Goal: Task Accomplishment & Management: Use online tool/utility

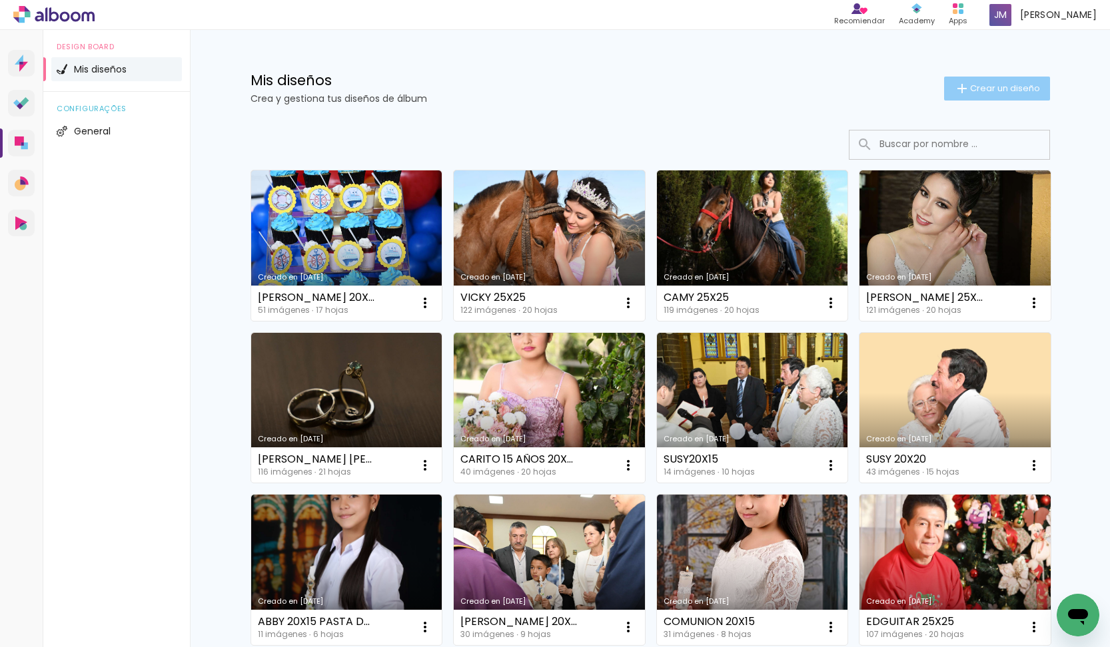
click at [1000, 88] on span "Crear un diseño" at bounding box center [1005, 88] width 70 height 9
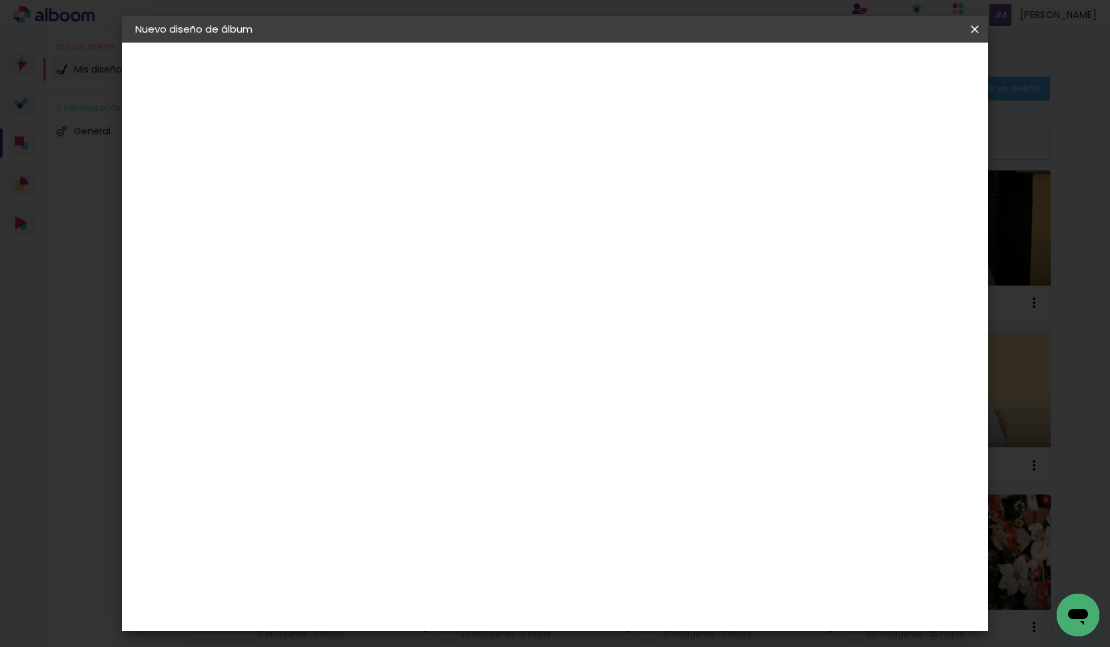
click at [353, 169] on input at bounding box center [353, 179] width 0 height 21
drag, startPoint x: 517, startPoint y: 179, endPoint x: 497, endPoint y: 180, distance: 20.7
click at [391, 180] on div at bounding box center [353, 179] width 76 height 101
click at [353, 179] on input "Tatiana marisol" at bounding box center [353, 179] width 0 height 21
type input "[PERSON_NAME]"
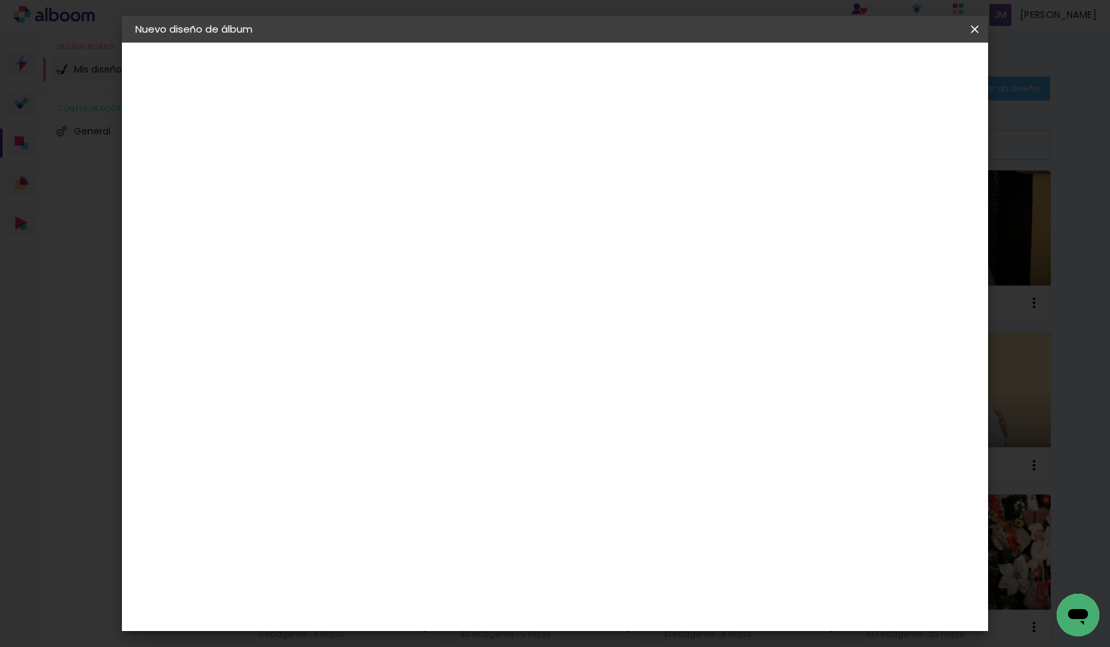
type paper-input "[PERSON_NAME]"
click at [0, 0] on slot "Avanzar" at bounding box center [0, 0] width 0 height 0
click at [0, 0] on slot "Tamaño libre" at bounding box center [0, 0] width 0 height 0
click at [392, 297] on div "Dismafot" at bounding box center [368, 301] width 48 height 11
click at [0, 0] on slot "Tamaño libre" at bounding box center [0, 0] width 0 height 0
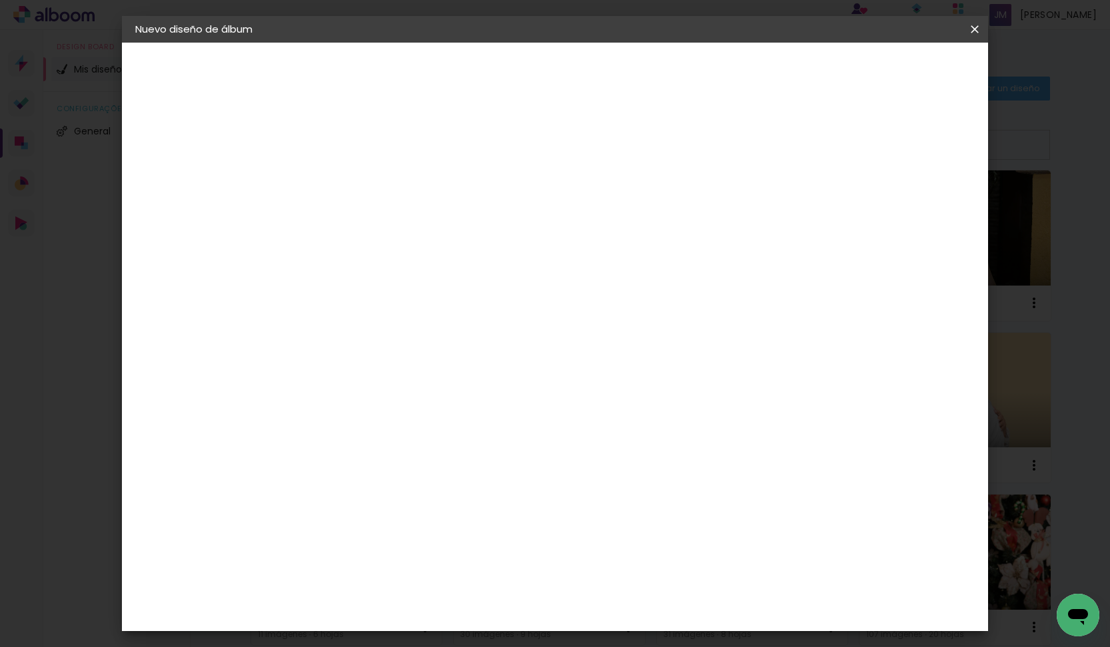
click at [408, 252] on input at bounding box center [364, 253] width 88 height 17
click at [451, 200] on iron-icon at bounding box center [443, 202] width 16 height 16
click at [541, 204] on paper-item "Tamaño libre" at bounding box center [484, 202] width 113 height 29
click at [0, 0] on slot "Avanzar" at bounding box center [0, 0] width 0 height 0
click at [834, 154] on div at bounding box center [828, 153] width 12 height 12
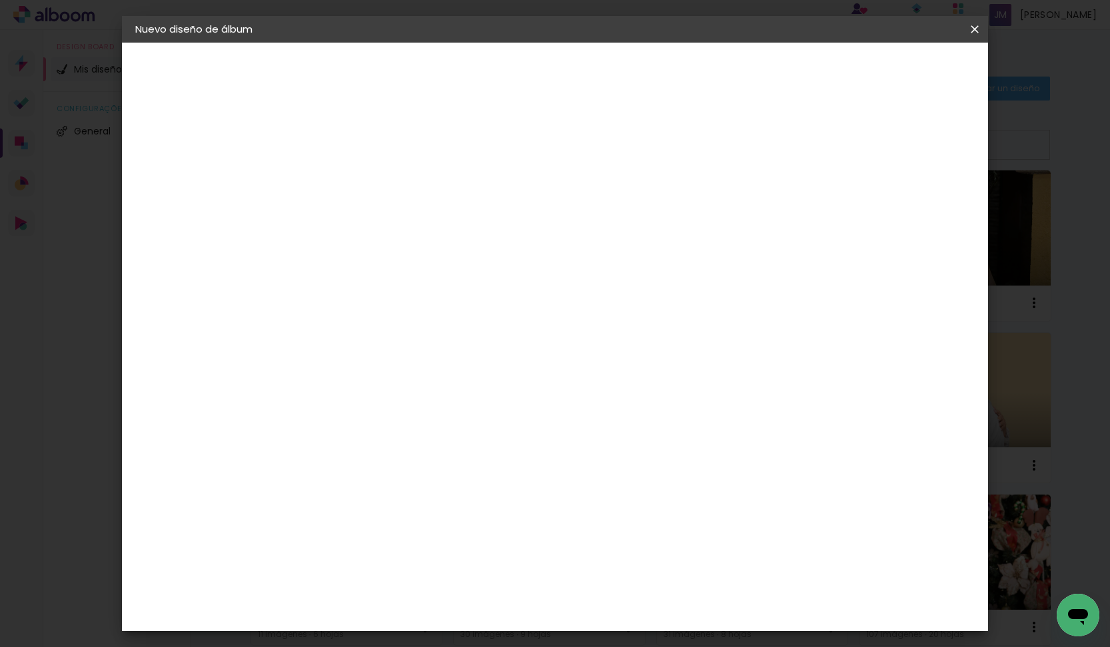
type paper-checkbox "on"
click at [834, 154] on div at bounding box center [828, 153] width 12 height 12
click at [180, 164] on div "Tamaño libre" at bounding box center [183, 164] width 40 height 19
click at [451, 201] on iron-icon at bounding box center [443, 202] width 16 height 16
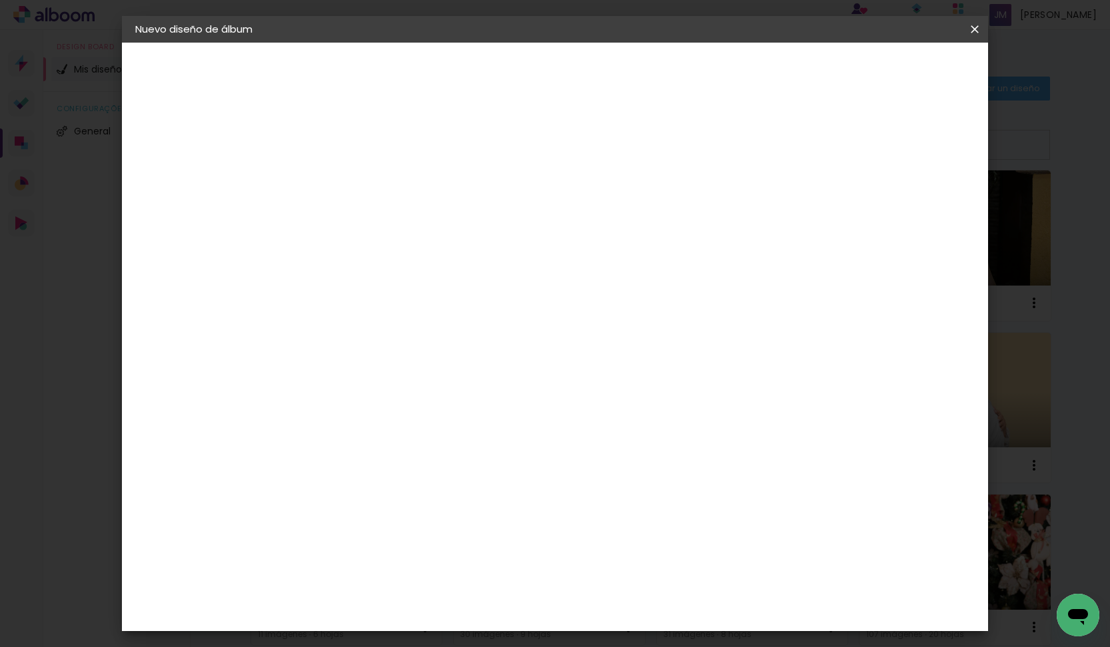
click at [0, 0] on slot "Avanzar" at bounding box center [0, 0] width 0 height 0
click at [901, 69] on span "Empezar diseño" at bounding box center [864, 70] width 74 height 9
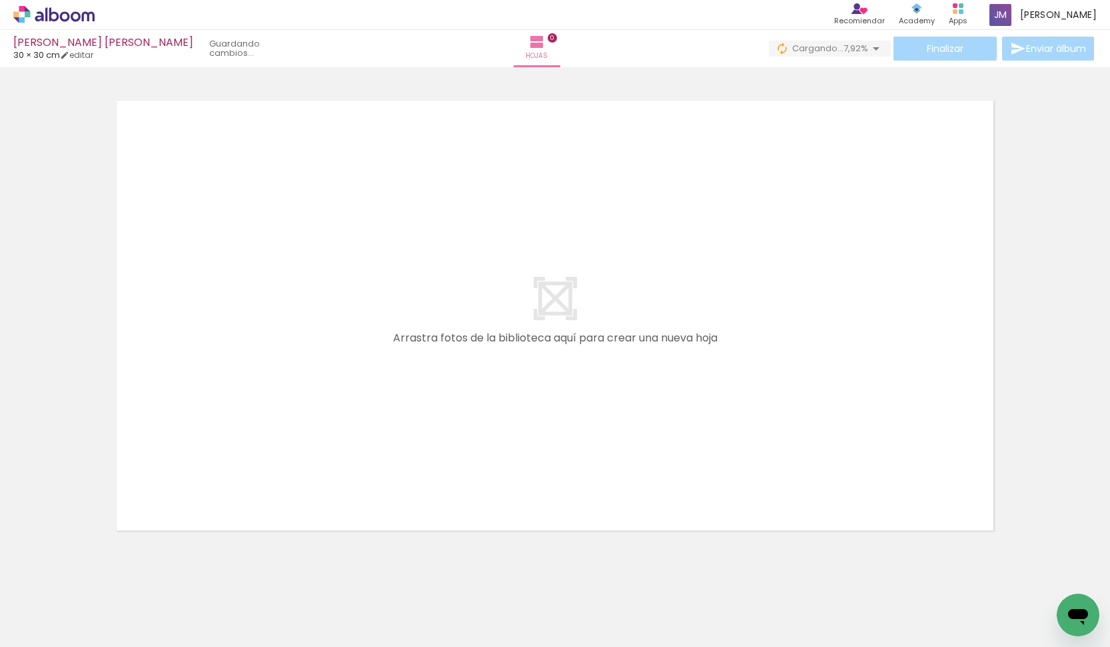
scroll to position [0, 5164]
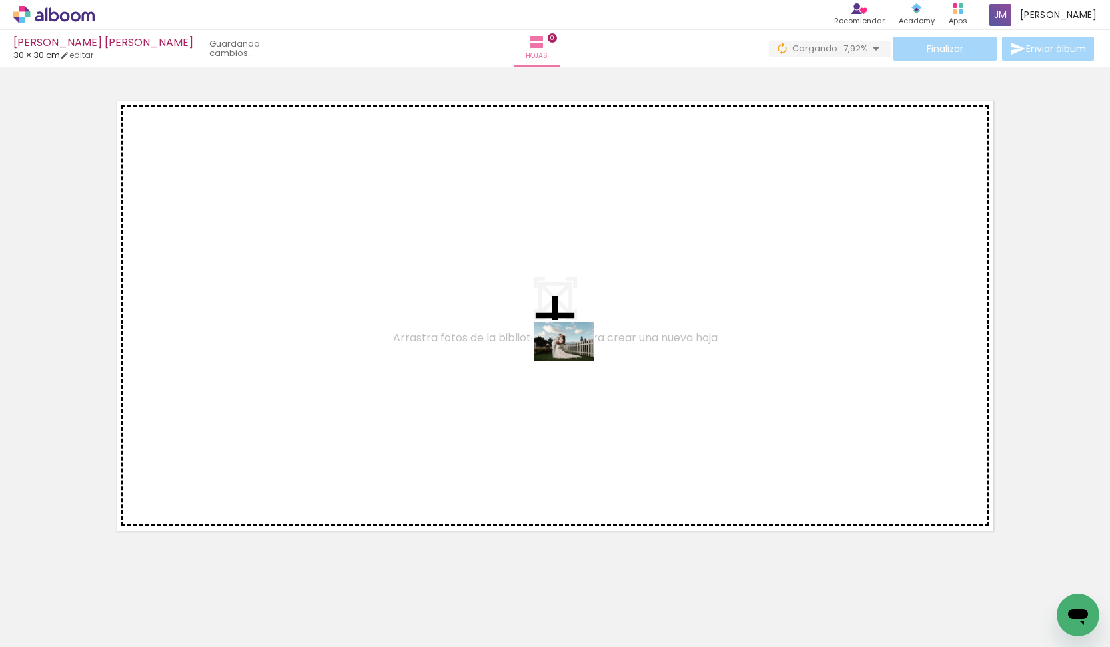
drag, startPoint x: 888, startPoint y: 567, endPoint x: 573, endPoint y: 362, distance: 375.9
click at [573, 362] on quentale-workspace at bounding box center [555, 323] width 1110 height 647
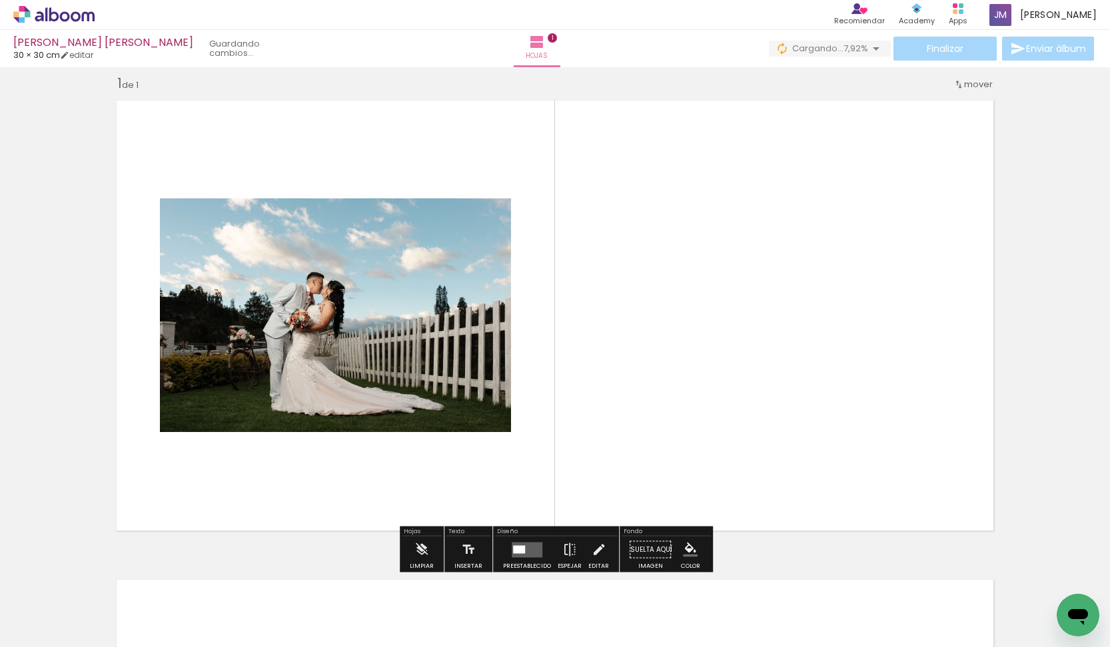
click at [524, 548] on quentale-layouter at bounding box center [526, 549] width 31 height 15
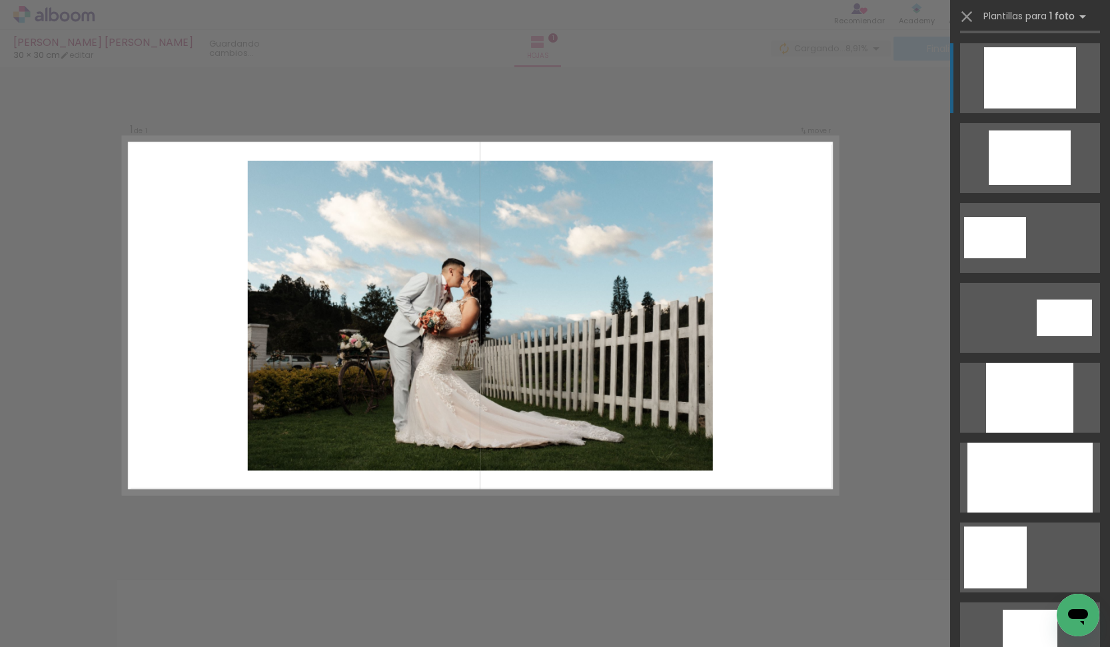
scroll to position [668, 0]
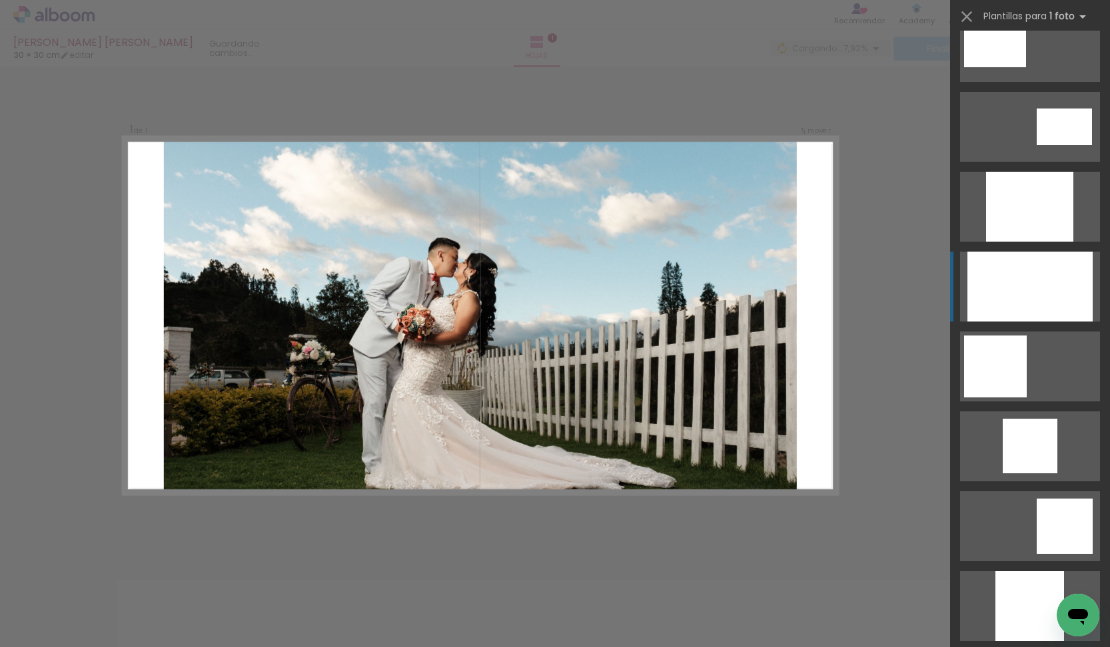
click at [1065, 290] on div at bounding box center [1029, 287] width 125 height 70
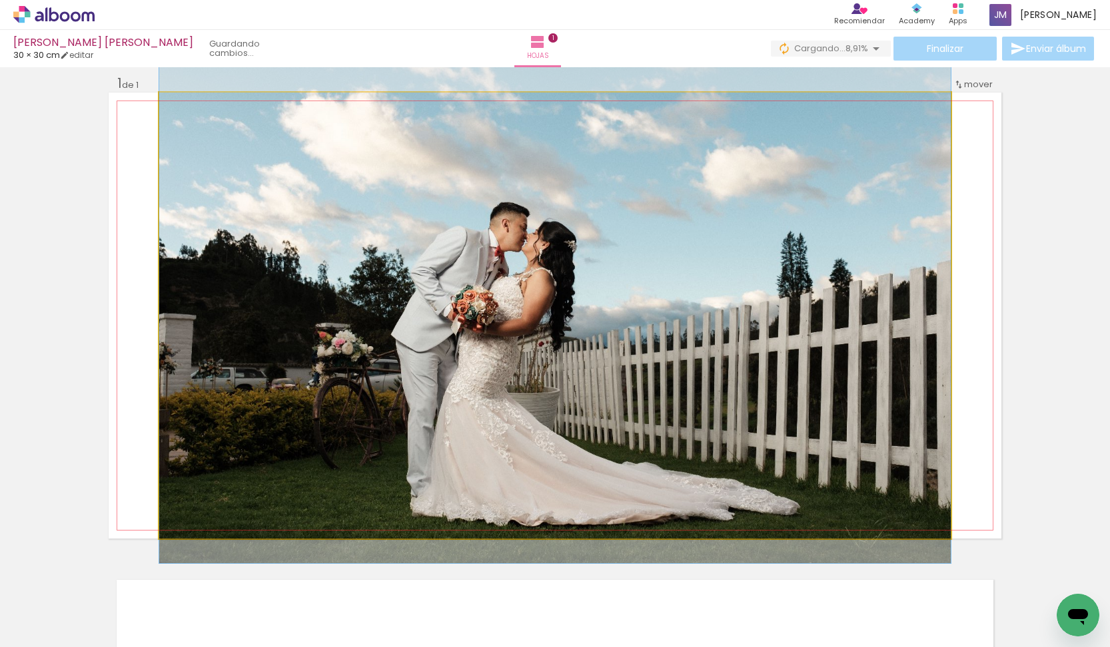
drag, startPoint x: 682, startPoint y: 306, endPoint x: 669, endPoint y: 290, distance: 20.8
click at [669, 290] on quentale-photo at bounding box center [554, 316] width 791 height 446
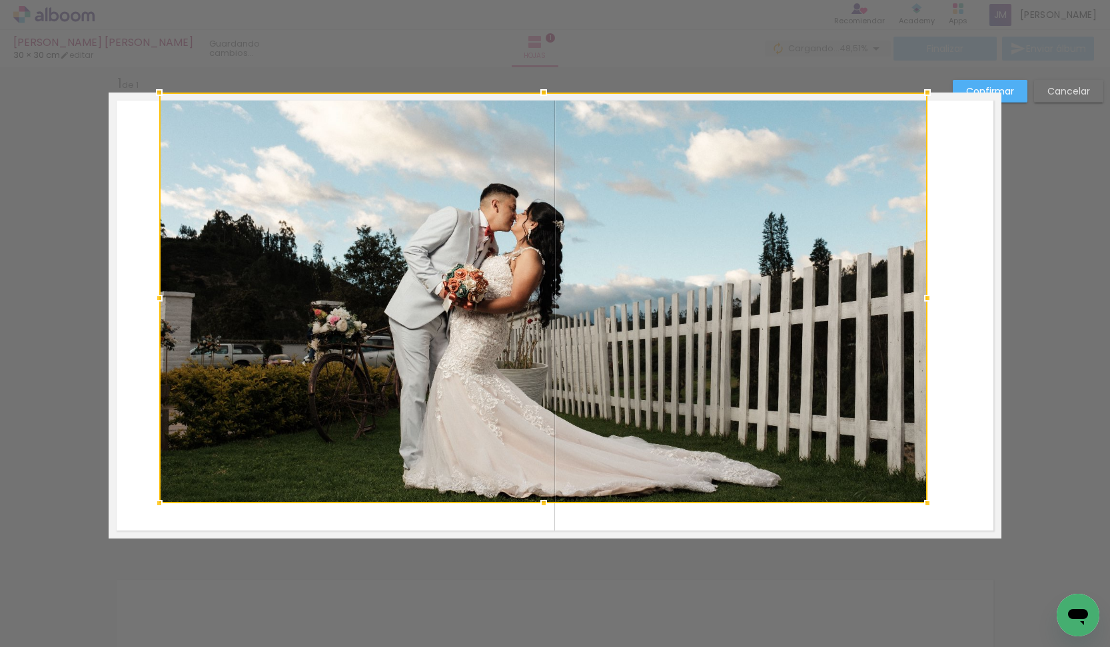
click at [925, 507] on div at bounding box center [927, 503] width 27 height 27
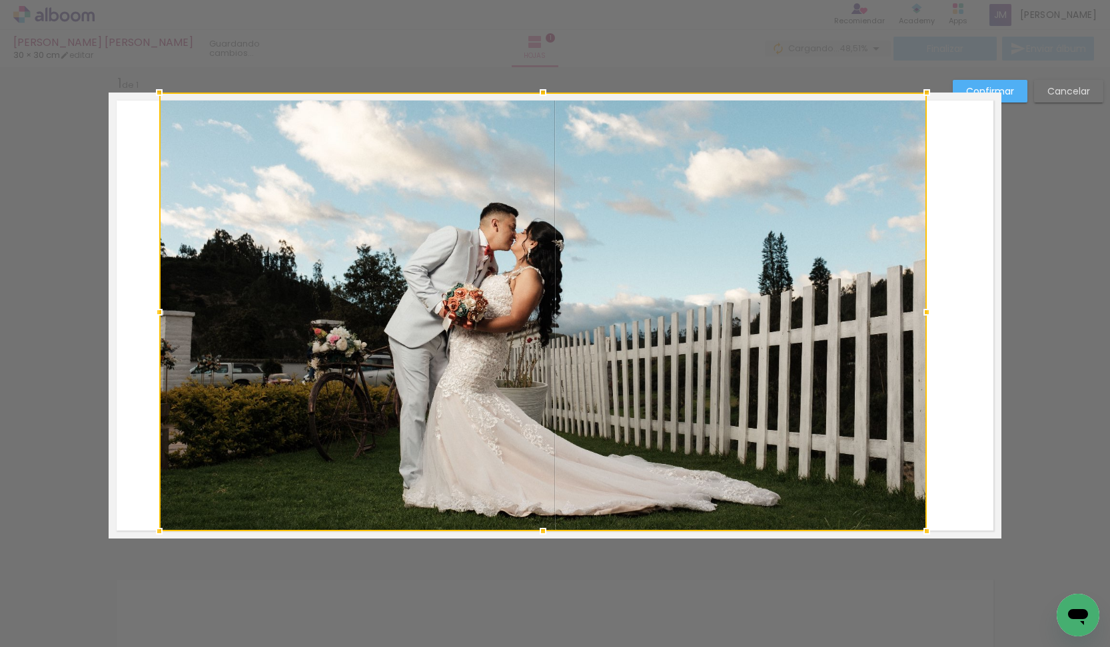
drag, startPoint x: 543, startPoint y: 506, endPoint x: 584, endPoint y: 537, distance: 51.3
click at [543, 529] on div at bounding box center [542, 531] width 27 height 27
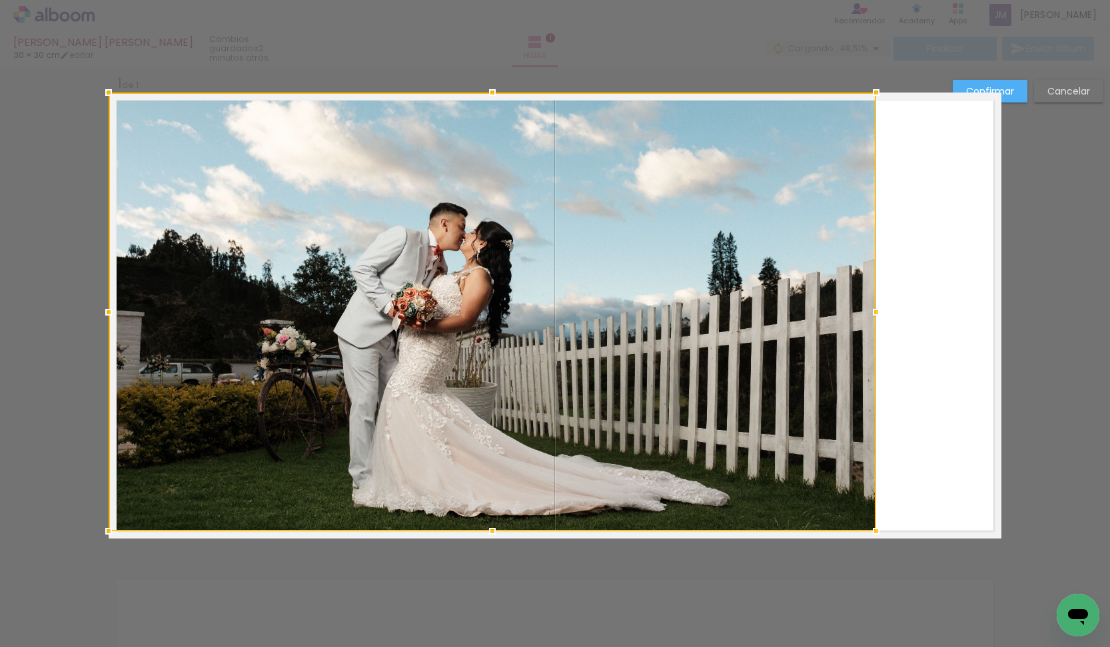
drag, startPoint x: 567, startPoint y: 424, endPoint x: 437, endPoint y: 415, distance: 130.8
click at [437, 415] on div at bounding box center [492, 312] width 767 height 439
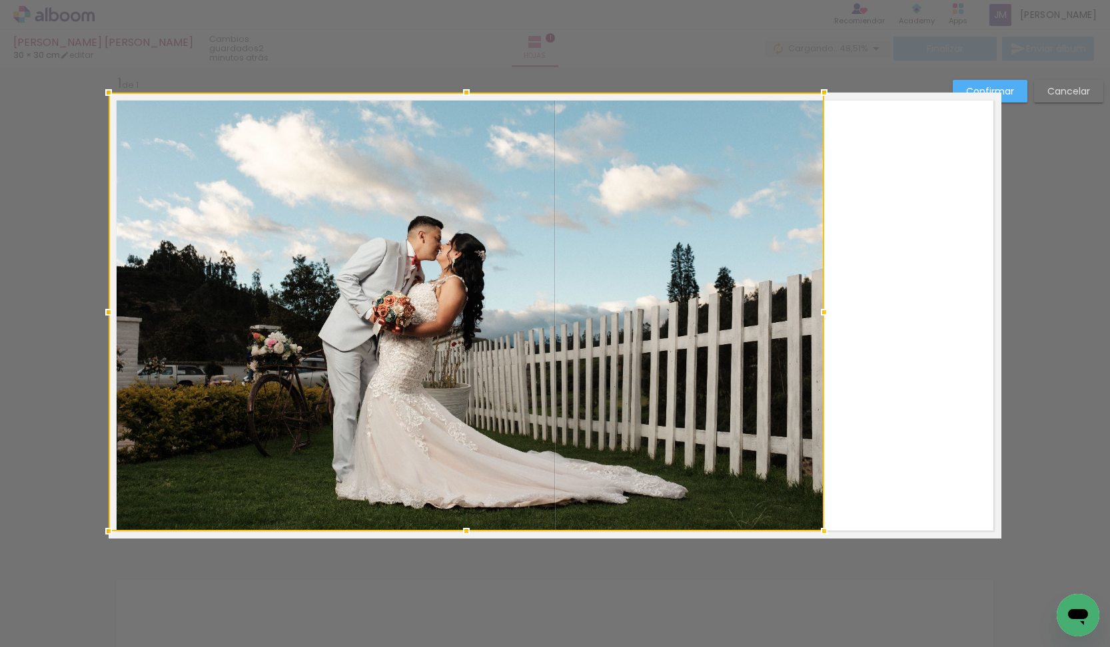
drag, startPoint x: 887, startPoint y: 312, endPoint x: 904, endPoint y: 307, distance: 17.5
click at [904, 307] on album-spread "1 de 1" at bounding box center [555, 316] width 892 height 446
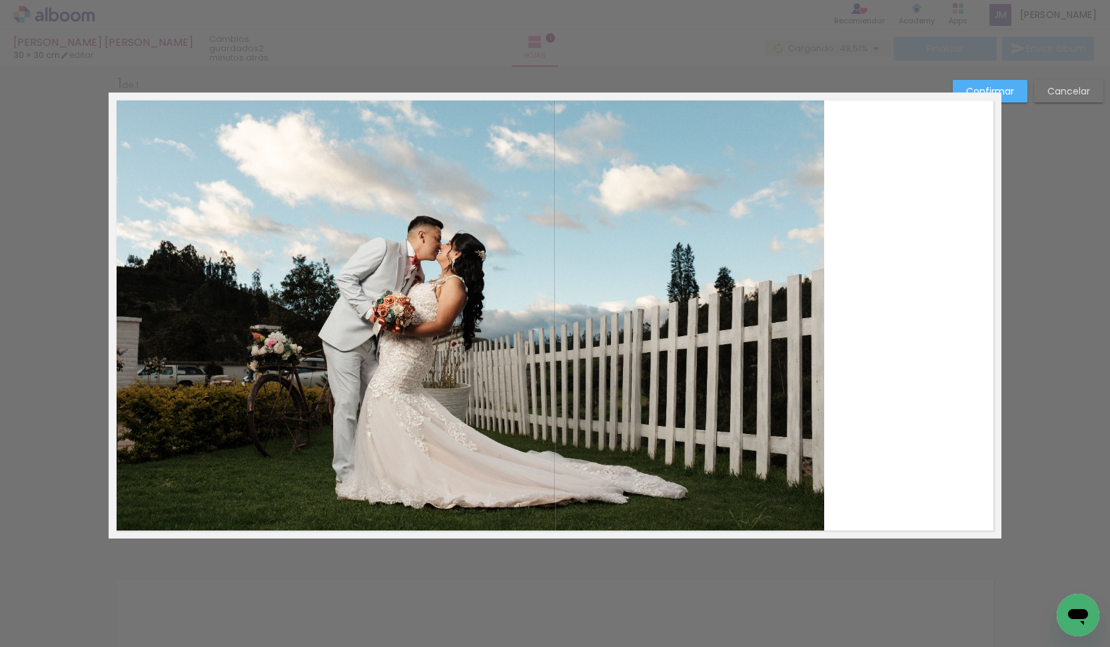
click at [0, 0] on slot "Confirmar" at bounding box center [0, 0] width 0 height 0
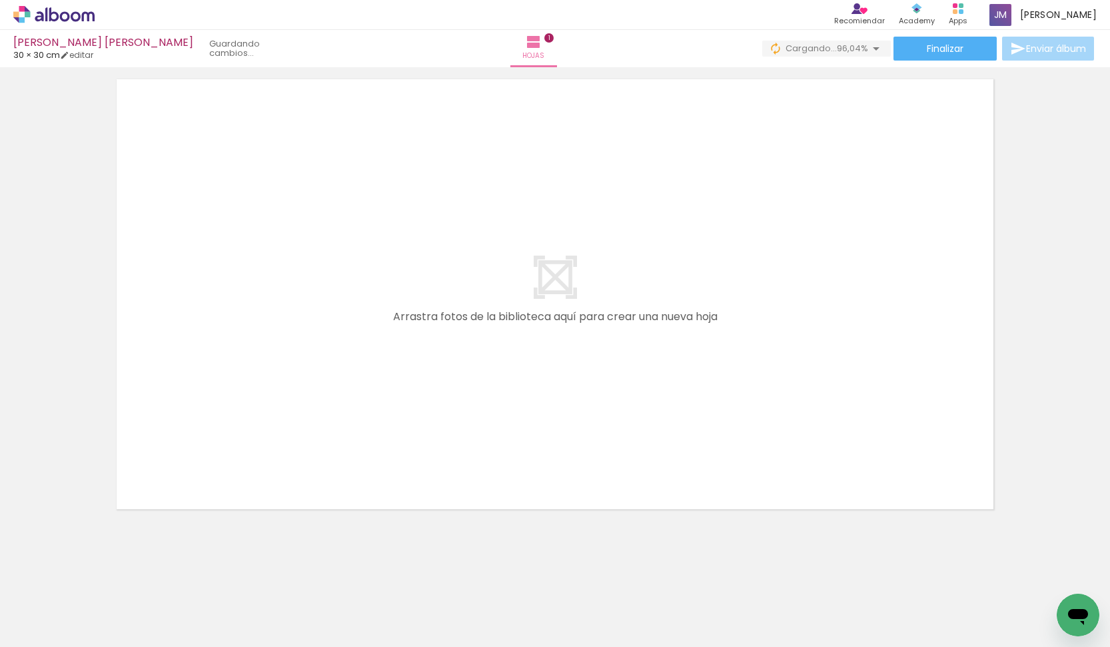
scroll to position [0, 146]
click at [667, 611] on div at bounding box center [645, 603] width 66 height 44
click at [666, 611] on div at bounding box center [645, 603] width 66 height 44
click at [591, 607] on div at bounding box center [570, 603] width 66 height 44
click at [671, 611] on div at bounding box center [645, 603] width 66 height 44
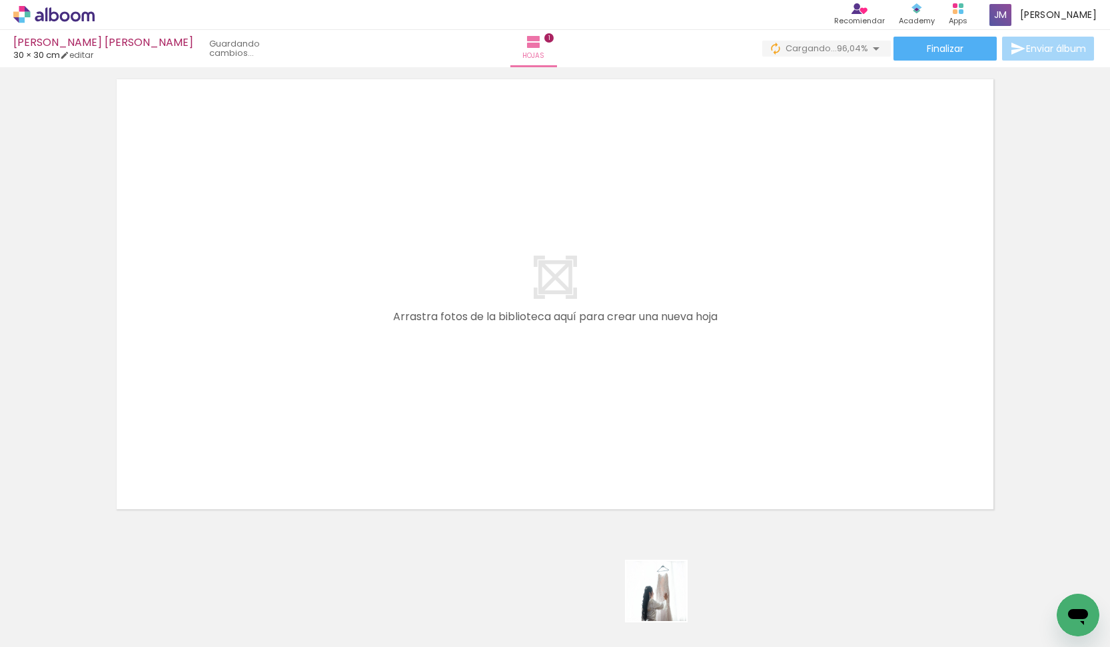
click at [614, 404] on quentale-workspace at bounding box center [555, 323] width 1110 height 647
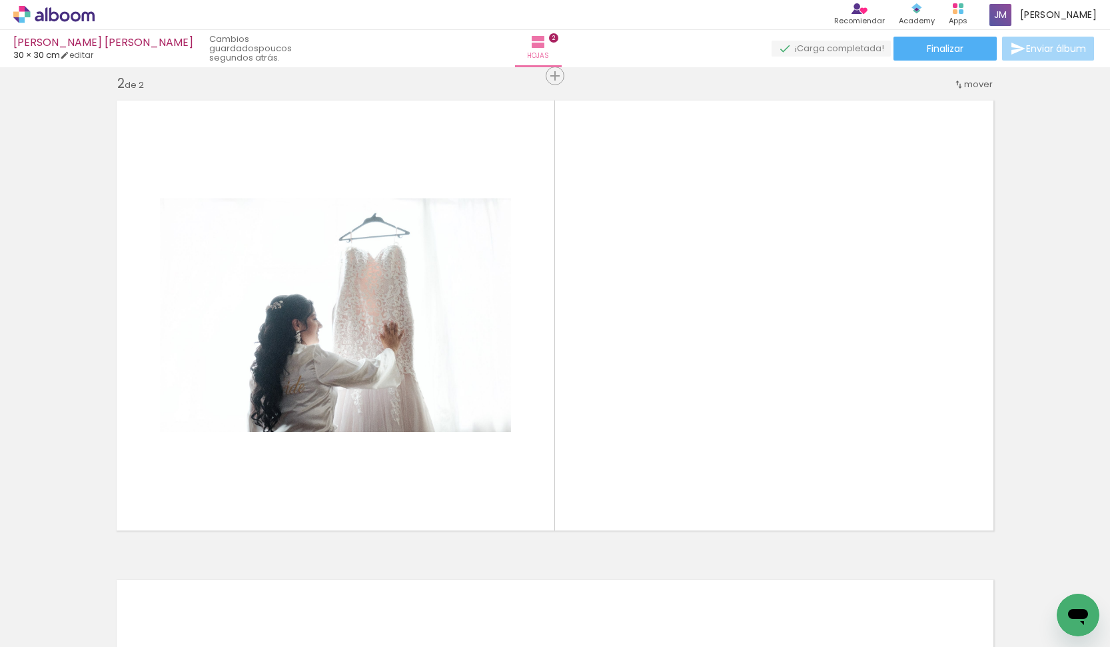
scroll to position [0, 475]
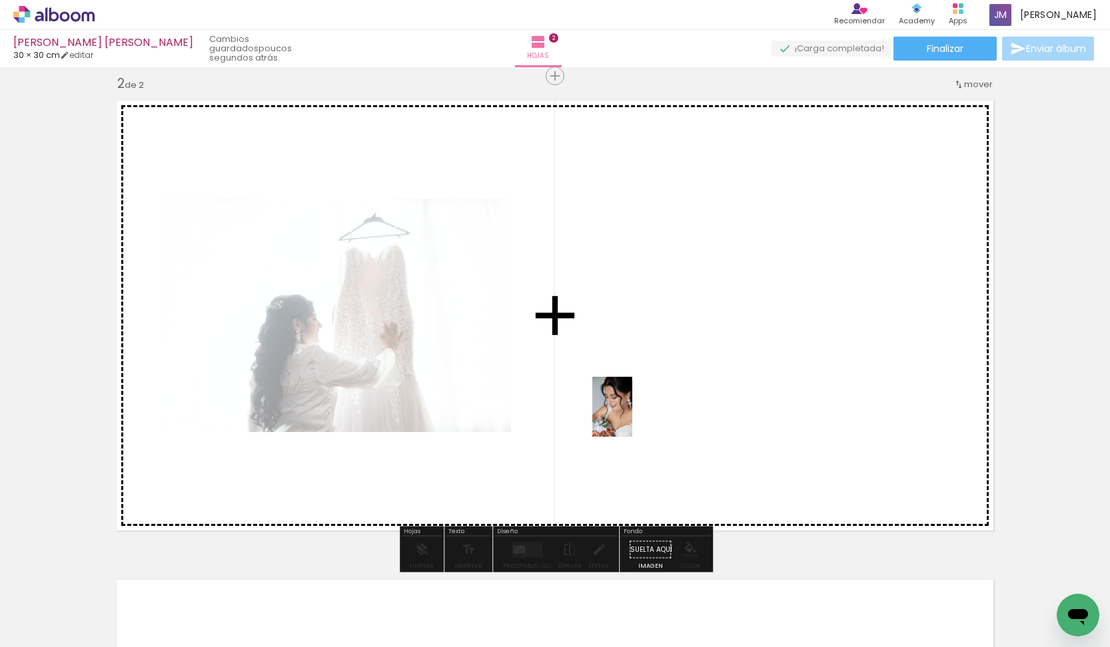
drag, startPoint x: 782, startPoint y: 602, endPoint x: 632, endPoint y: 417, distance: 238.2
click at [632, 417] on quentale-workspace at bounding box center [555, 323] width 1110 height 647
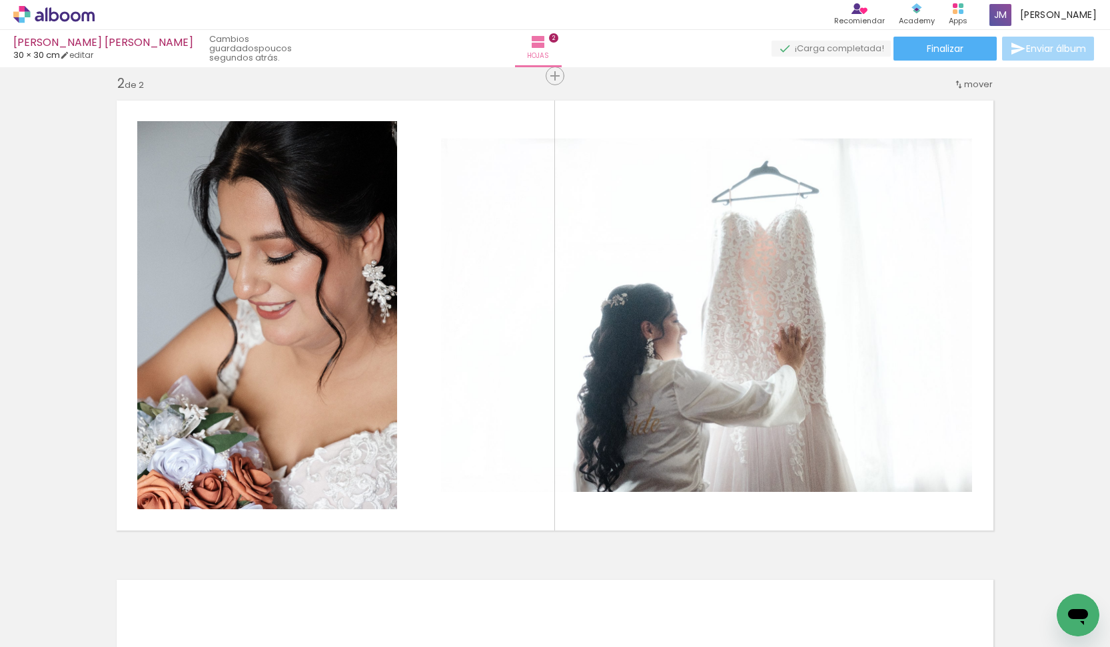
scroll to position [0, 155]
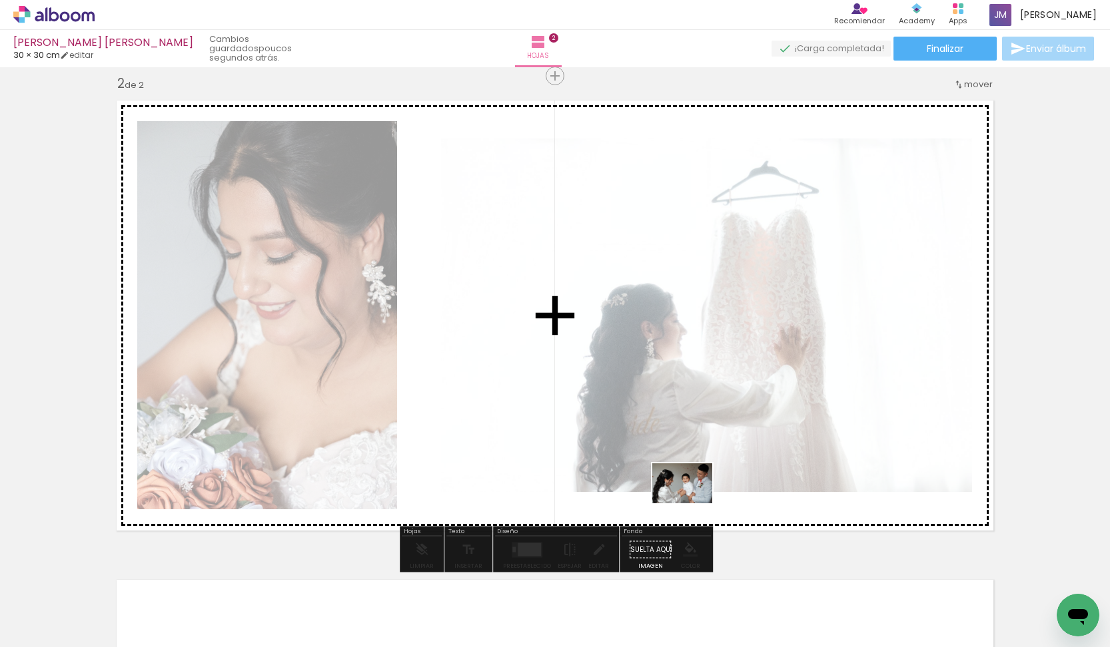
drag, startPoint x: 571, startPoint y: 601, endPoint x: 692, endPoint y: 504, distance: 155.3
click at [692, 504] on quentale-workspace at bounding box center [555, 323] width 1110 height 647
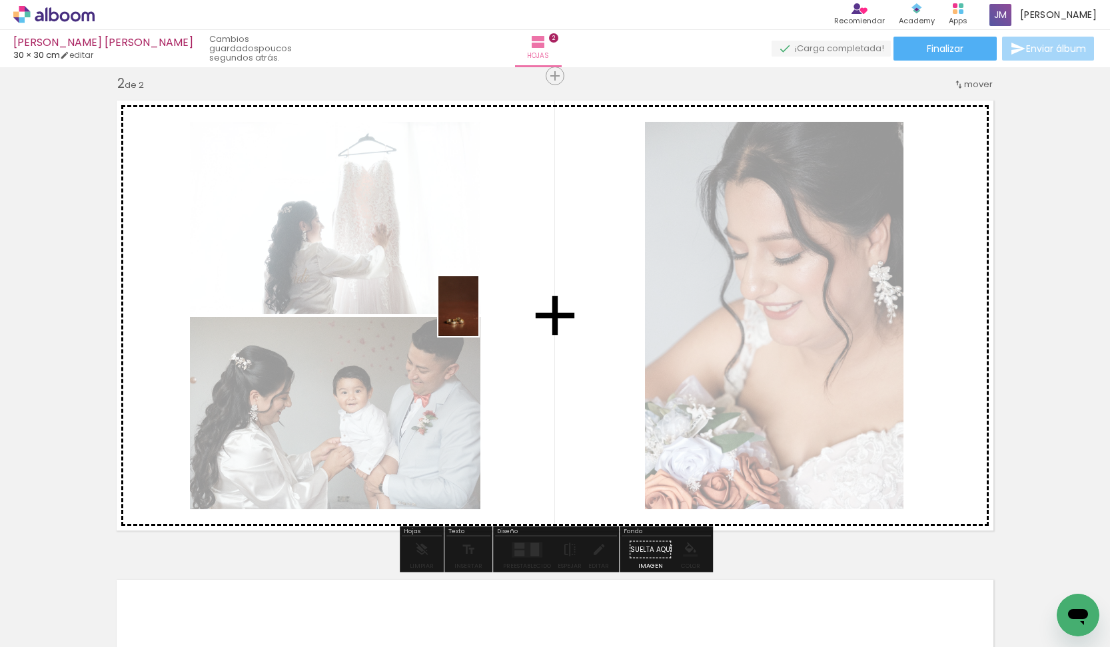
drag, startPoint x: 729, startPoint y: 619, endPoint x: 478, endPoint y: 316, distance: 393.5
click at [478, 316] on quentale-workspace at bounding box center [555, 323] width 1110 height 647
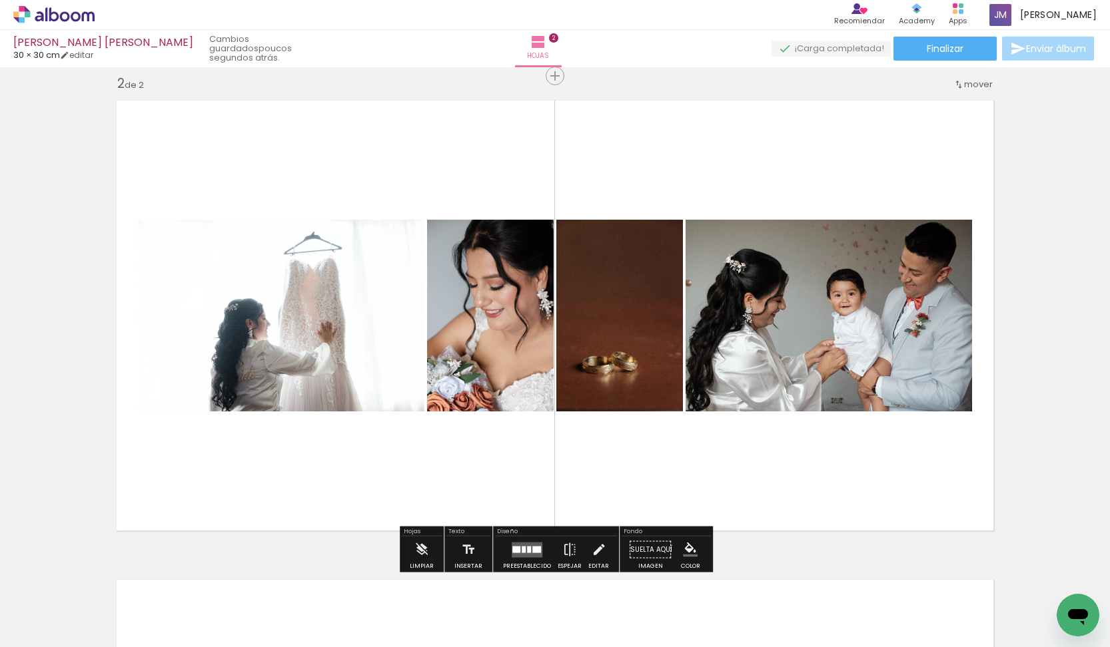
click at [535, 547] on div at bounding box center [536, 549] width 9 height 7
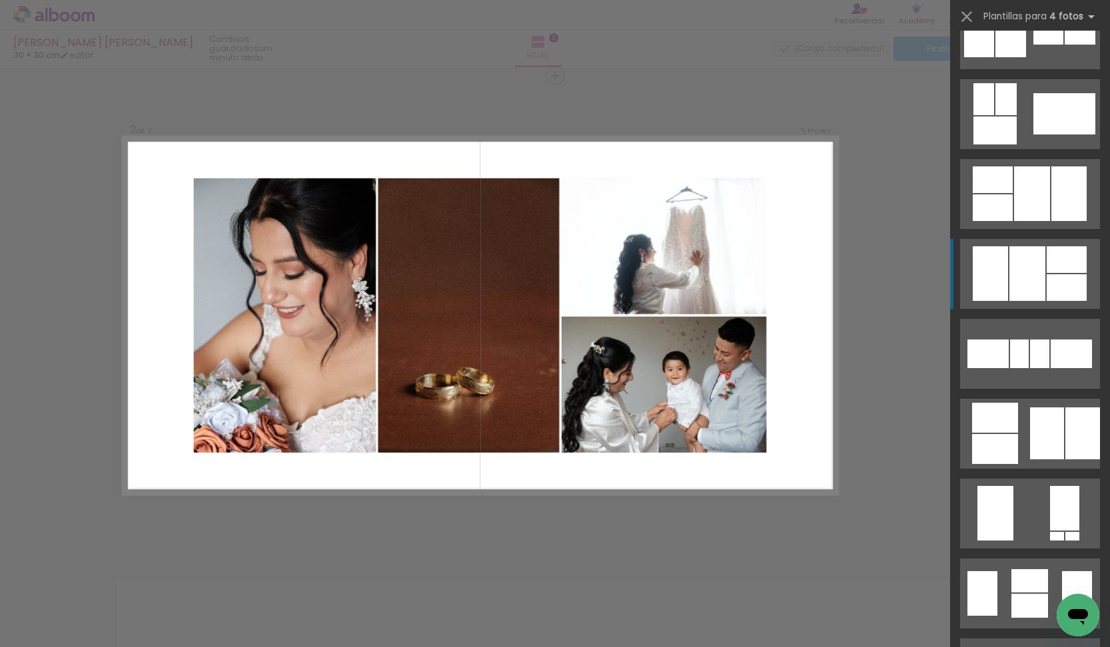
scroll to position [525, 0]
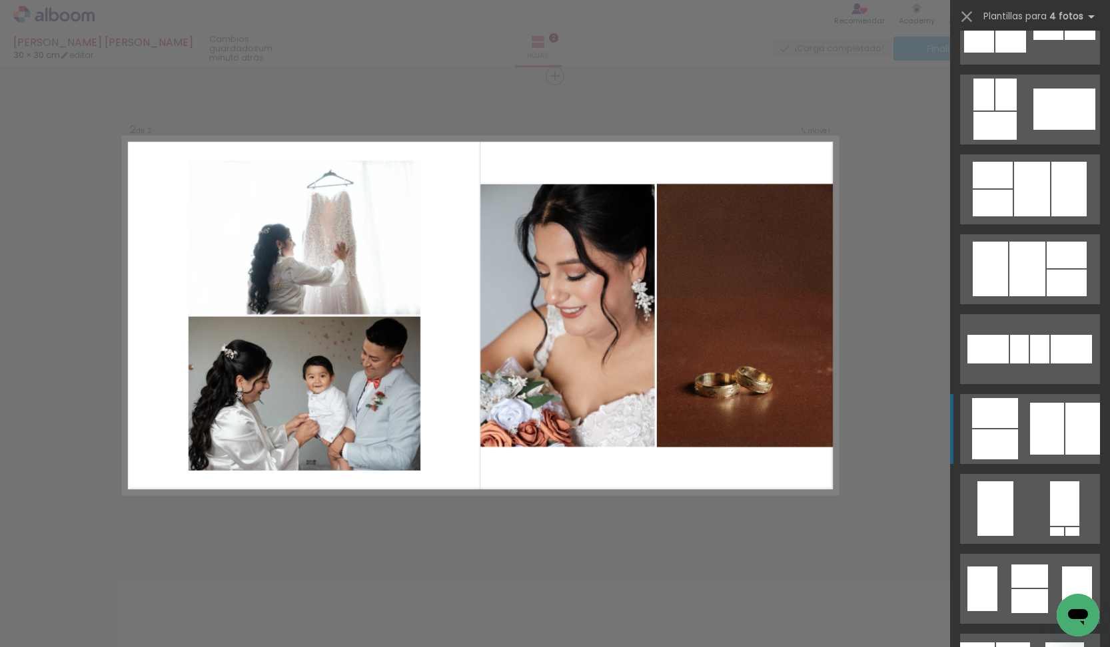
click at [1065, 437] on div at bounding box center [1082, 429] width 35 height 52
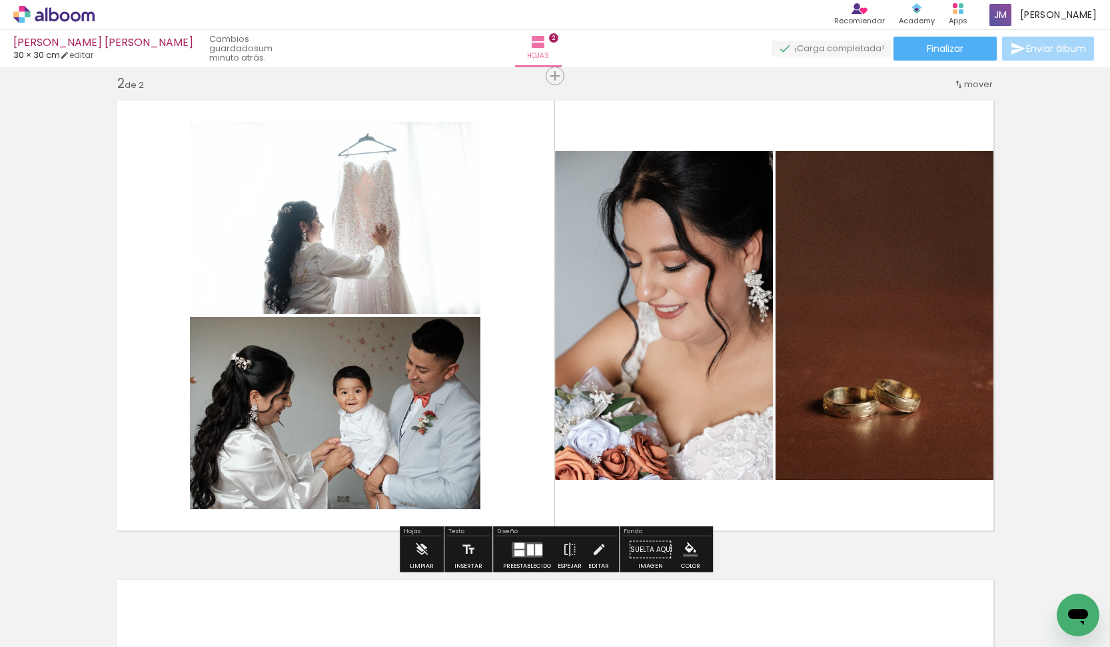
click at [892, 412] on quentale-photo at bounding box center [888, 315] width 226 height 329
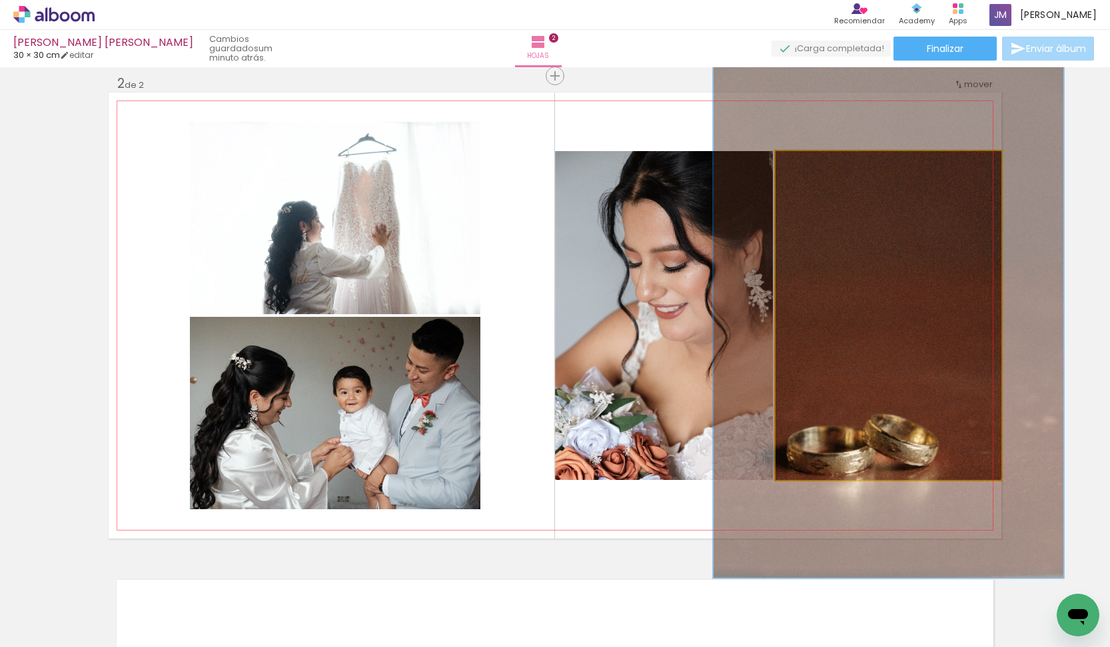
type paper-slider "155"
drag, startPoint x: 813, startPoint y: 165, endPoint x: 870, endPoint y: 336, distance: 180.5
click at [833, 165] on div at bounding box center [833, 165] width 12 height 12
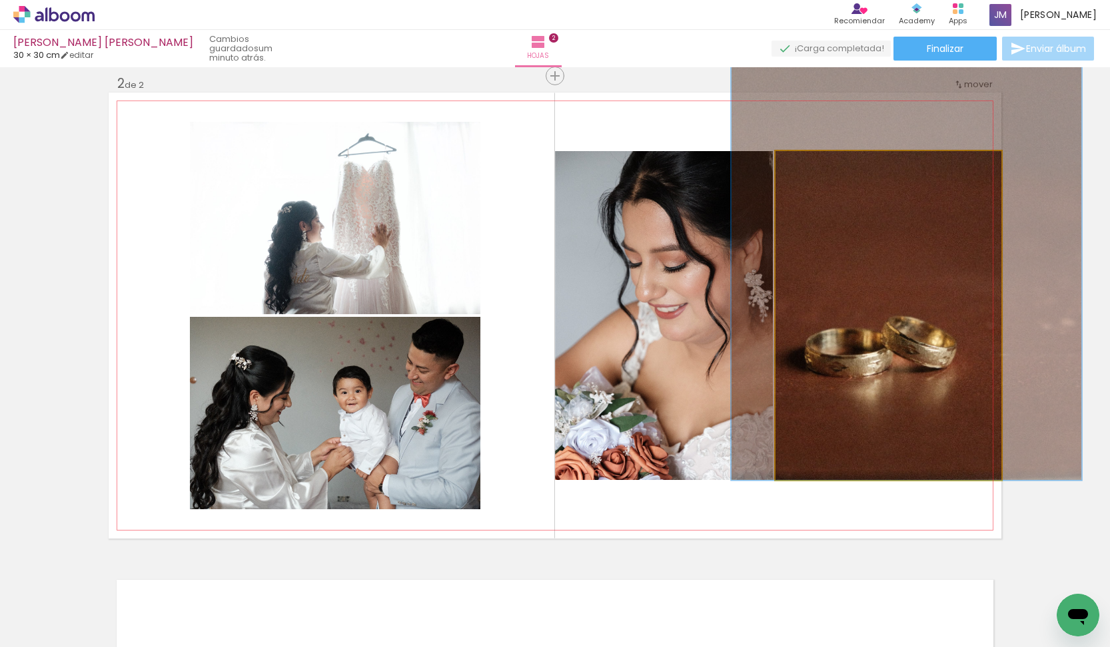
drag, startPoint x: 871, startPoint y: 349, endPoint x: 890, endPoint y: 248, distance: 102.3
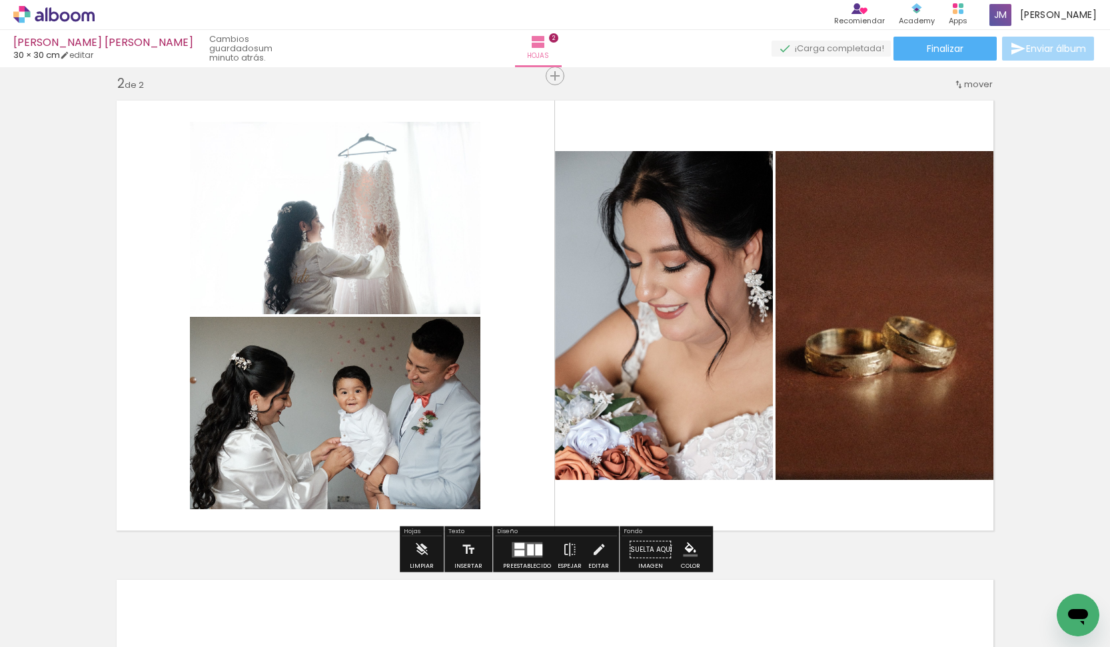
click at [648, 118] on quentale-layouter at bounding box center [555, 316] width 892 height 446
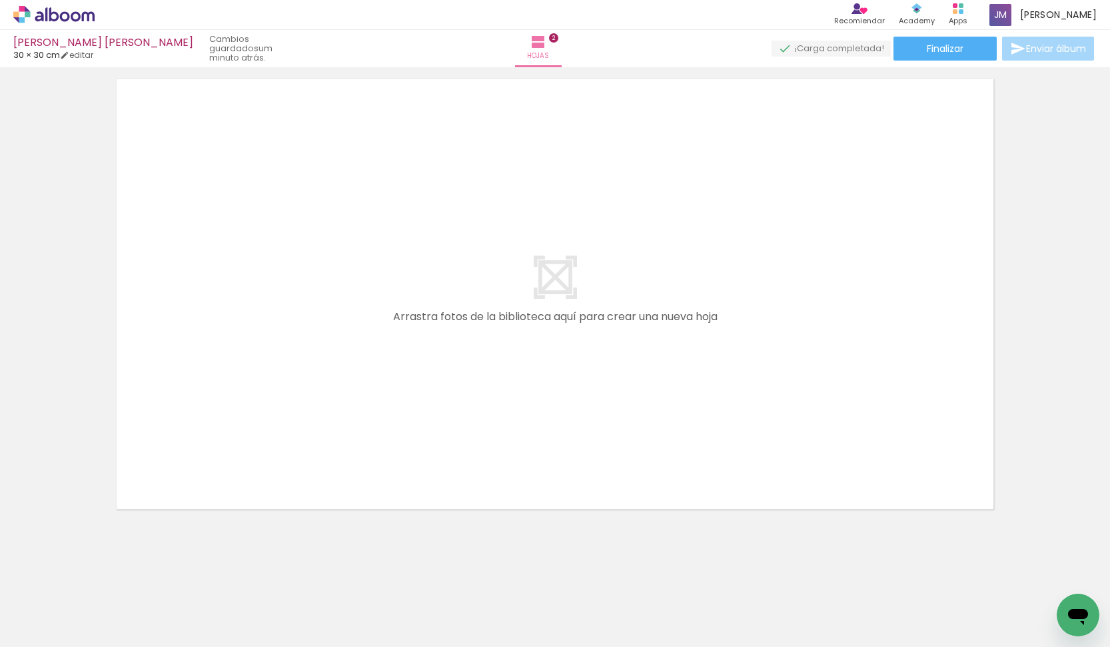
scroll to position [0, 201]
click at [772, 607] on div at bounding box center [739, 603] width 66 height 44
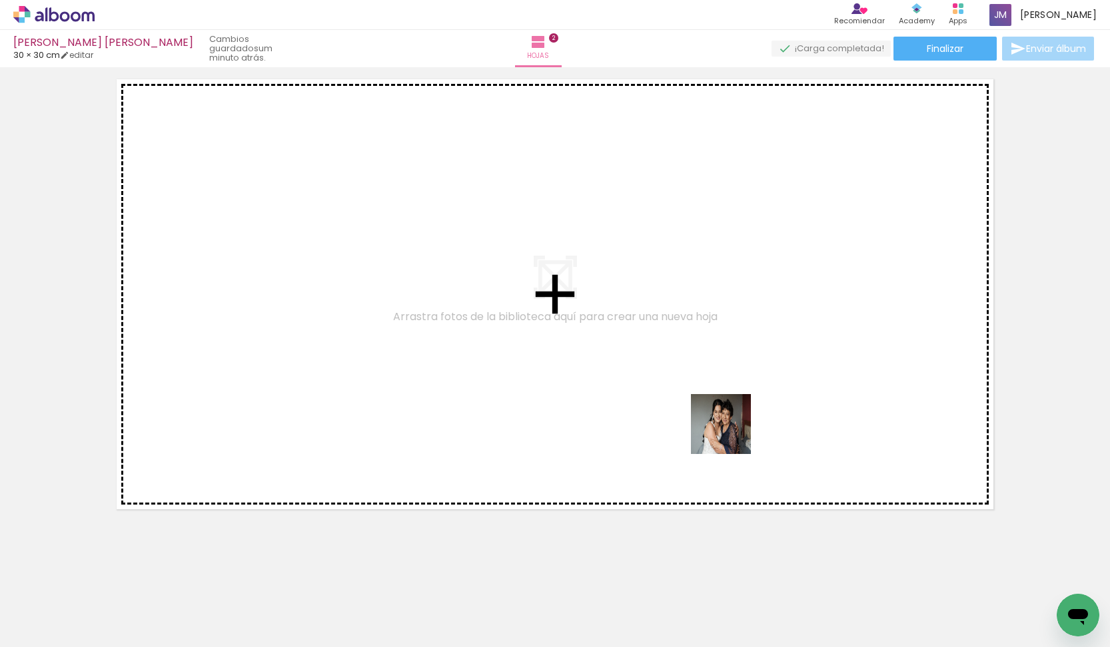
drag, startPoint x: 756, startPoint y: 576, endPoint x: 719, endPoint y: 388, distance: 191.4
click at [719, 388] on quentale-workspace at bounding box center [555, 323] width 1110 height 647
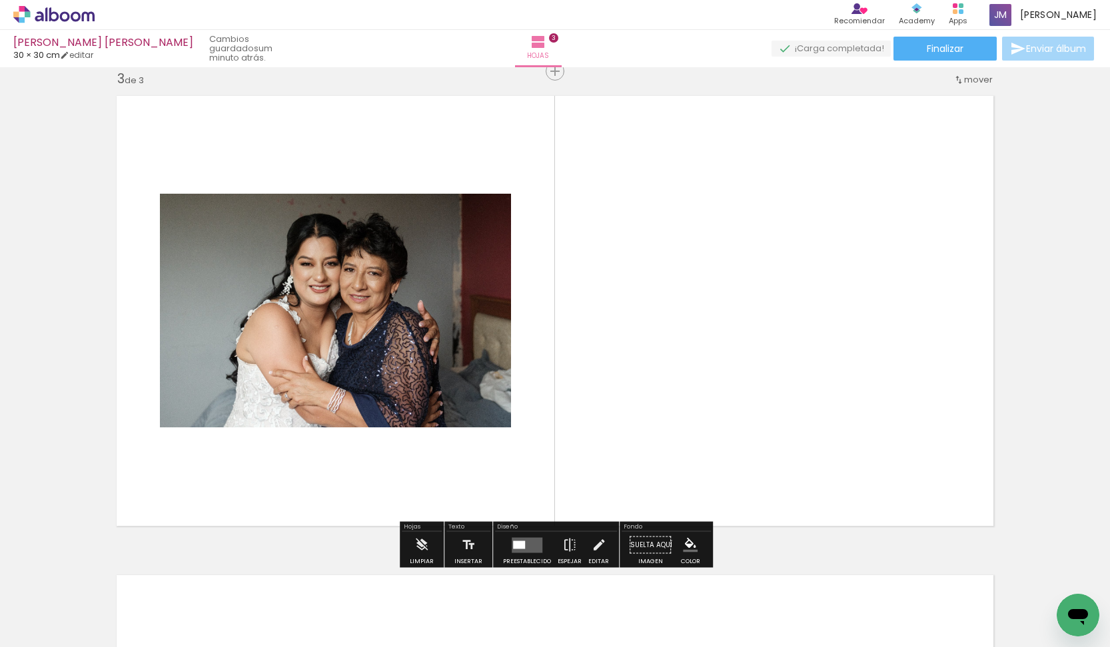
scroll to position [972, 0]
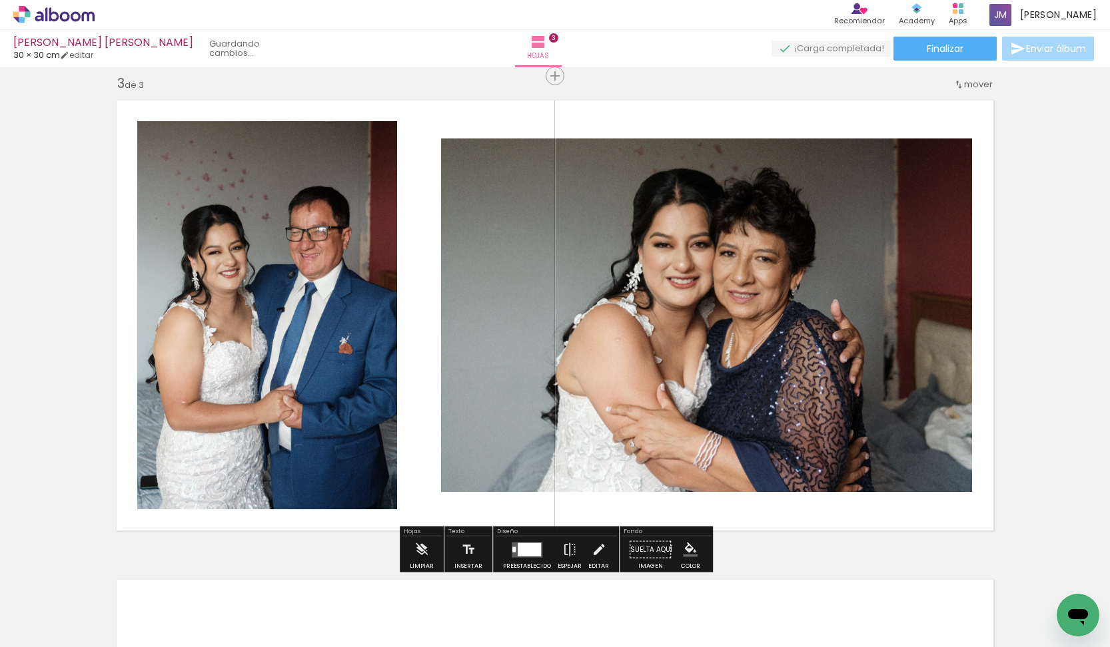
drag, startPoint x: 824, startPoint y: 581, endPoint x: 674, endPoint y: 437, distance: 208.2
click at [674, 437] on quentale-workspace at bounding box center [555, 323] width 1110 height 647
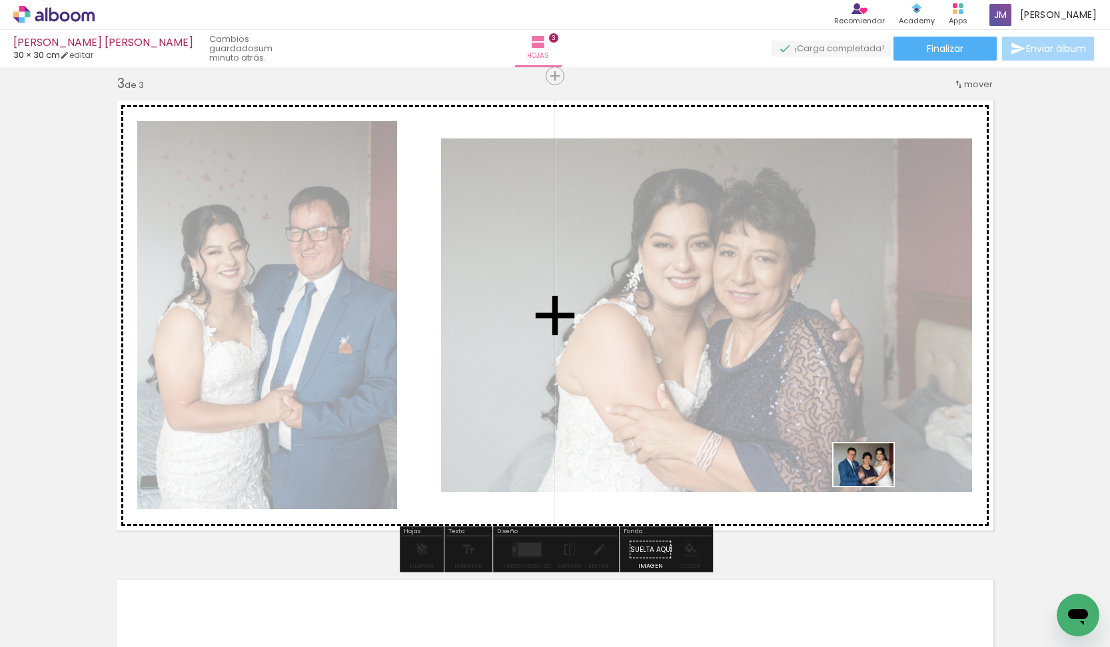
drag, startPoint x: 912, startPoint y: 589, endPoint x: 873, endPoint y: 484, distance: 112.7
click at [873, 484] on quentale-workspace at bounding box center [555, 323] width 1110 height 647
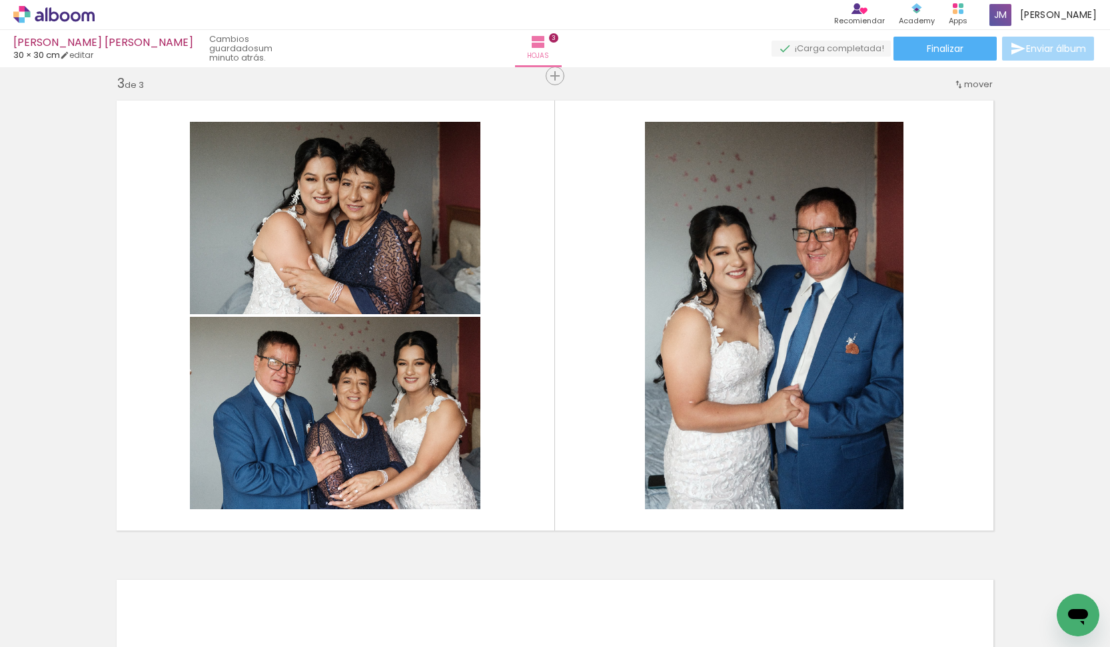
scroll to position [0, 440]
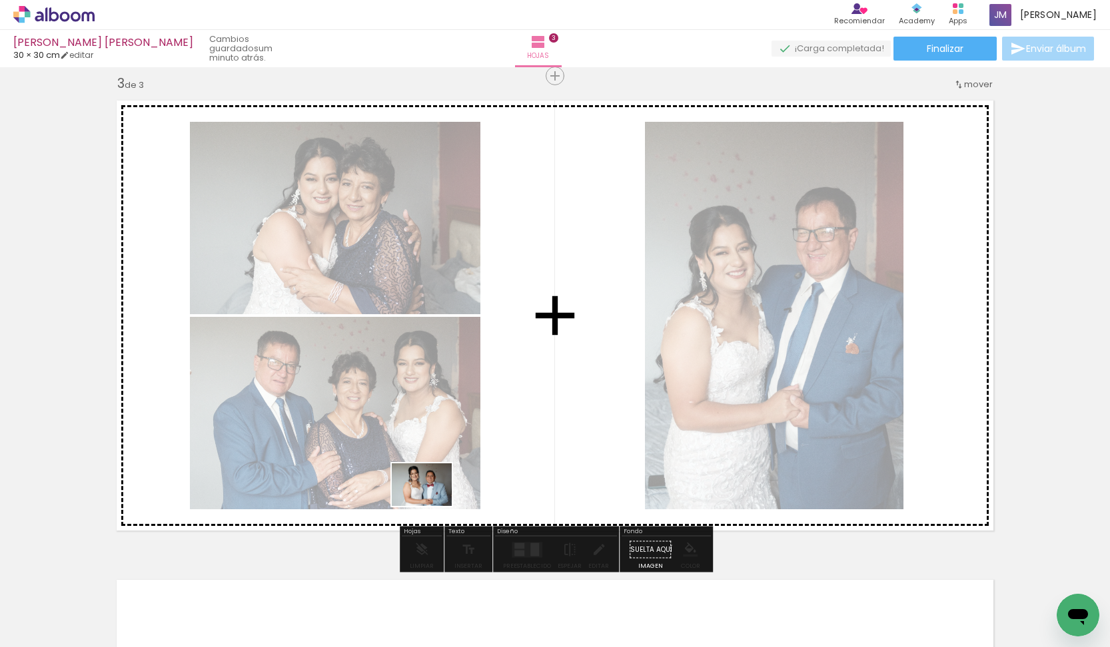
drag, startPoint x: 766, startPoint y: 564, endPoint x: 432, endPoint y: 504, distance: 339.8
click at [432, 504] on quentale-workspace at bounding box center [555, 323] width 1110 height 647
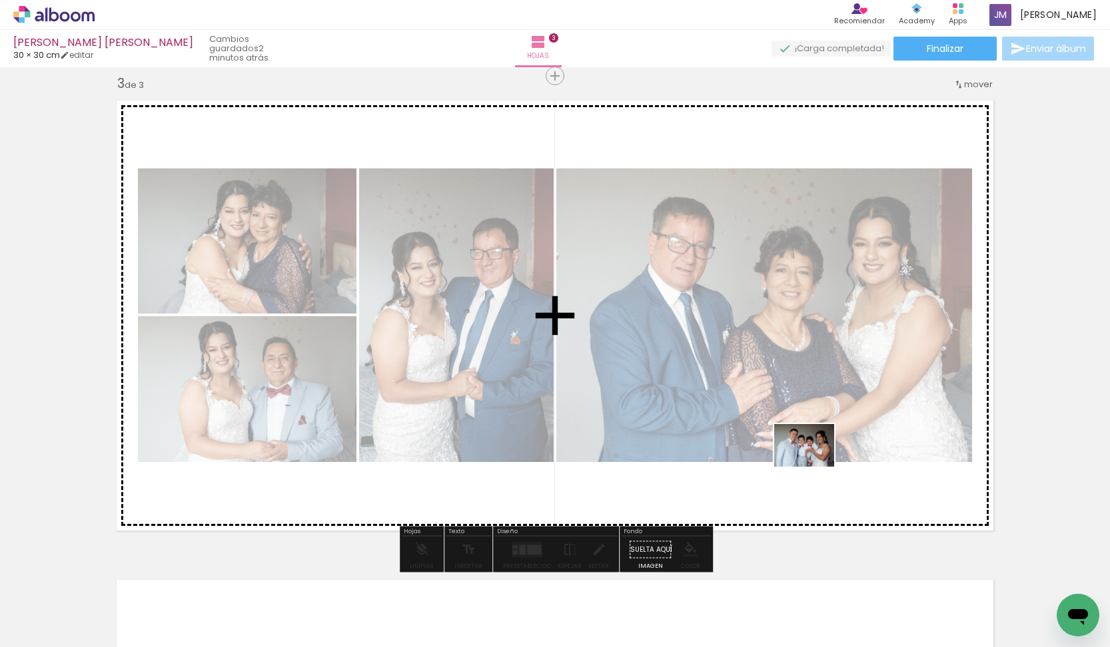
click at [814, 464] on quentale-workspace at bounding box center [555, 323] width 1110 height 647
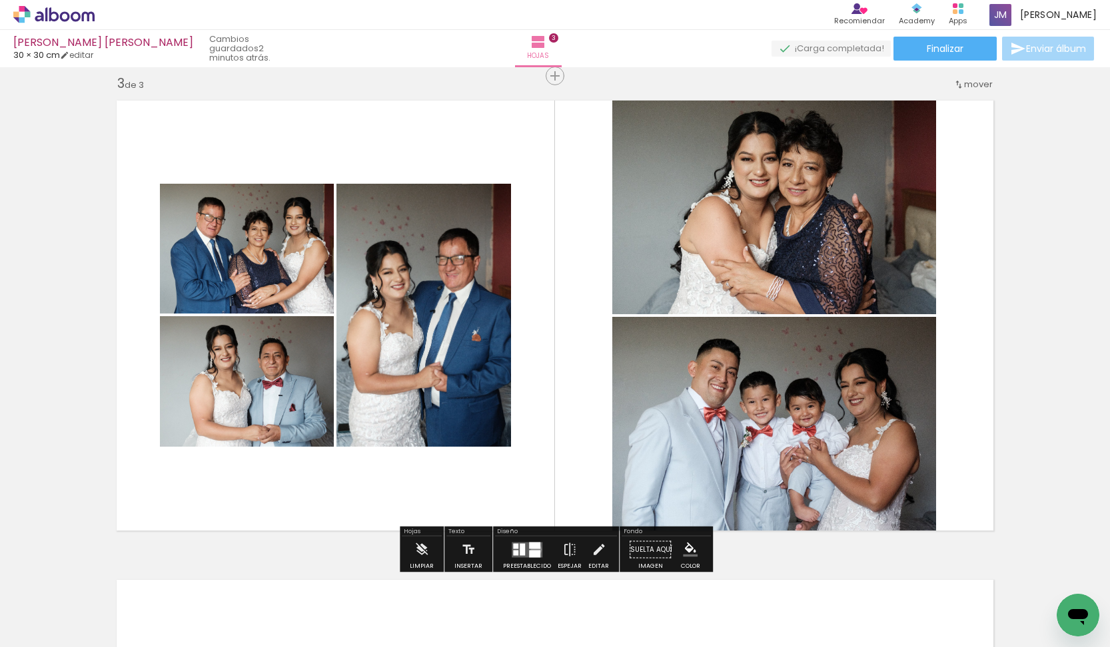
click at [533, 550] on div at bounding box center [534, 553] width 11 height 7
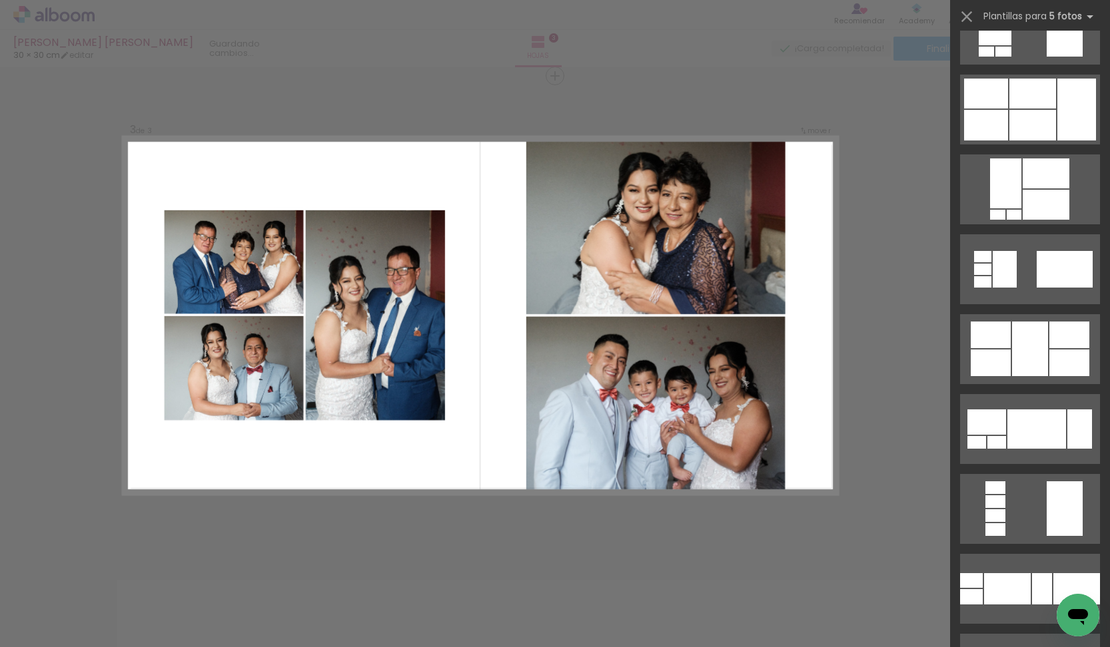
scroll to position [0, 0]
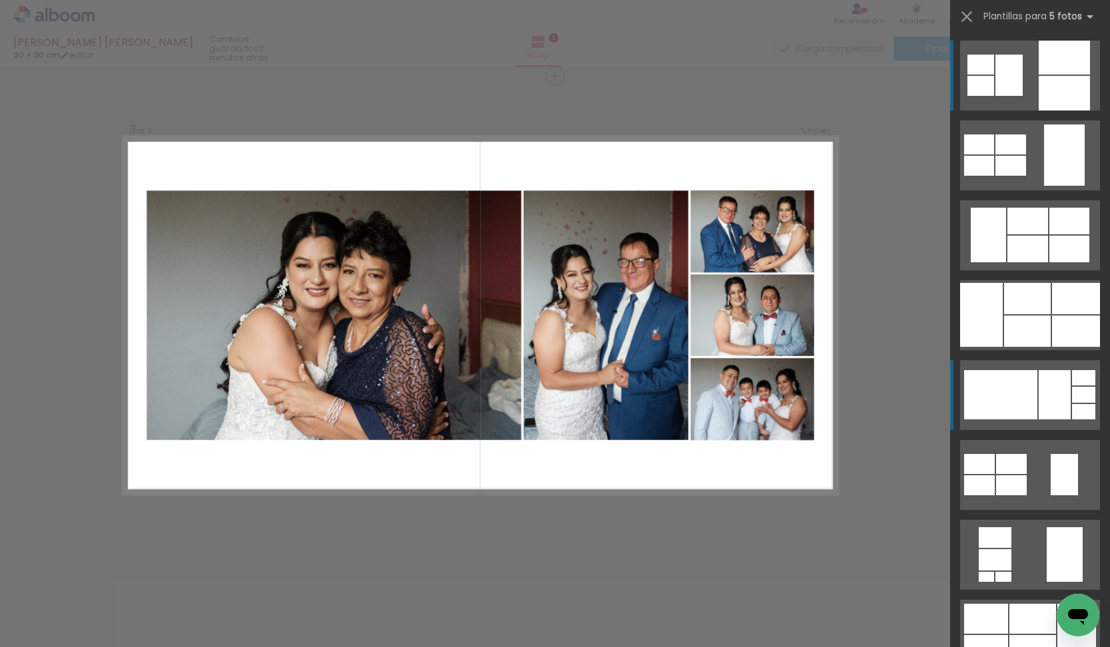
click at [1029, 402] on div at bounding box center [1000, 394] width 73 height 49
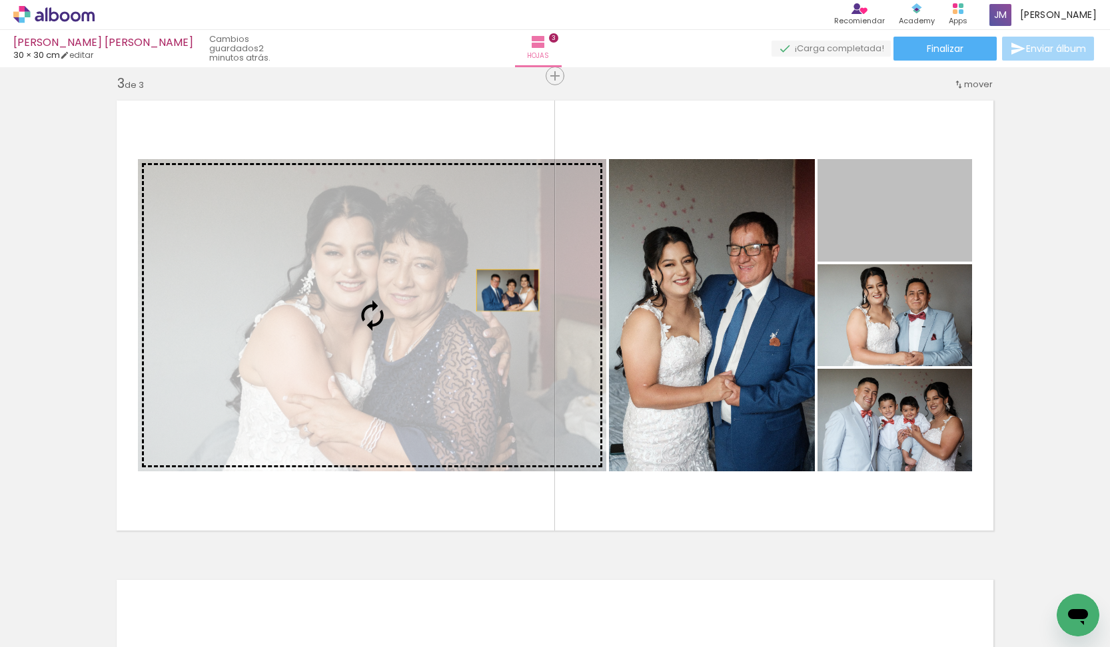
drag, startPoint x: 872, startPoint y: 230, endPoint x: 508, endPoint y: 290, distance: 369.1
click at [0, 0] on slot at bounding box center [0, 0] width 0 height 0
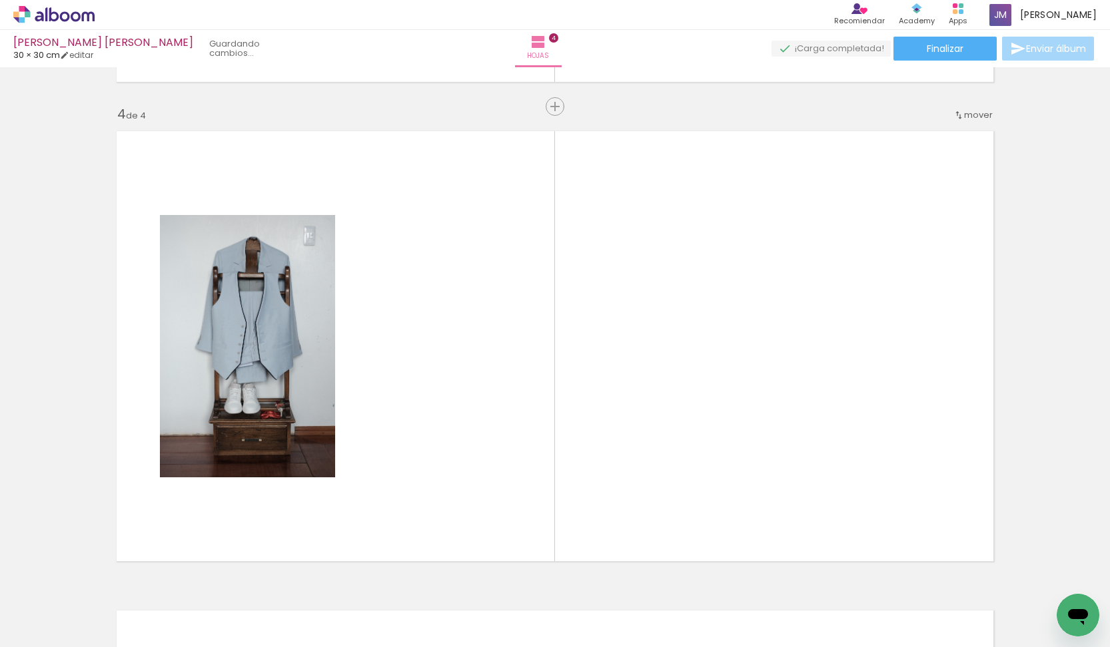
drag, startPoint x: 260, startPoint y: 434, endPoint x: 268, endPoint y: 422, distance: 14.8
click at [268, 422] on quentale-workspace at bounding box center [555, 323] width 1110 height 647
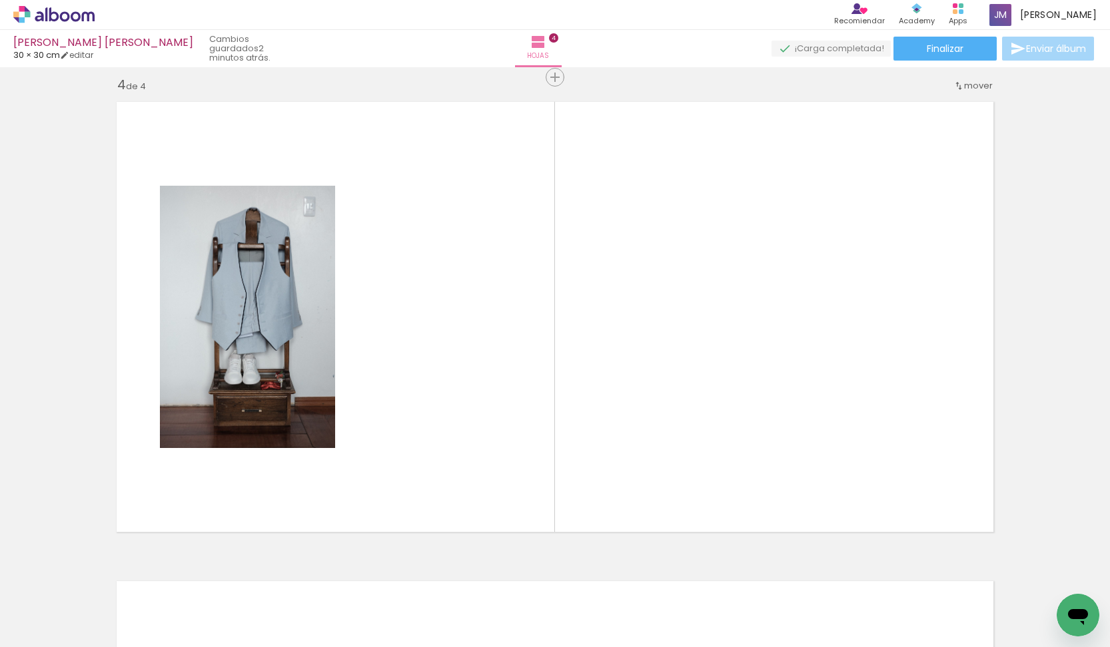
scroll to position [1452, 0]
click at [213, 600] on div at bounding box center [194, 603] width 66 height 44
click at [438, 599] on div at bounding box center [418, 602] width 44 height 66
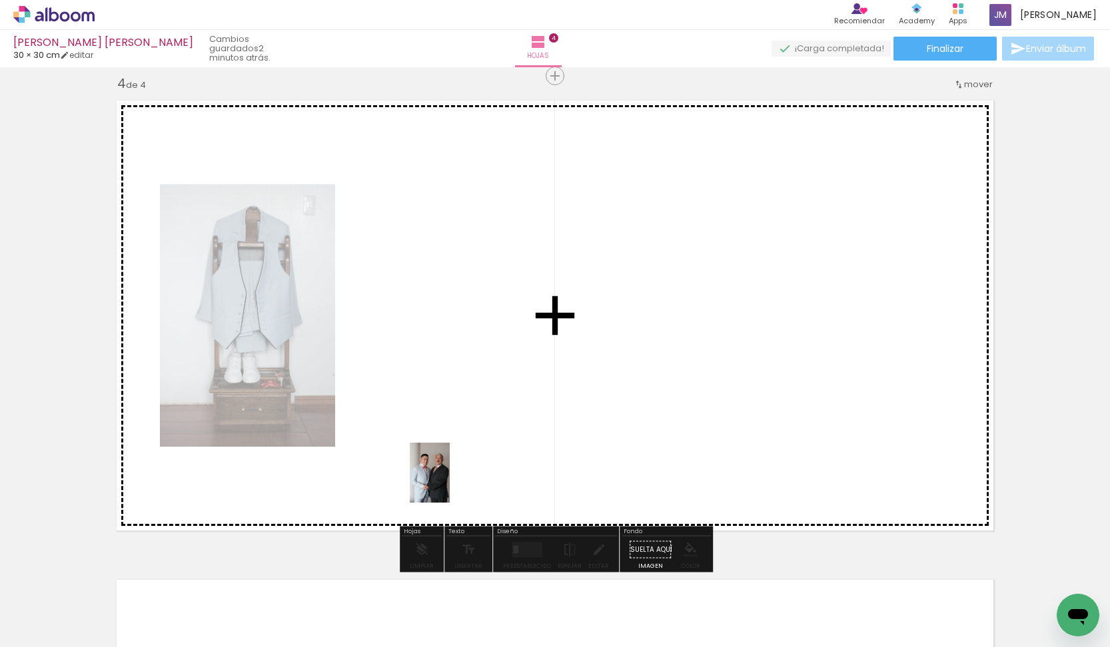
drag, startPoint x: 441, startPoint y: 536, endPoint x: 450, endPoint y: 459, distance: 77.8
click at [450, 459] on quentale-workspace at bounding box center [555, 323] width 1110 height 647
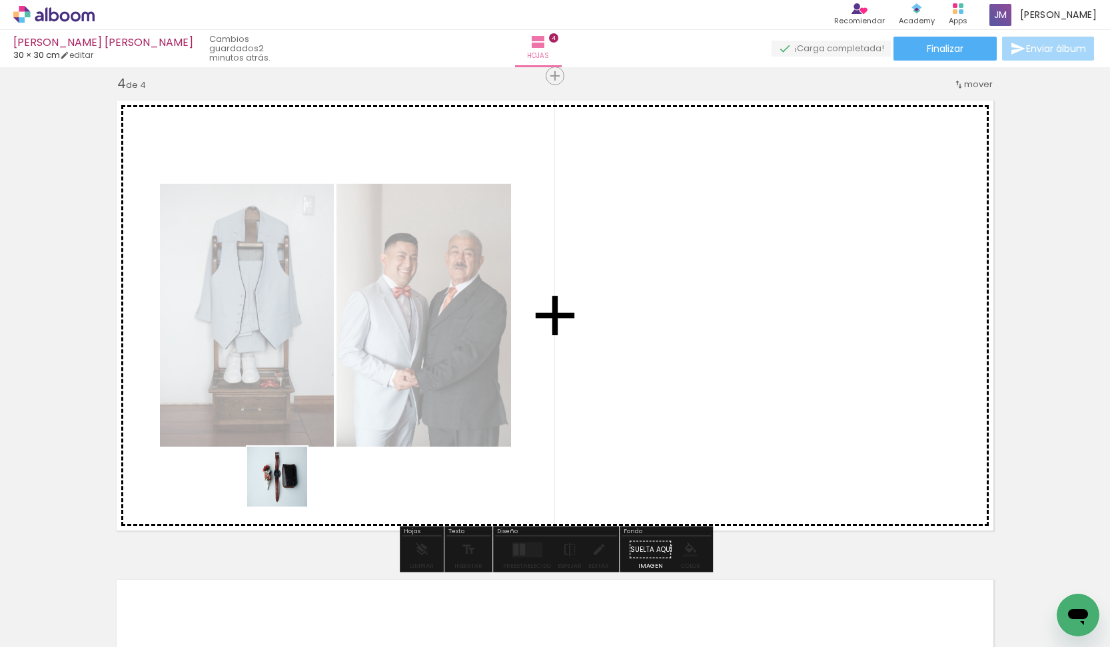
drag, startPoint x: 212, startPoint y: 605, endPoint x: 286, endPoint y: 486, distance: 139.7
click at [286, 486] on quentale-workspace at bounding box center [555, 323] width 1110 height 647
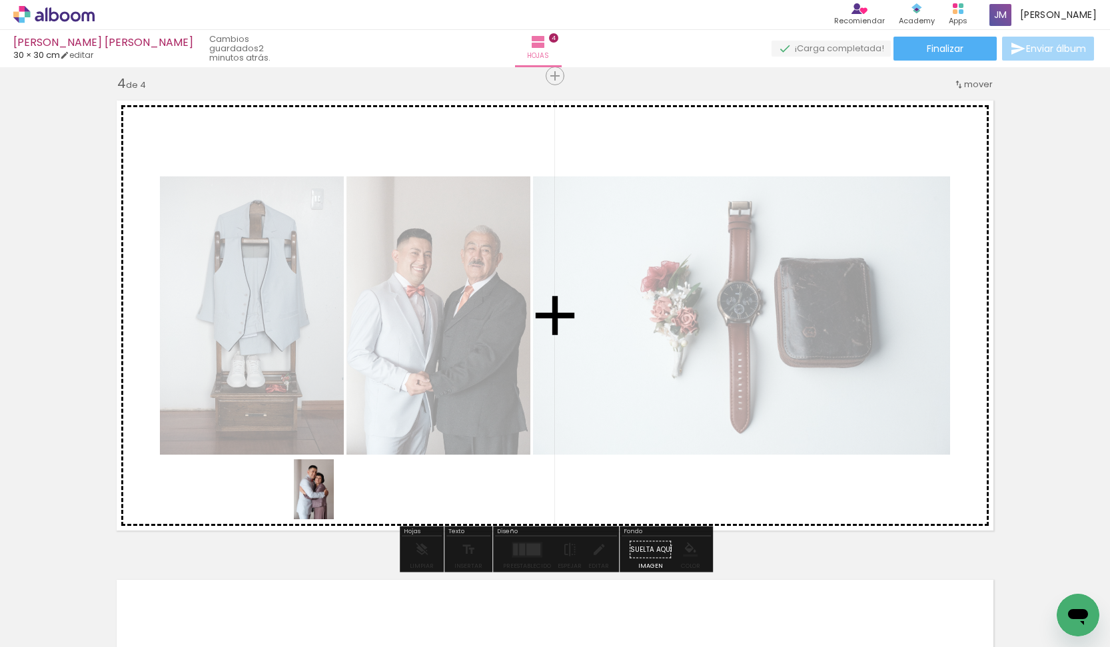
click at [334, 500] on quentale-workspace at bounding box center [555, 323] width 1110 height 647
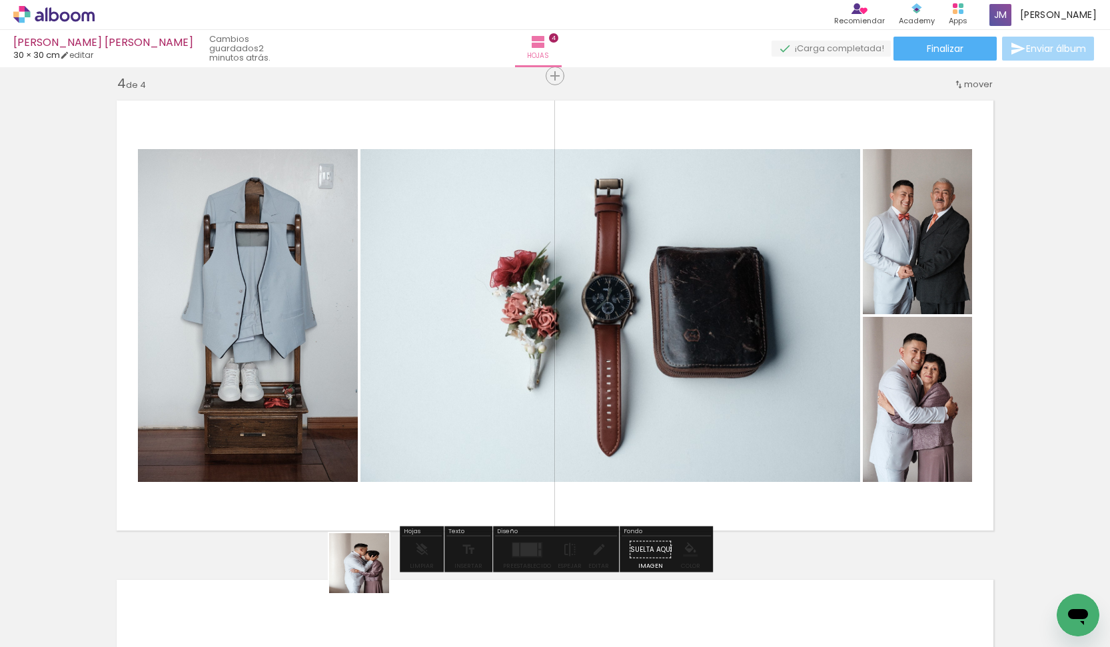
drag, startPoint x: 369, startPoint y: 573, endPoint x: 424, endPoint y: 452, distance: 132.9
click at [424, 452] on quentale-workspace at bounding box center [555, 323] width 1110 height 647
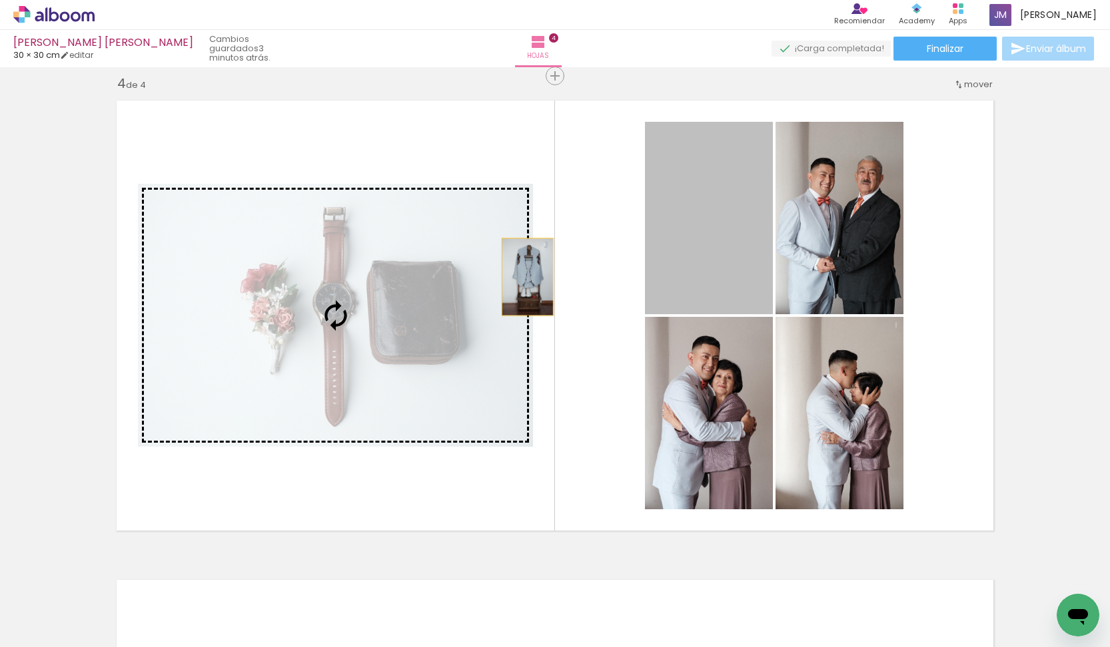
drag, startPoint x: 681, startPoint y: 249, endPoint x: 527, endPoint y: 277, distance: 155.7
click at [0, 0] on slot at bounding box center [0, 0] width 0 height 0
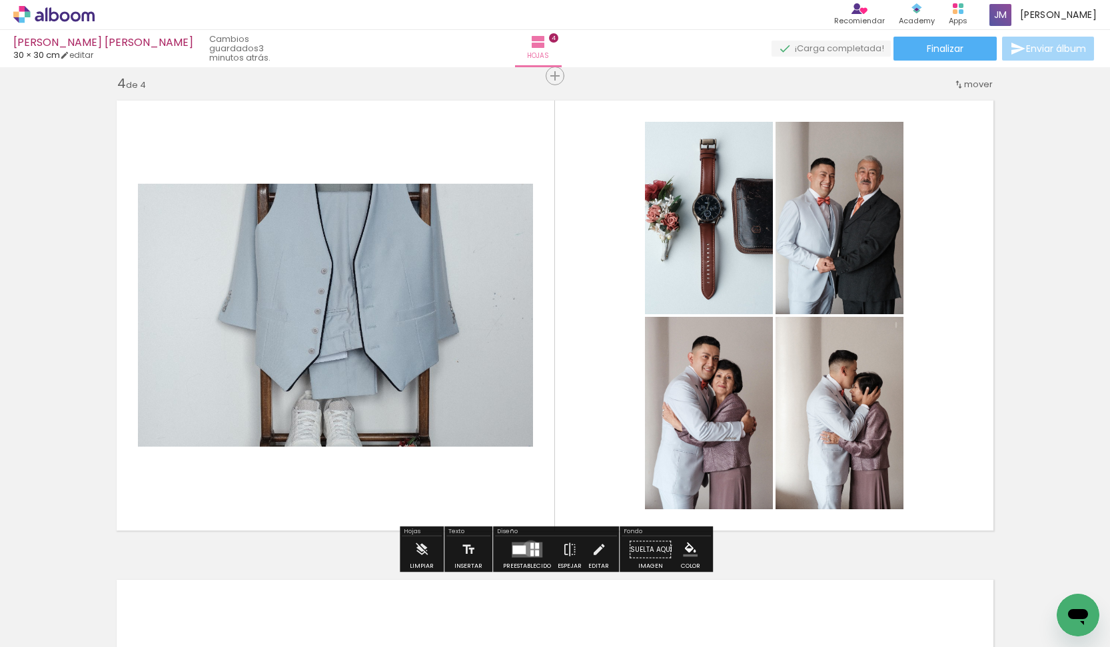
click at [530, 549] on div at bounding box center [531, 546] width 3 height 6
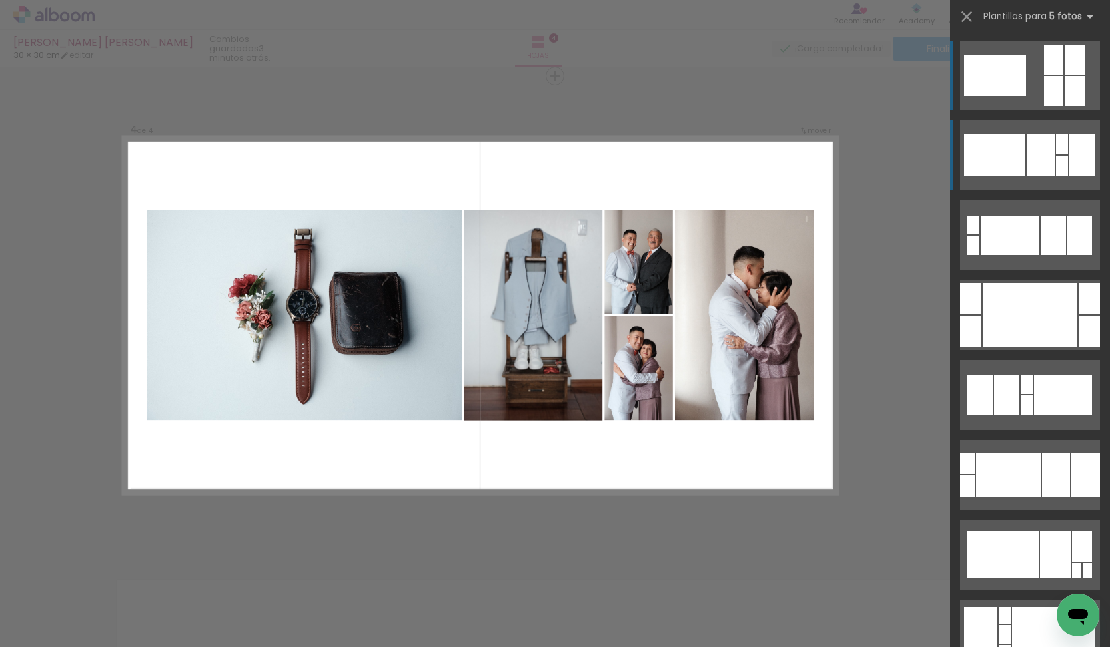
click at [1052, 155] on div at bounding box center [1040, 155] width 28 height 41
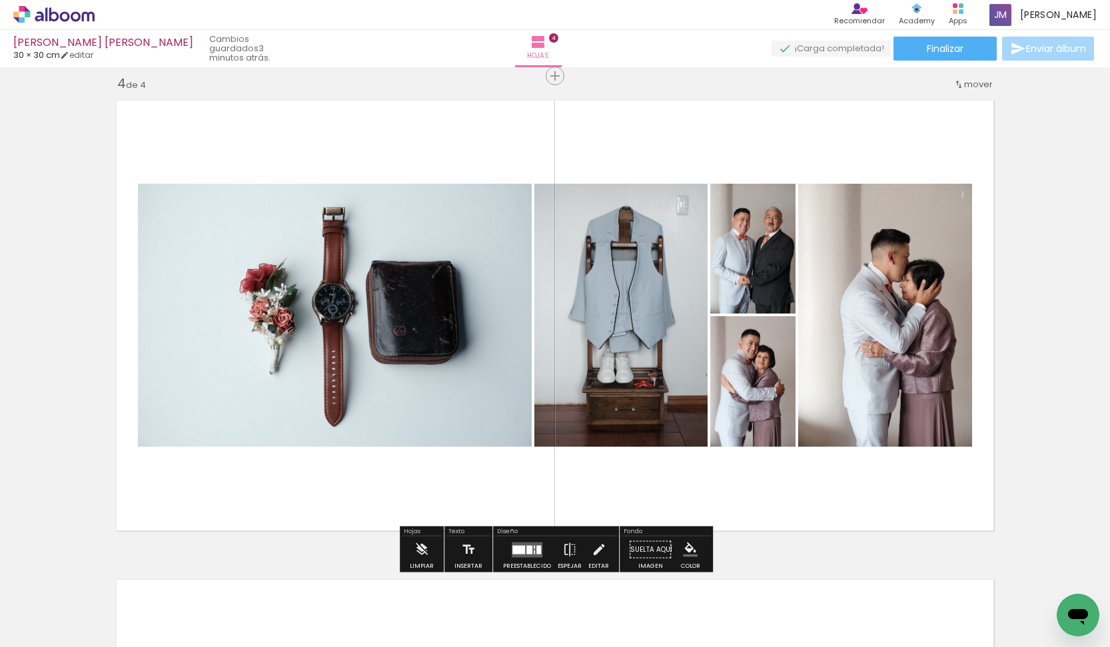
scroll to position [0, 0]
click at [521, 548] on div at bounding box center [518, 549] width 13 height 9
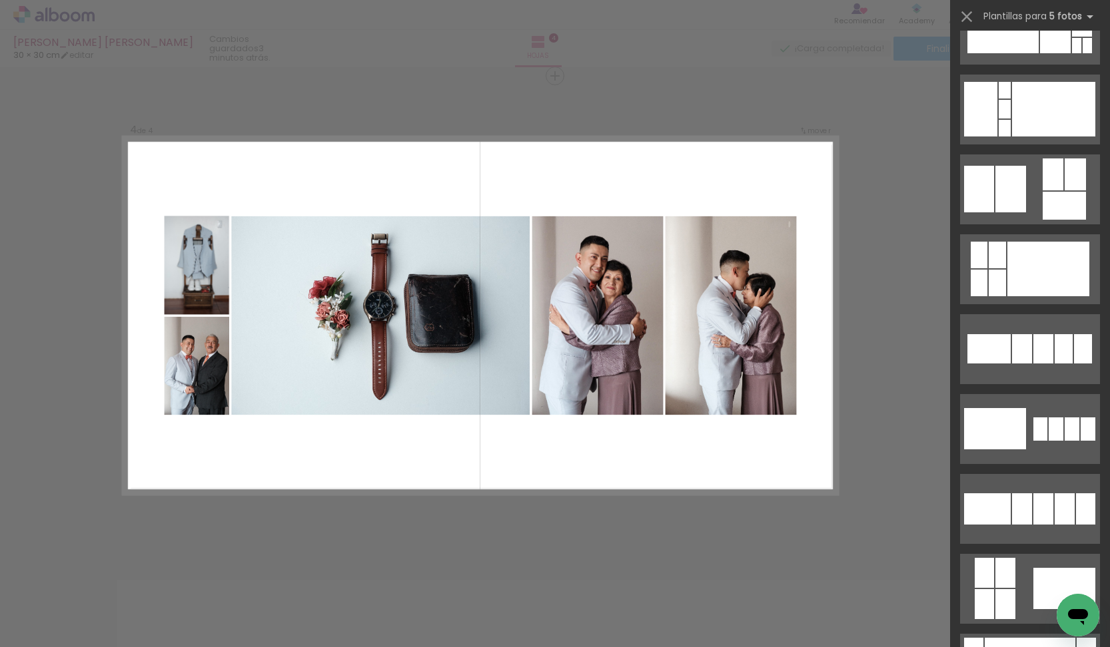
scroll to position [585, 0]
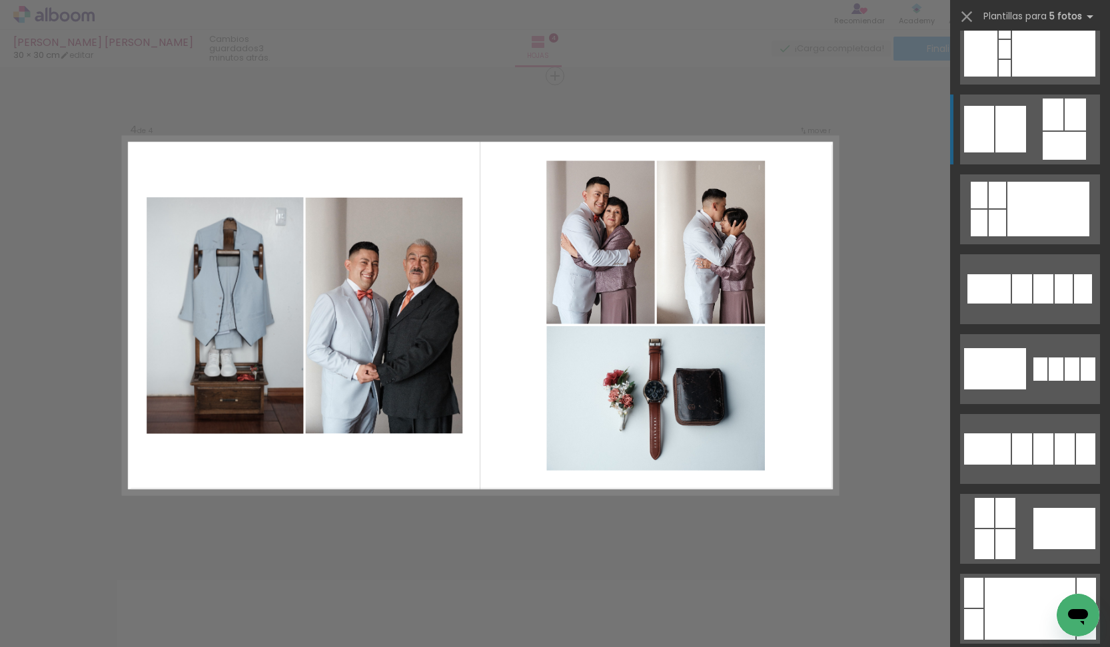
click at [1026, 134] on quentale-layouter at bounding box center [1030, 130] width 140 height 70
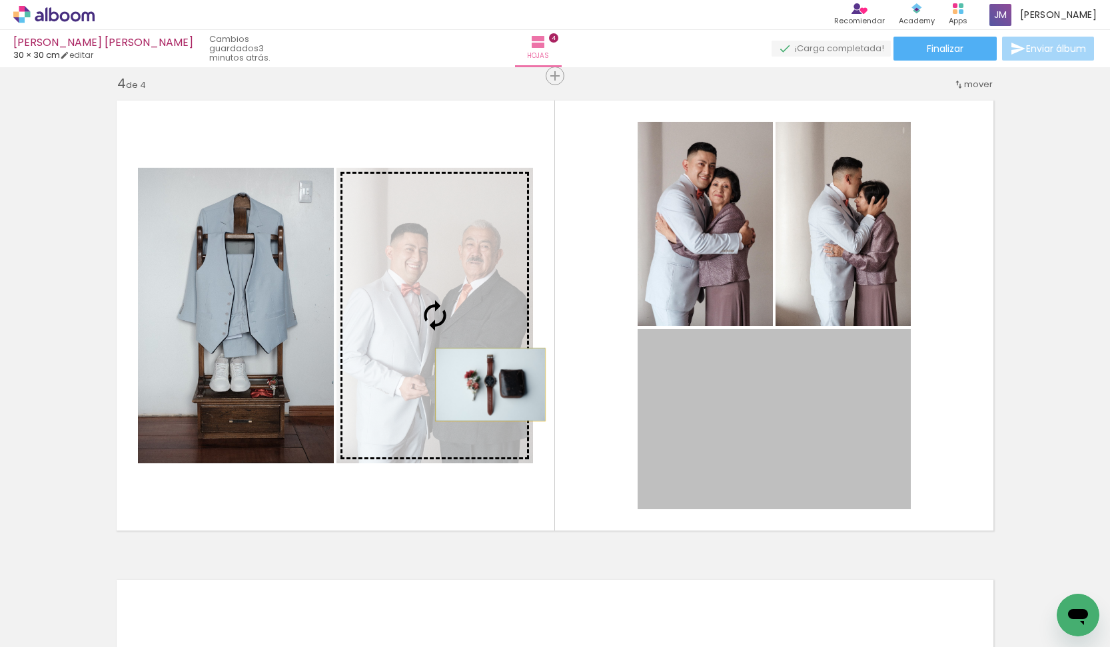
drag, startPoint x: 551, startPoint y: 392, endPoint x: 492, endPoint y: 386, distance: 59.6
click at [0, 0] on slot at bounding box center [0, 0] width 0 height 0
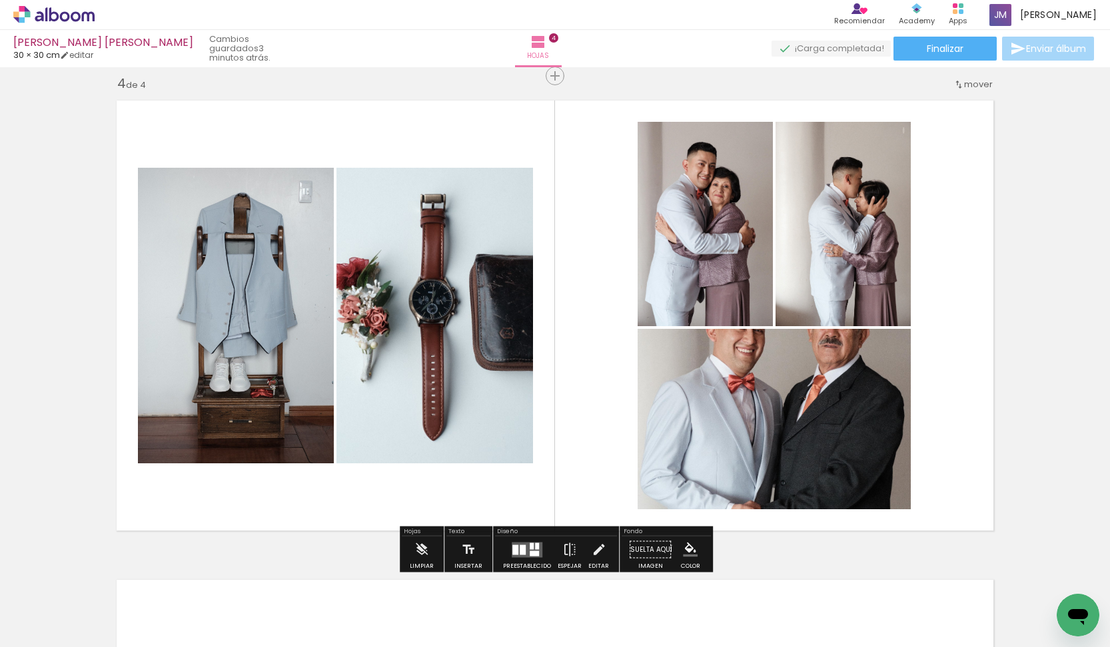
click at [961, 85] on iron-icon at bounding box center [958, 84] width 11 height 11
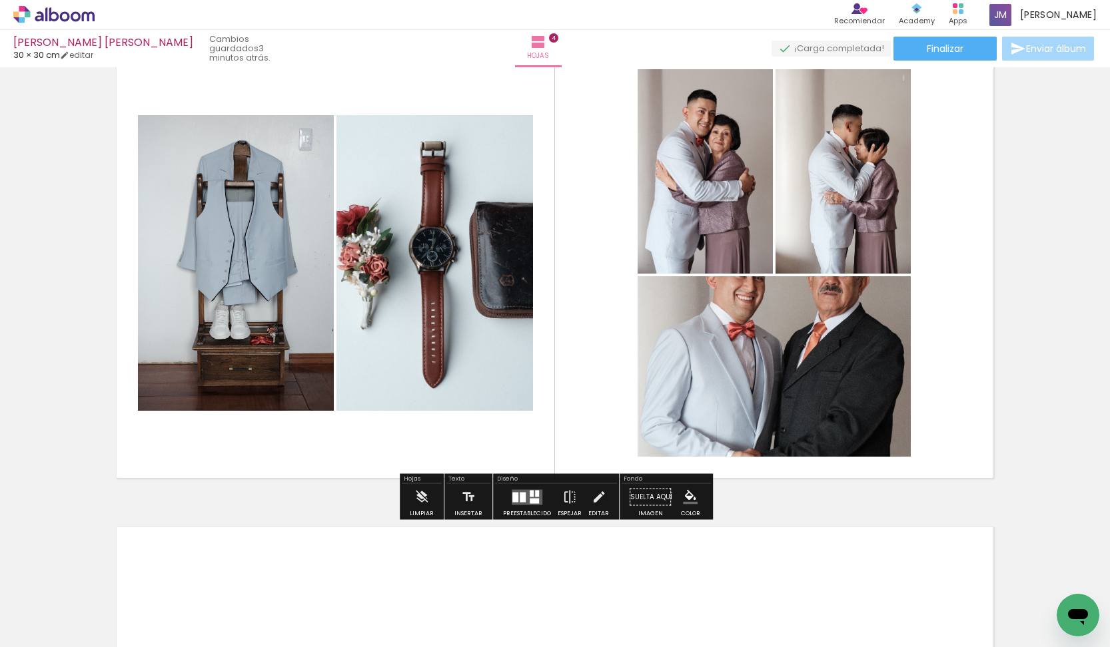
scroll to position [1533, 0]
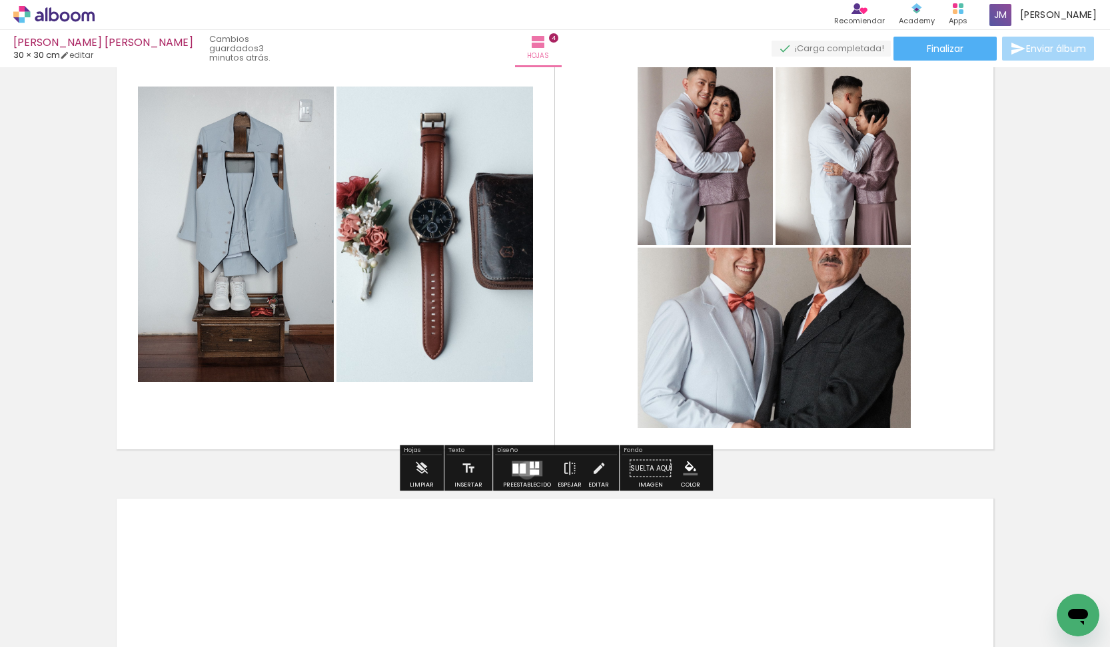
click at [523, 471] on quentale-layouter at bounding box center [526, 468] width 31 height 15
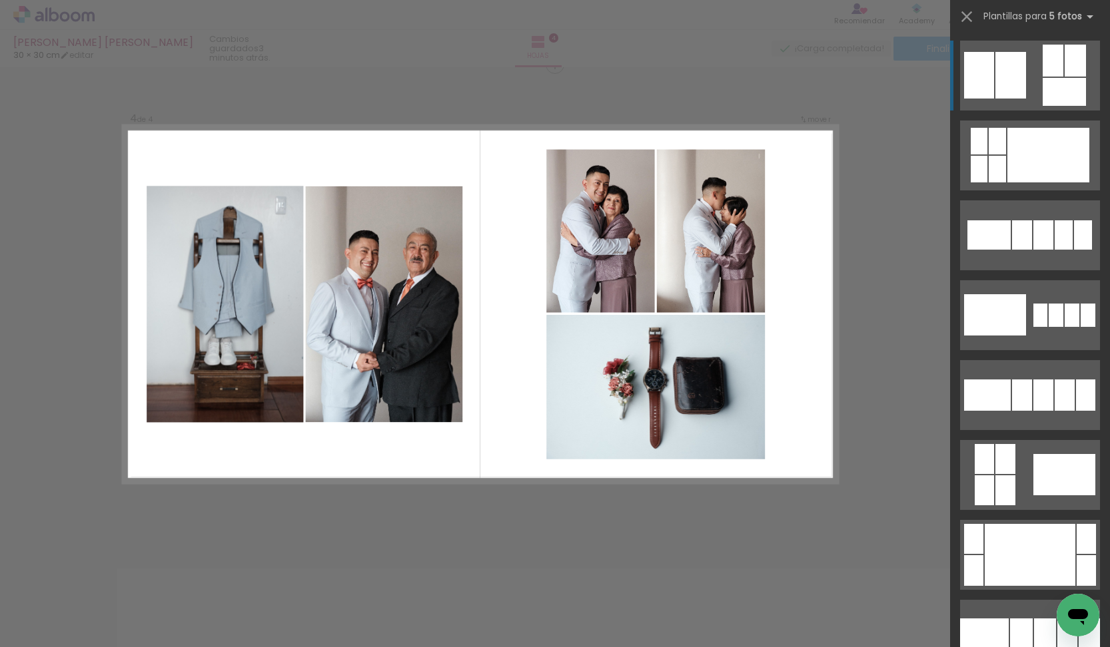
scroll to position [1452, 0]
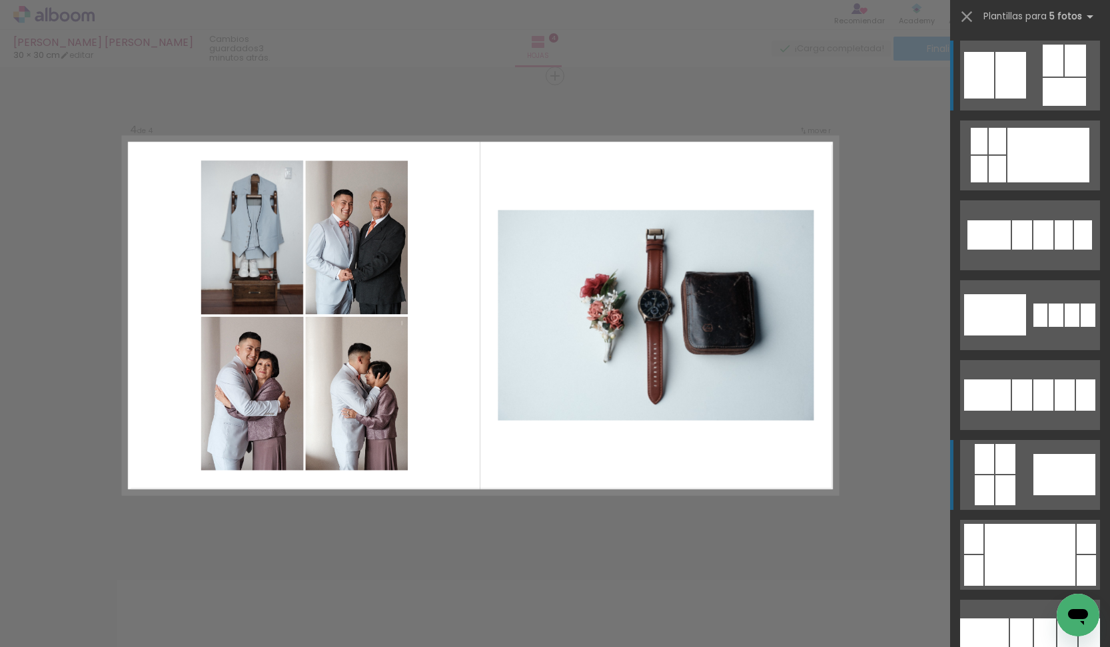
click at [1018, 483] on quentale-layouter at bounding box center [1030, 475] width 140 height 70
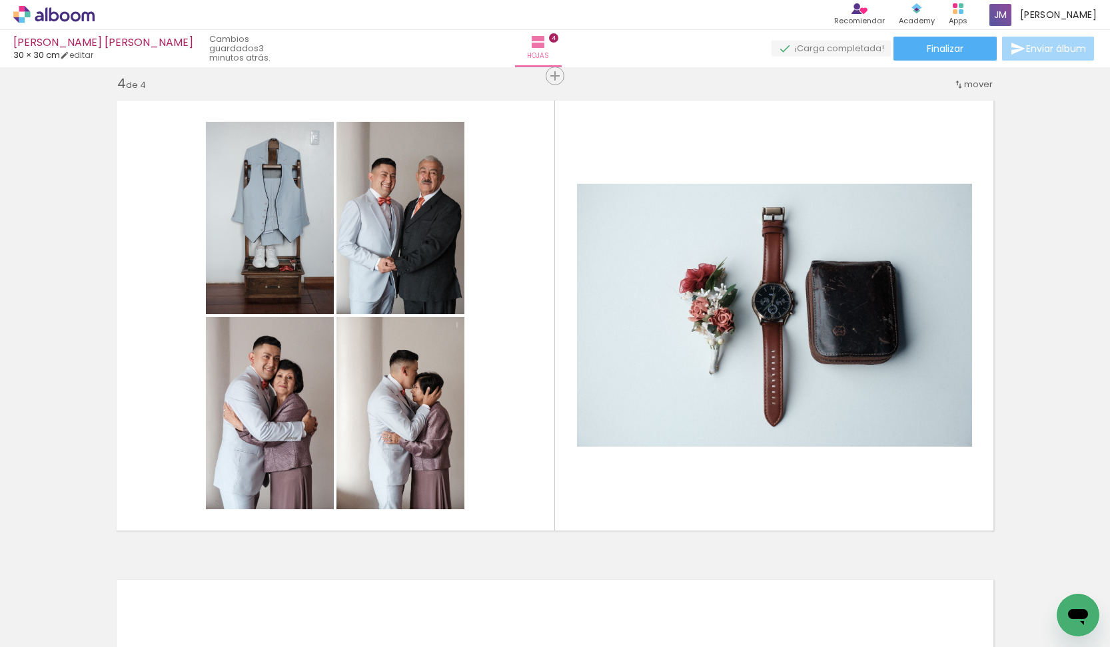
scroll to position [0, 184]
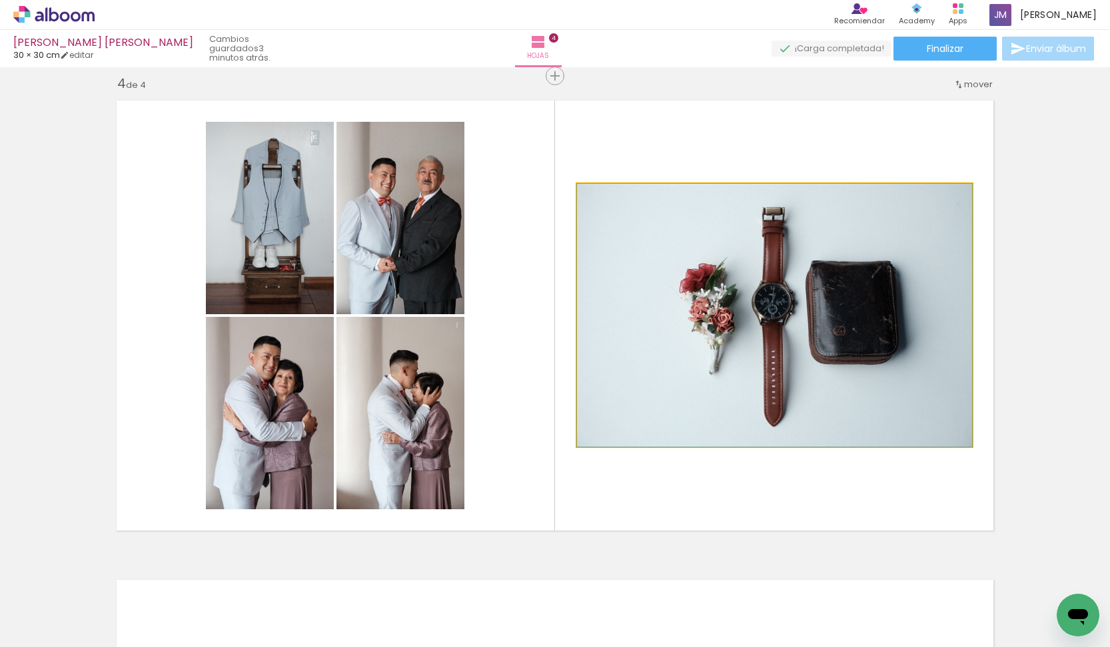
click at [731, 416] on quentale-photo at bounding box center [774, 315] width 395 height 263
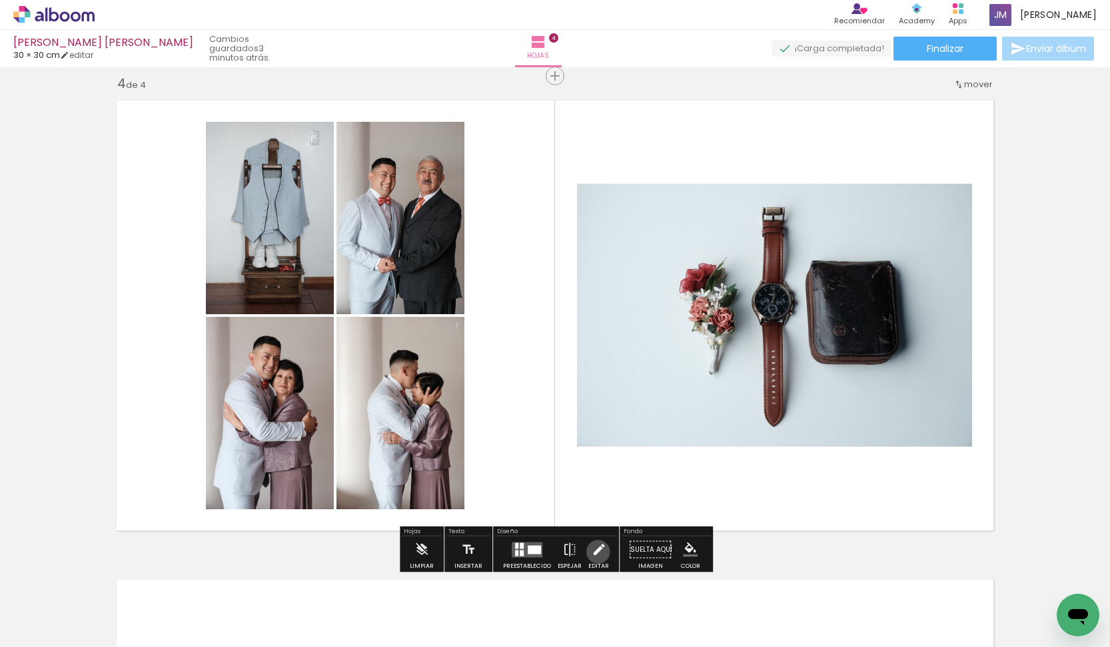
click at [595, 552] on iron-icon at bounding box center [598, 550] width 15 height 27
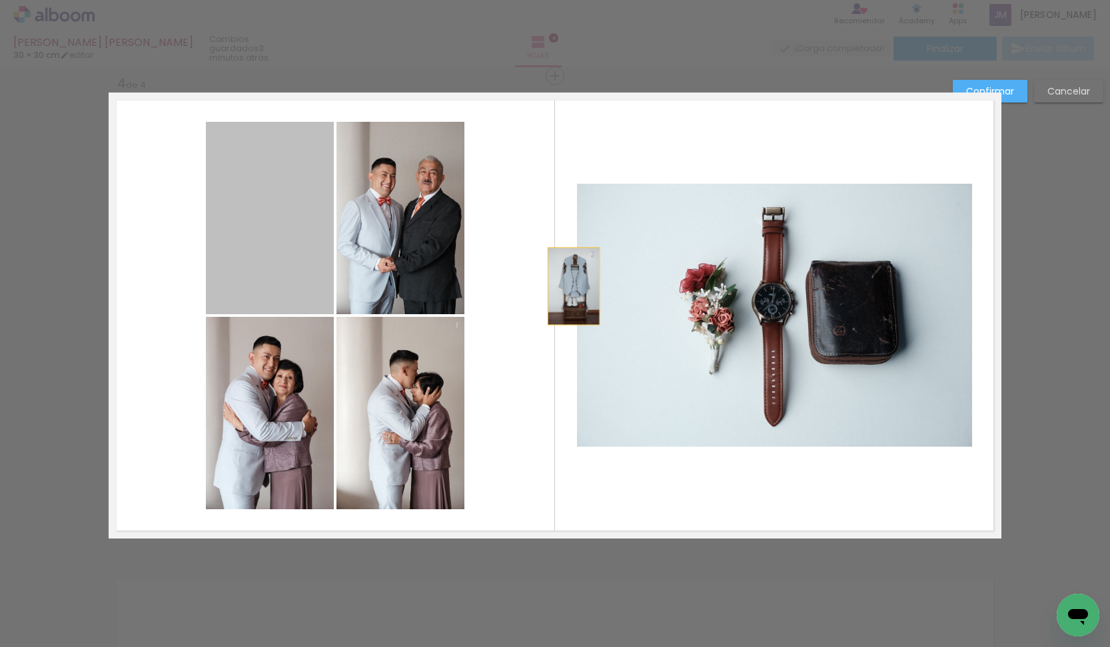
drag, startPoint x: 267, startPoint y: 224, endPoint x: 574, endPoint y: 287, distance: 313.4
click at [573, 286] on album-spread "4 de 4" at bounding box center [555, 316] width 892 height 446
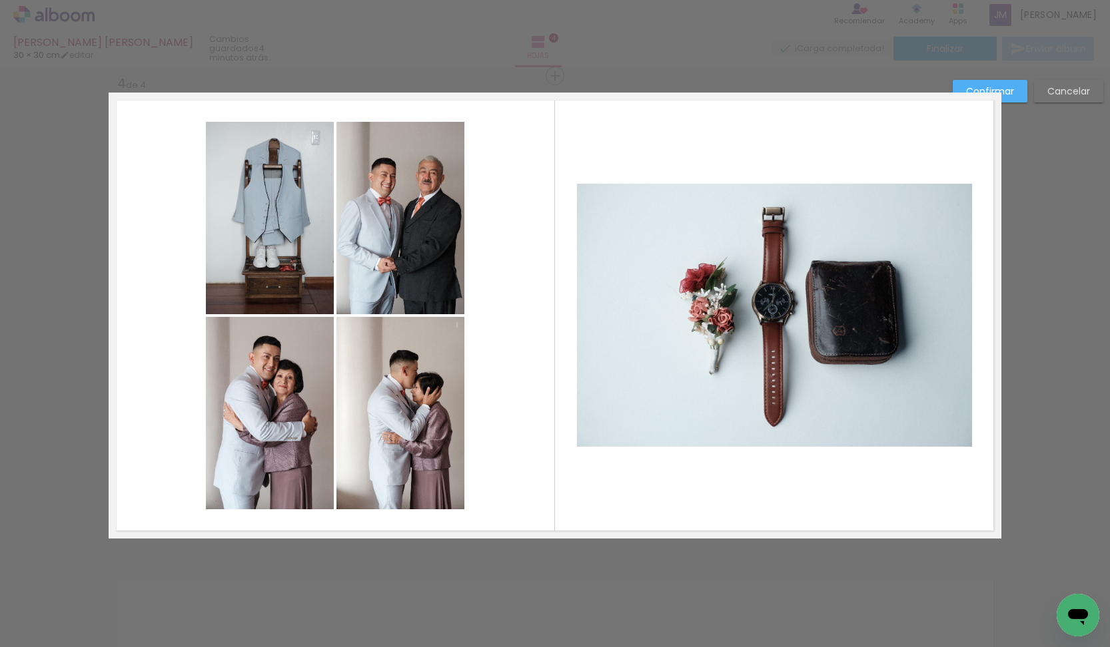
click at [629, 169] on div at bounding box center [466, 312] width 715 height 439
click at [752, 52] on div at bounding box center [555, 33] width 1110 height 67
click at [0, 0] on slot "Cancelar" at bounding box center [0, 0] width 0 height 0
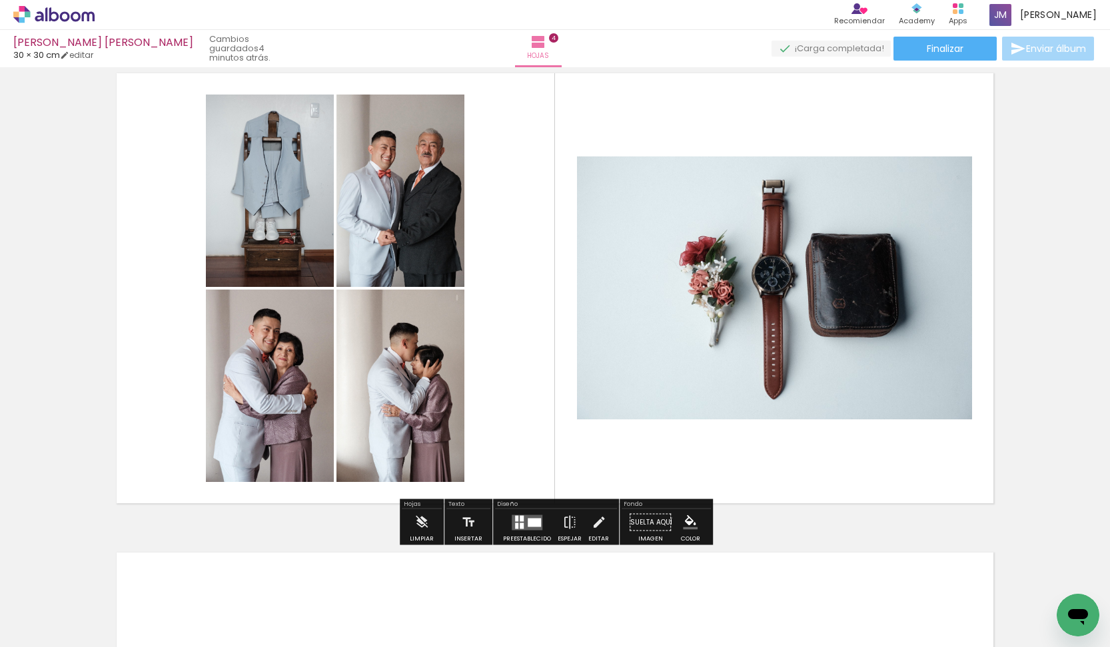
scroll to position [1477, 0]
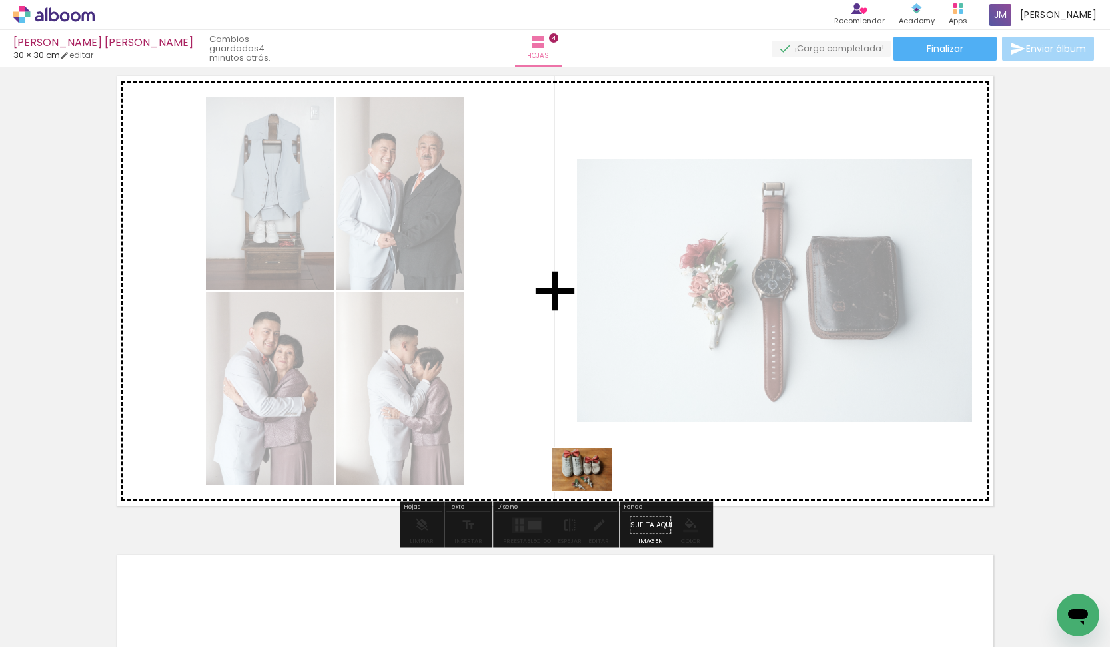
drag, startPoint x: 410, startPoint y: 603, endPoint x: 591, endPoint y: 488, distance: 214.7
click at [591, 488] on quentale-workspace at bounding box center [555, 323] width 1110 height 647
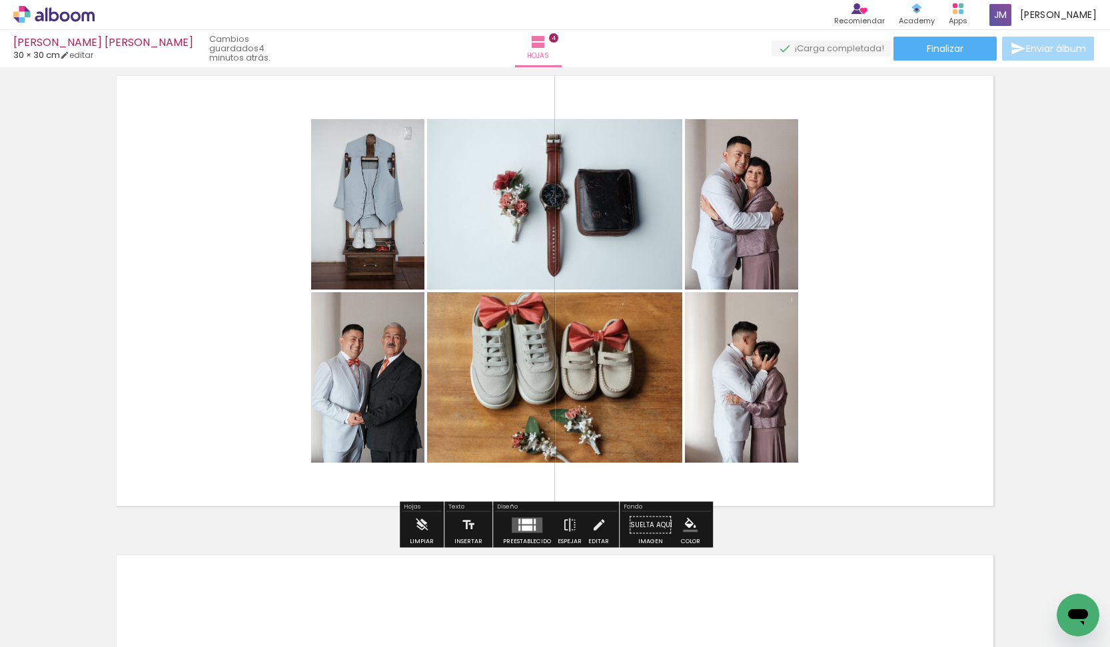
click at [521, 523] on div at bounding box center [526, 521] width 11 height 5
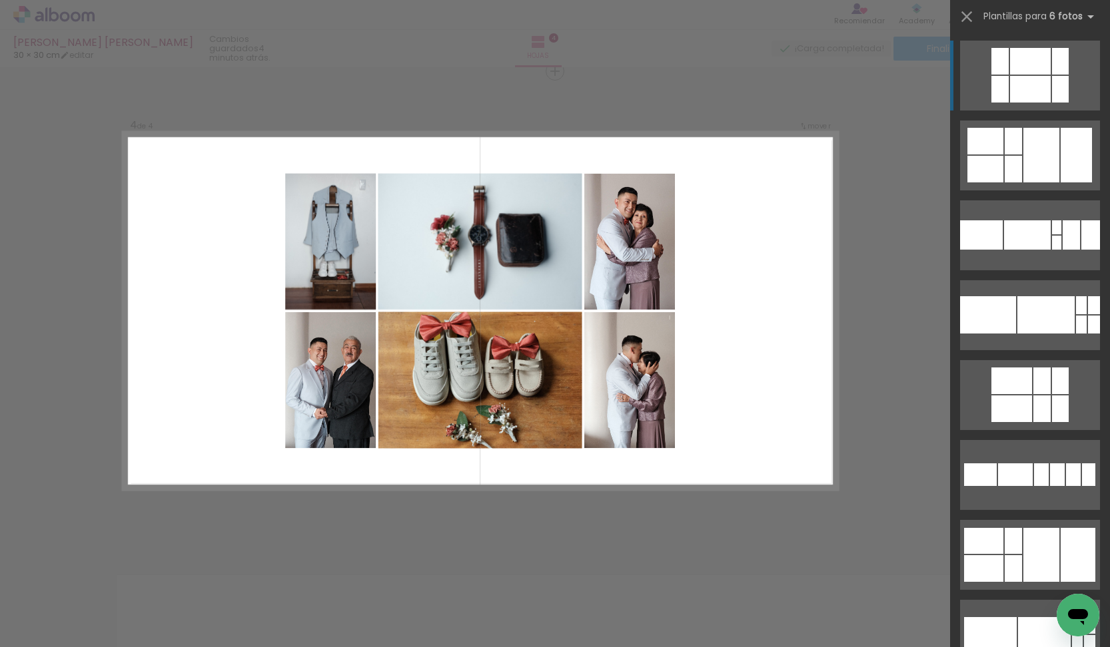
scroll to position [1452, 0]
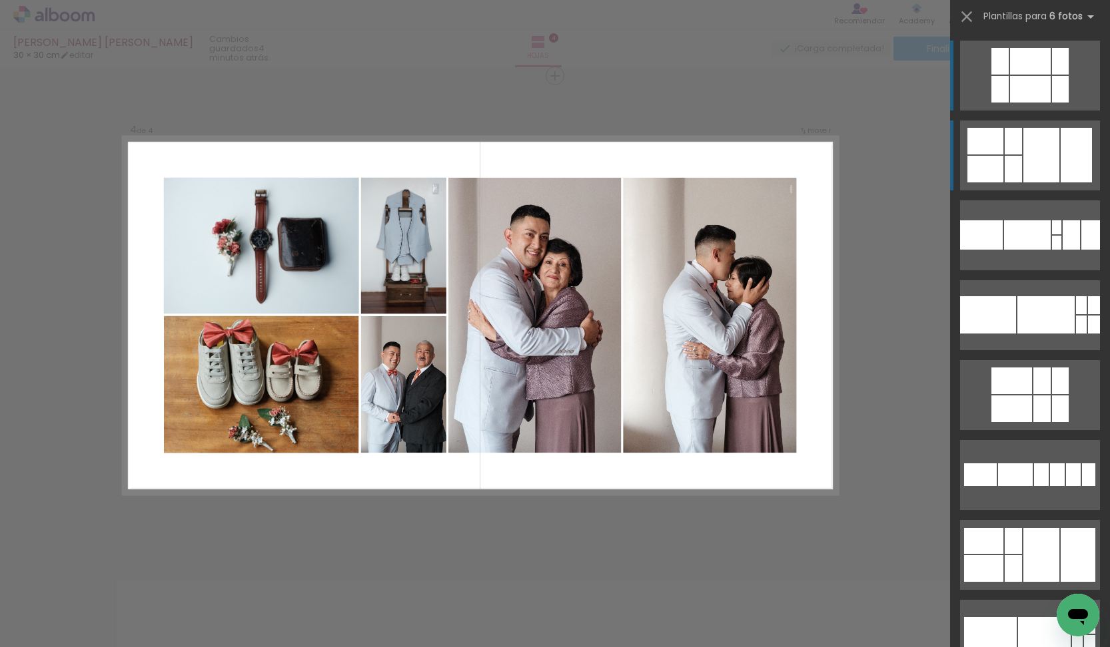
click at [1040, 156] on div at bounding box center [1041, 155] width 36 height 55
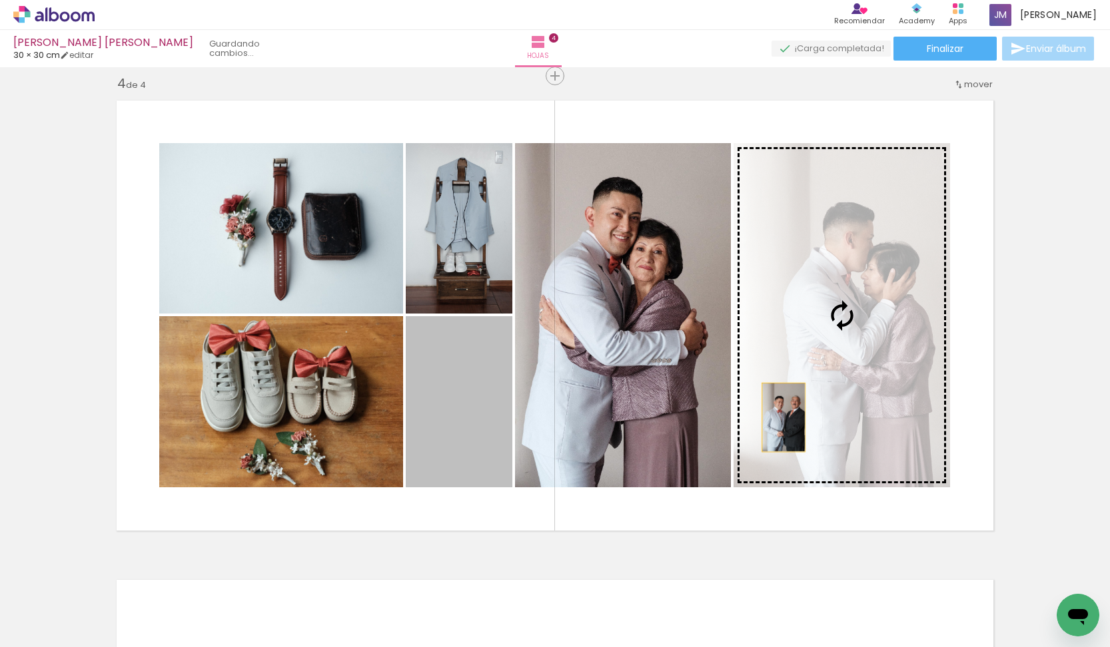
drag, startPoint x: 455, startPoint y: 428, endPoint x: 783, endPoint y: 418, distance: 328.5
click at [0, 0] on slot at bounding box center [0, 0] width 0 height 0
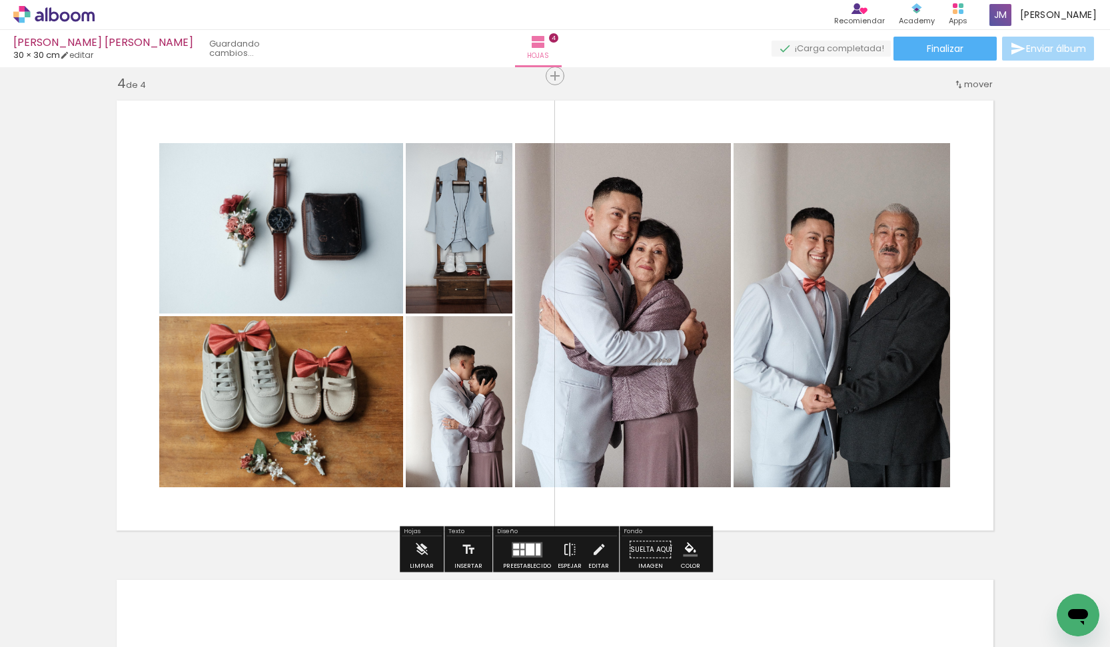
click at [520, 552] on div at bounding box center [522, 552] width 4 height 5
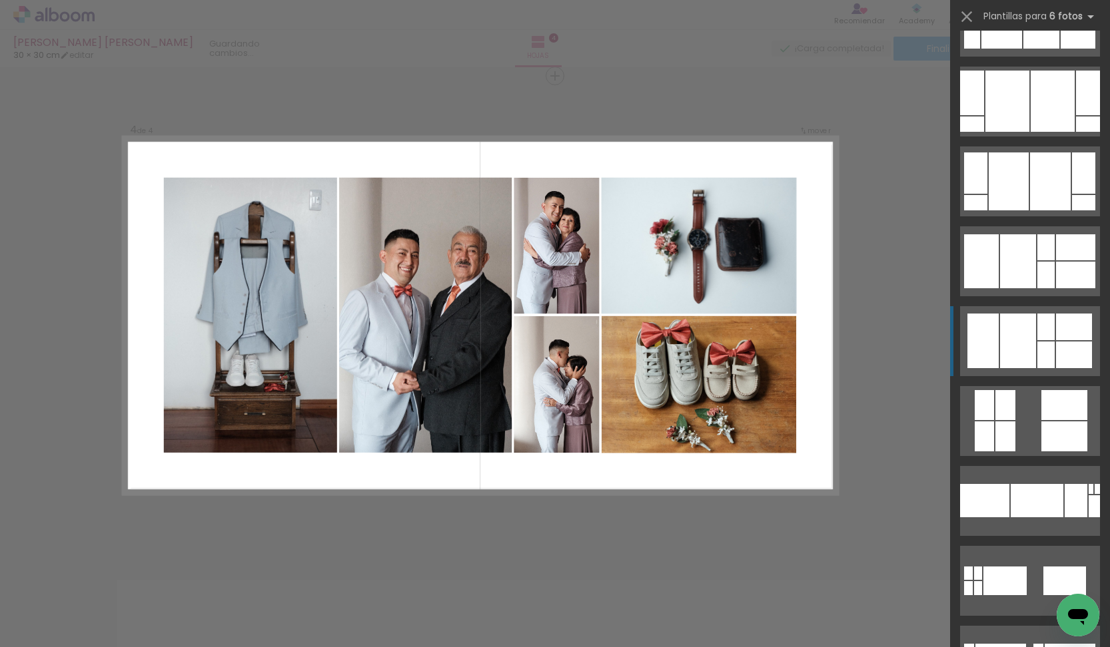
scroll to position [3129, 0]
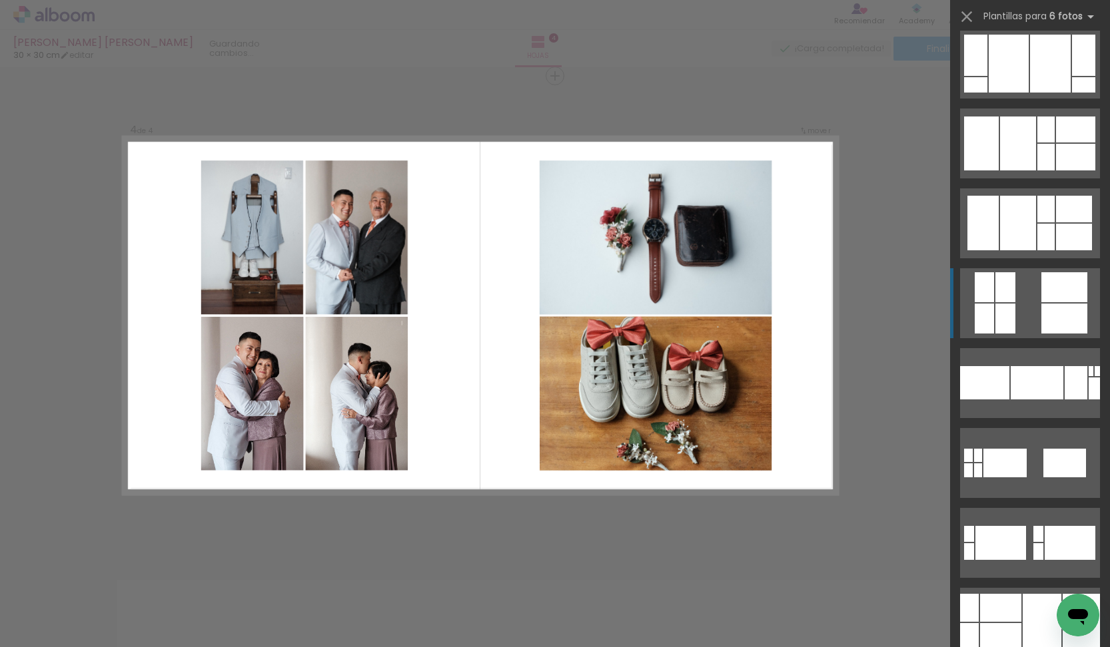
click at [1056, 310] on div at bounding box center [1064, 319] width 46 height 30
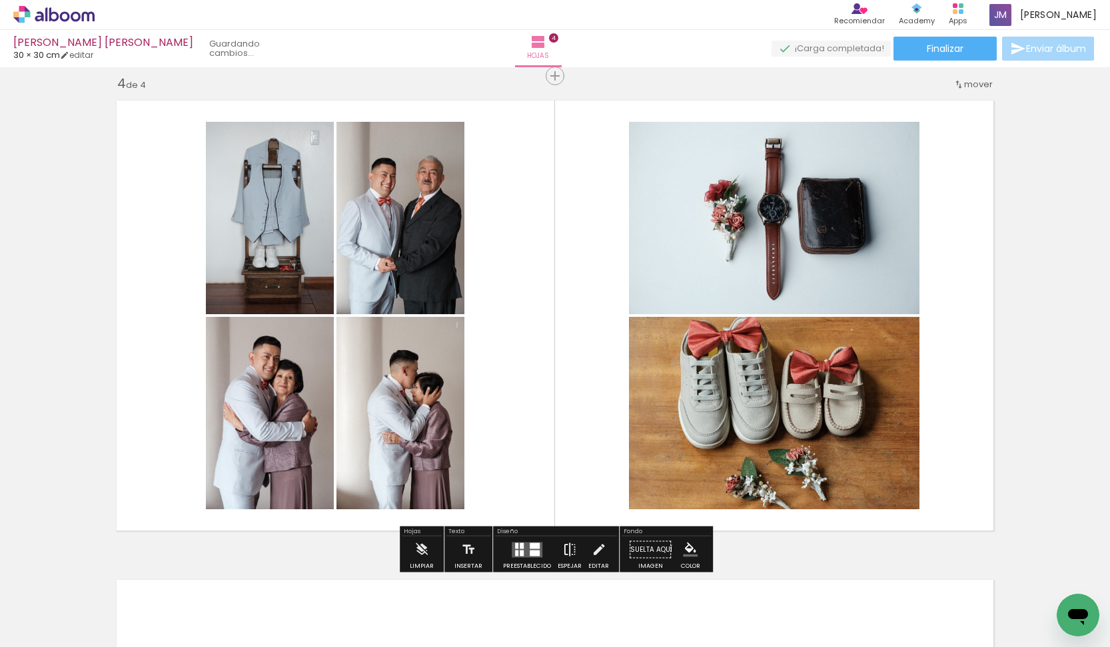
click at [567, 551] on iron-icon at bounding box center [569, 550] width 15 height 27
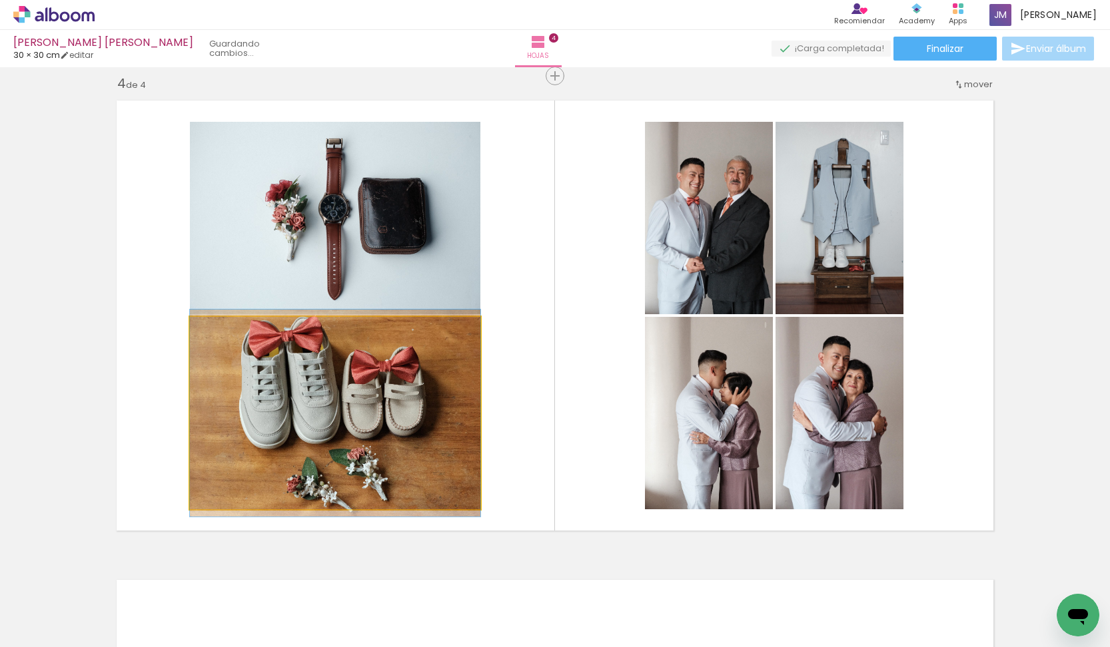
click at [350, 376] on div at bounding box center [335, 413] width 290 height 207
click at [350, 376] on quentale-photo at bounding box center [335, 413] width 290 height 192
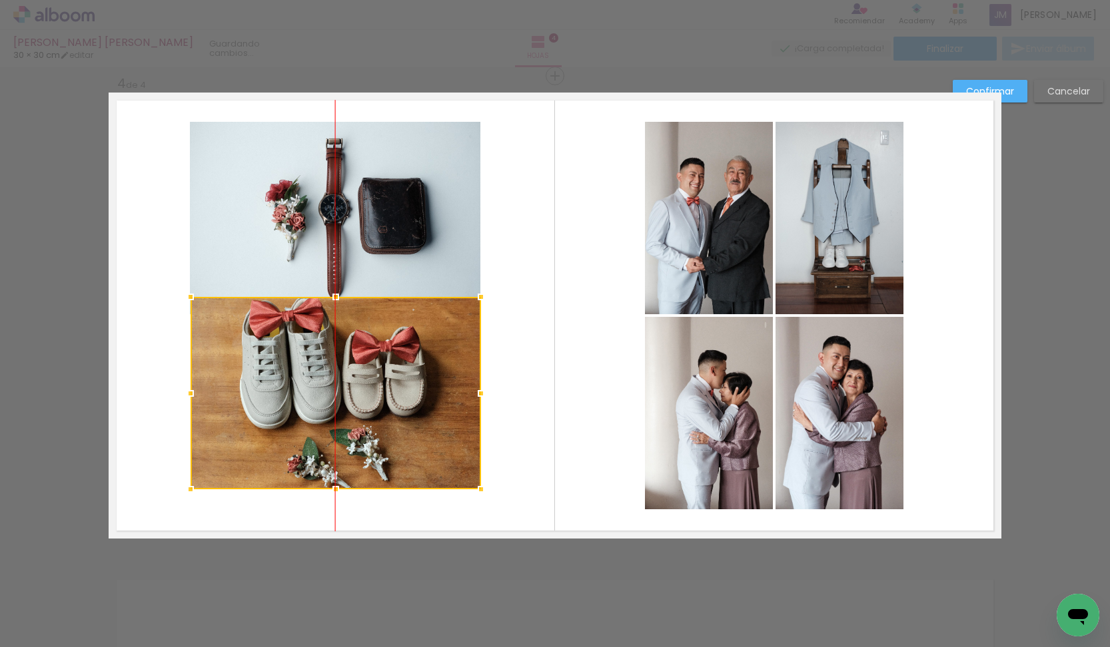
click at [359, 379] on div at bounding box center [335, 393] width 290 height 192
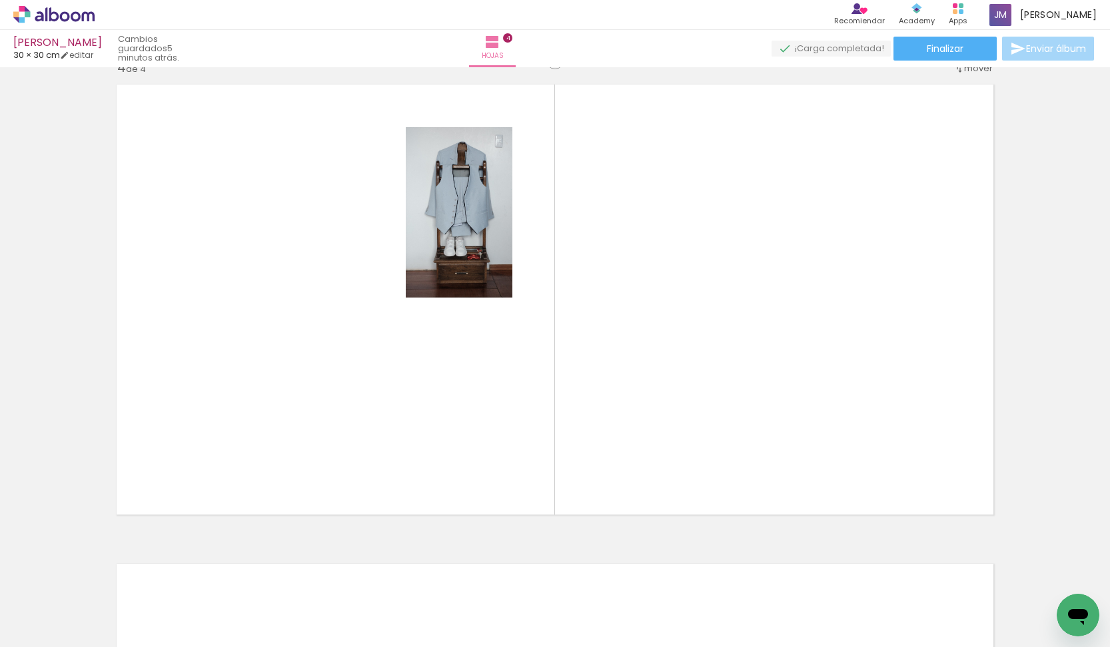
scroll to position [1420, 0]
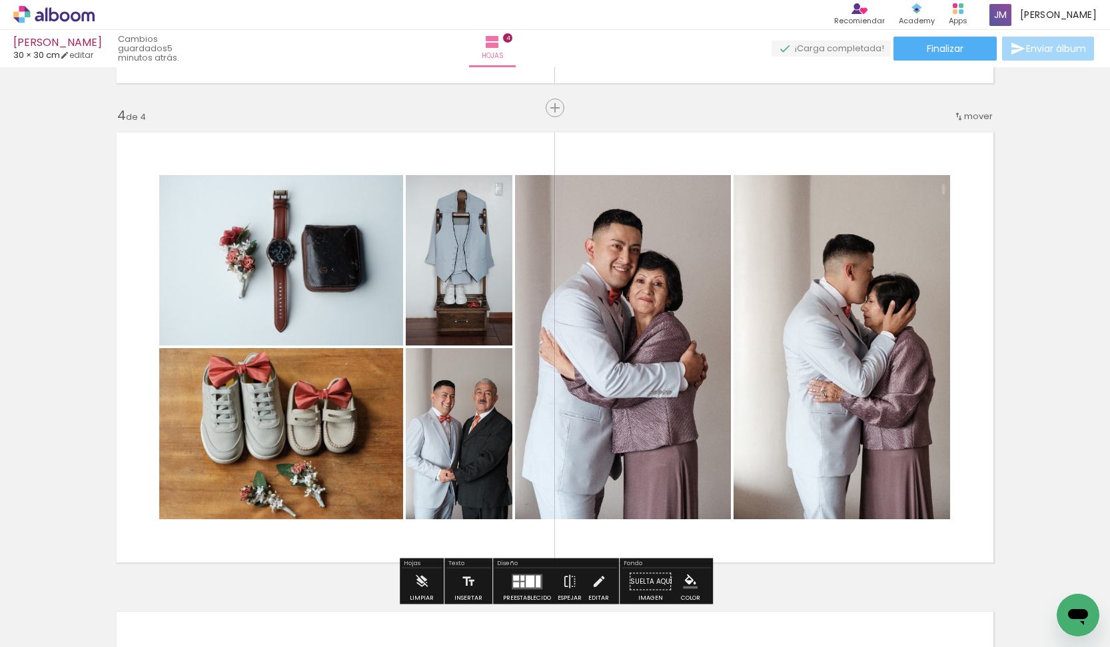
click at [349, 429] on div at bounding box center [281, 434] width 244 height 174
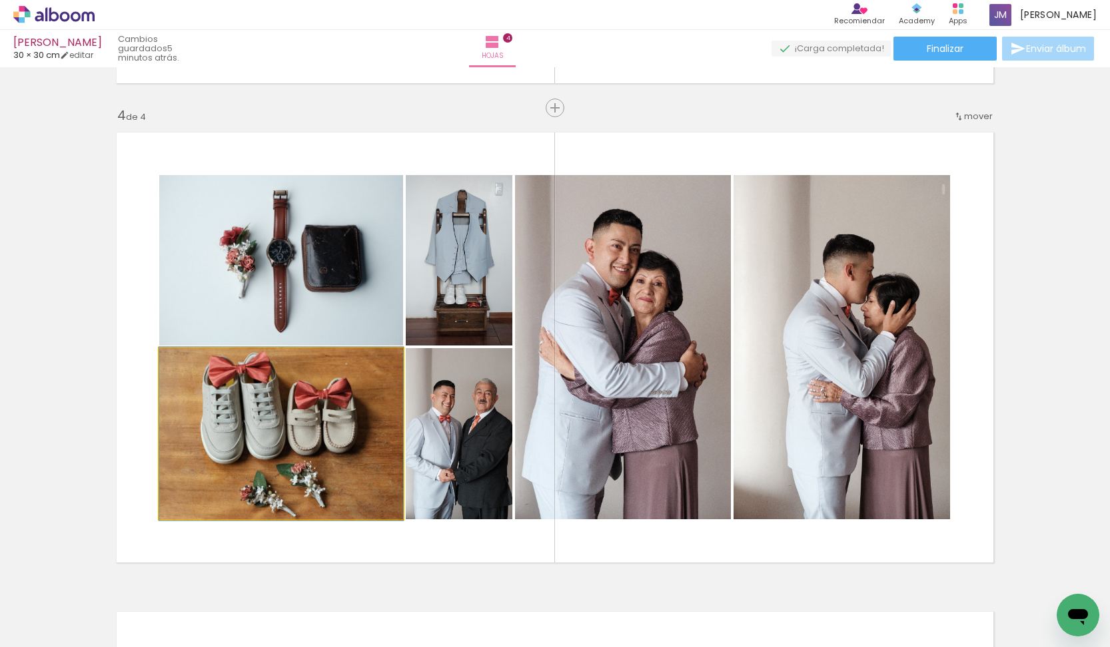
drag, startPoint x: 190, startPoint y: 363, endPoint x: 155, endPoint y: 356, distance: 35.9
type paper-slider "100"
click at [155, 356] on quentale-layouter at bounding box center [555, 348] width 892 height 446
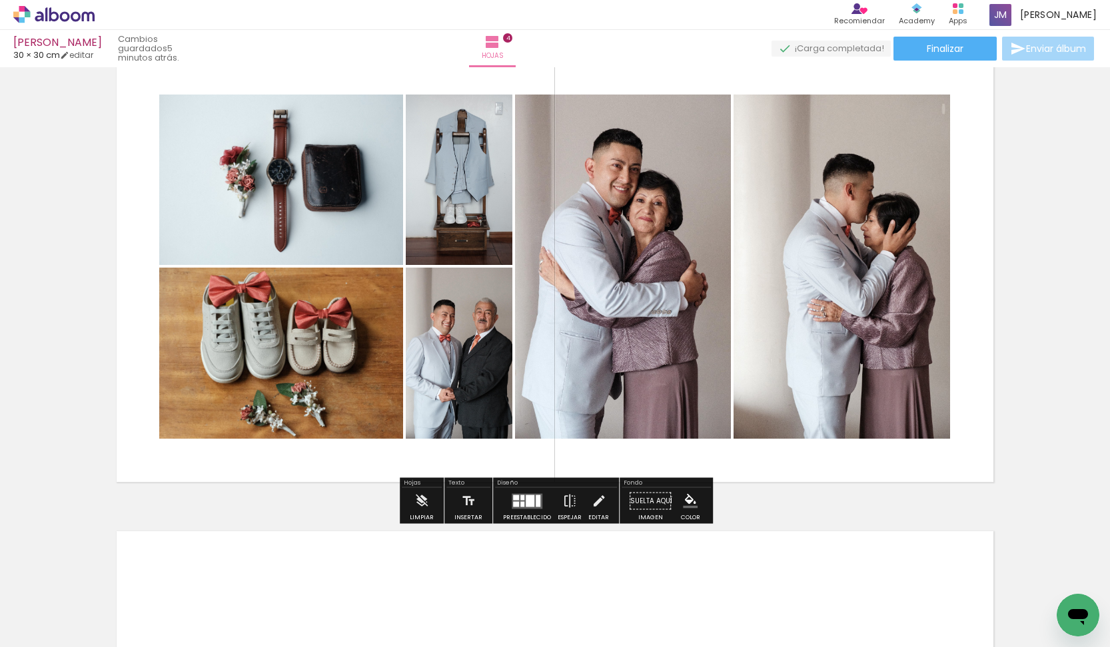
scroll to position [1558, 0]
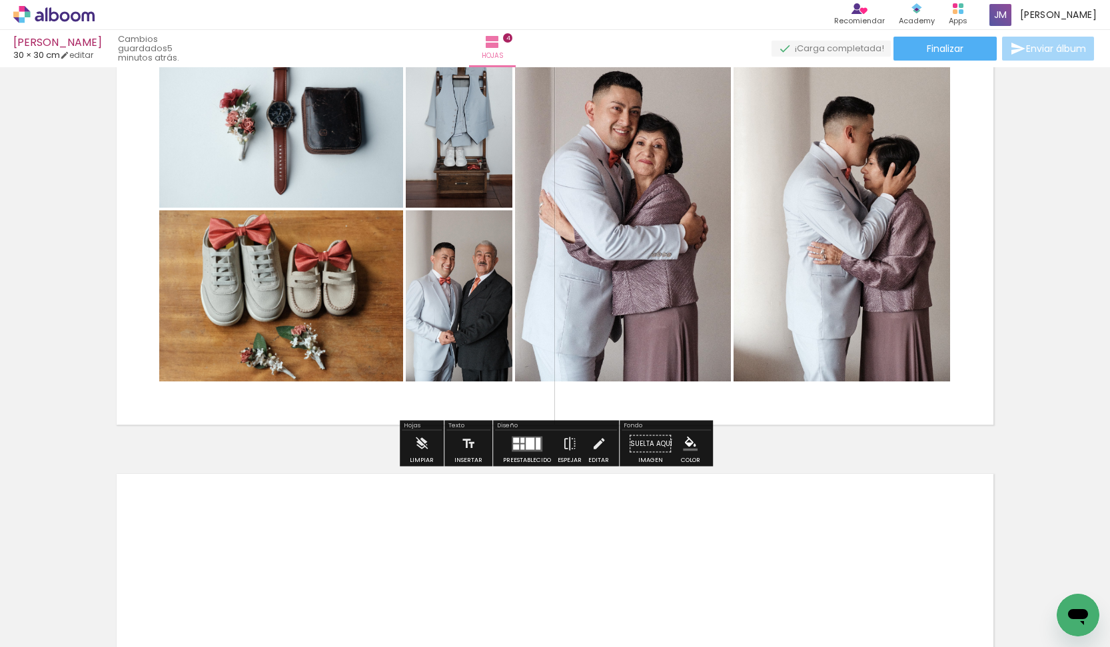
click at [520, 439] on div at bounding box center [522, 440] width 4 height 5
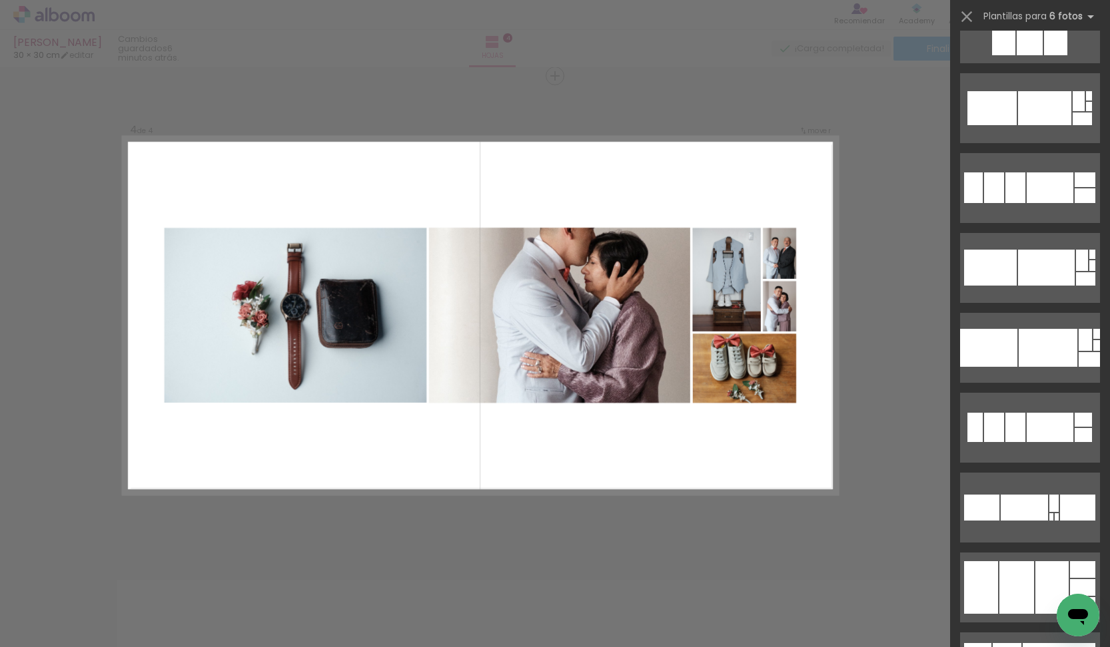
scroll to position [10873, 0]
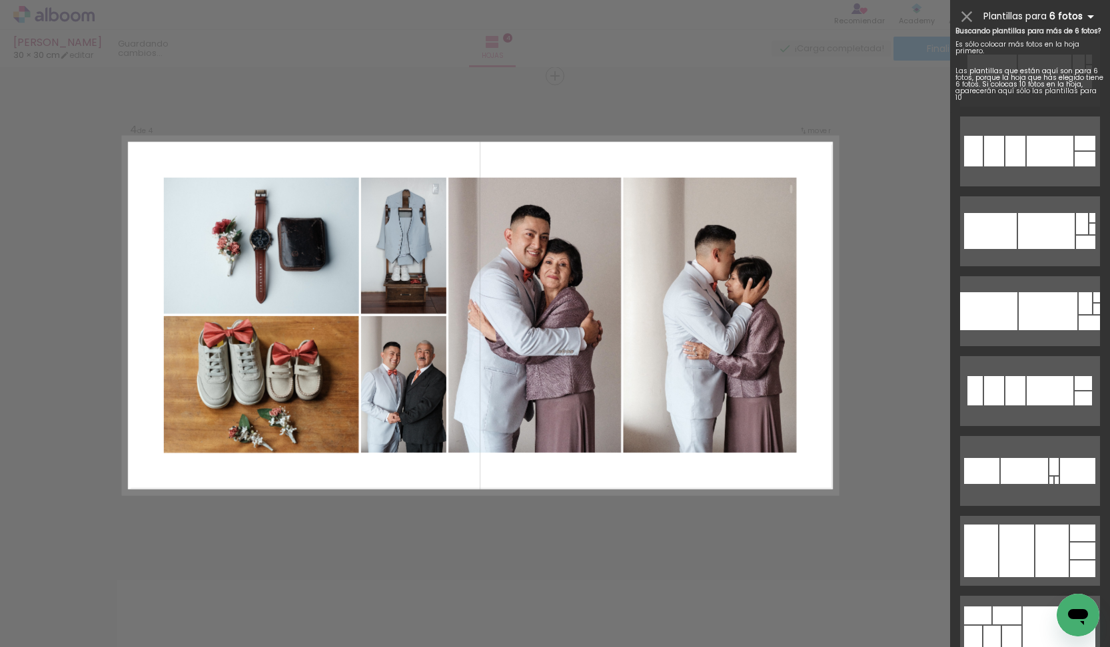
click at [1090, 17] on iron-icon at bounding box center [1090, 17] width 16 height 16
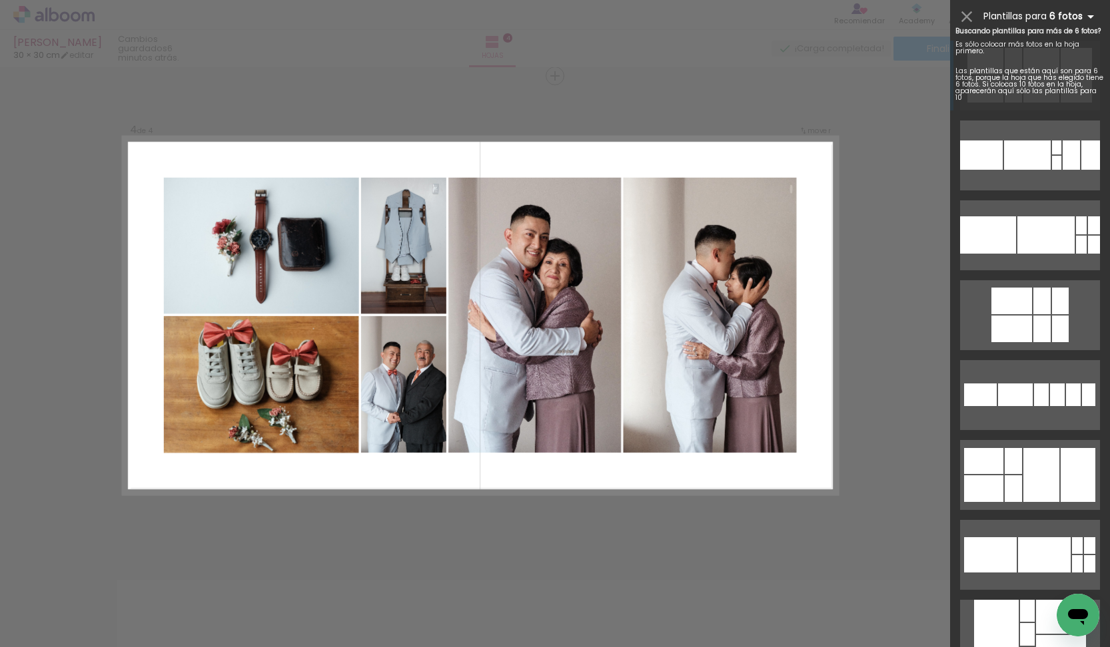
click at [1092, 17] on iron-icon at bounding box center [1090, 17] width 16 height 16
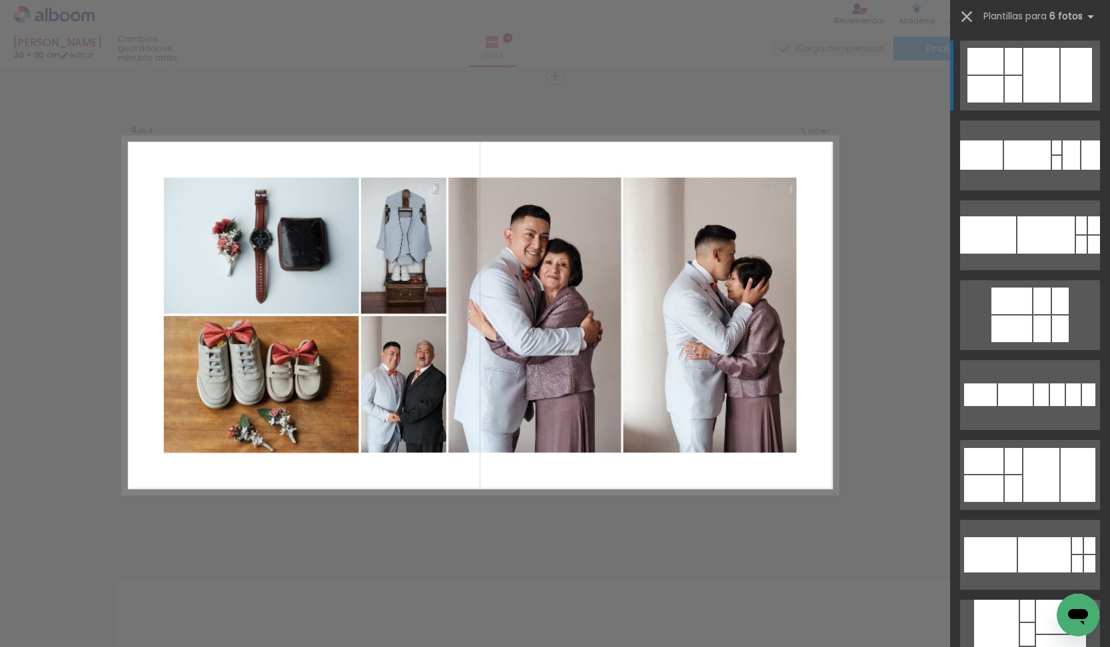
click at [971, 16] on iron-icon at bounding box center [966, 16] width 19 height 19
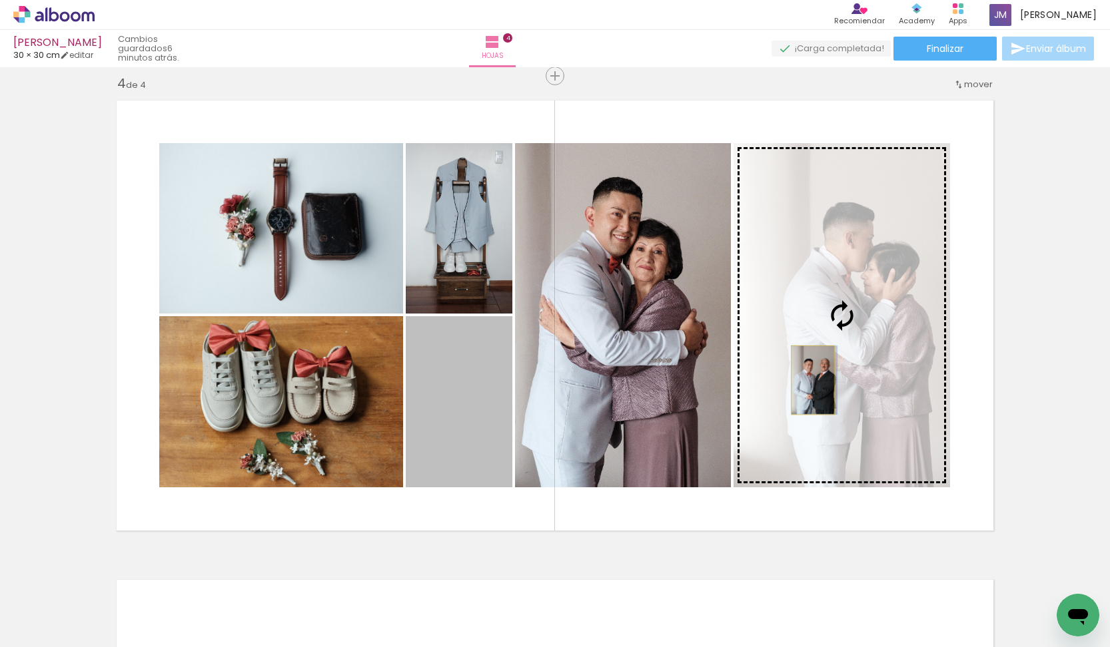
drag, startPoint x: 468, startPoint y: 419, endPoint x: 812, endPoint y: 380, distance: 345.8
click at [0, 0] on slot at bounding box center [0, 0] width 0 height 0
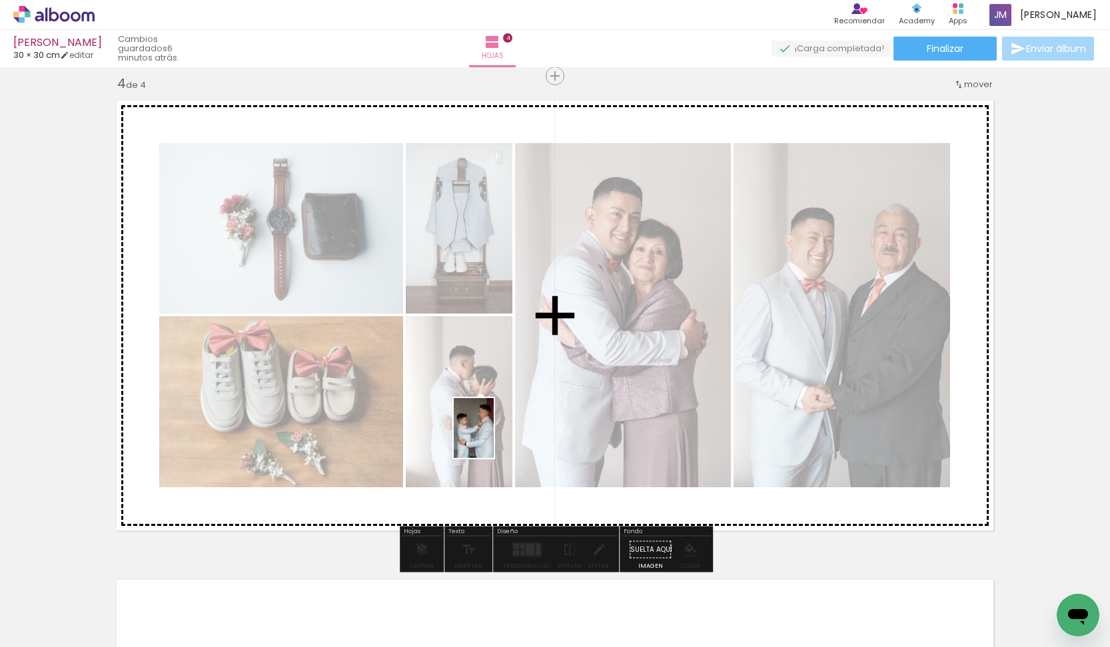
drag, startPoint x: 655, startPoint y: 611, endPoint x: 493, endPoint y: 438, distance: 237.5
click at [493, 438] on quentale-workspace at bounding box center [555, 323] width 1110 height 647
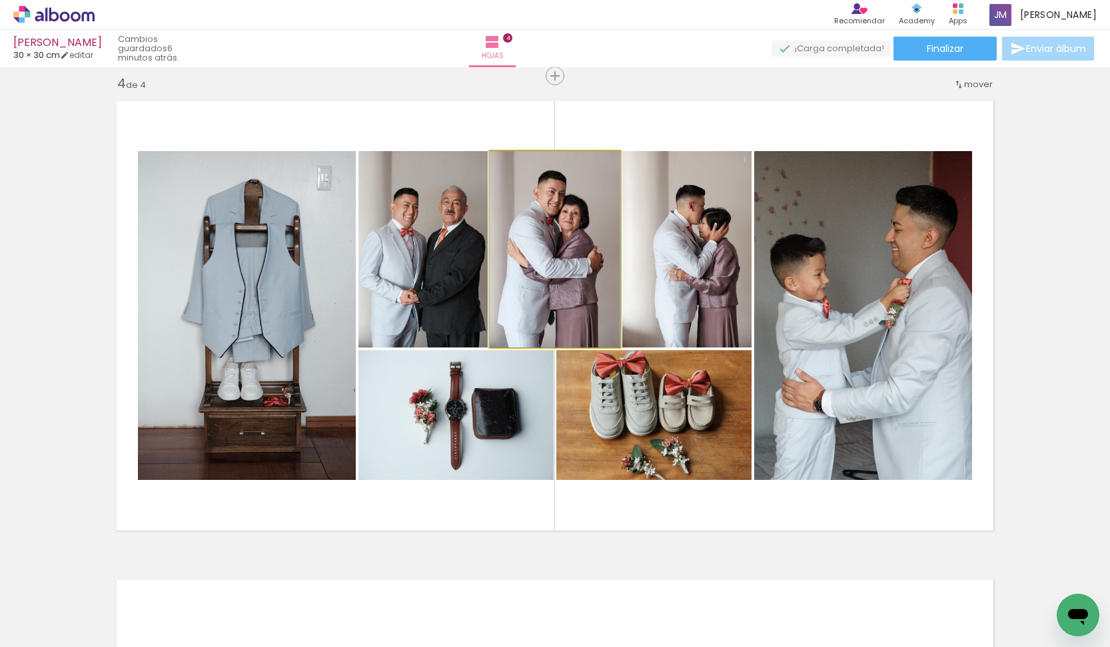
click at [571, 266] on div at bounding box center [555, 249] width 132 height 196
click at [569, 263] on div at bounding box center [555, 249] width 132 height 196
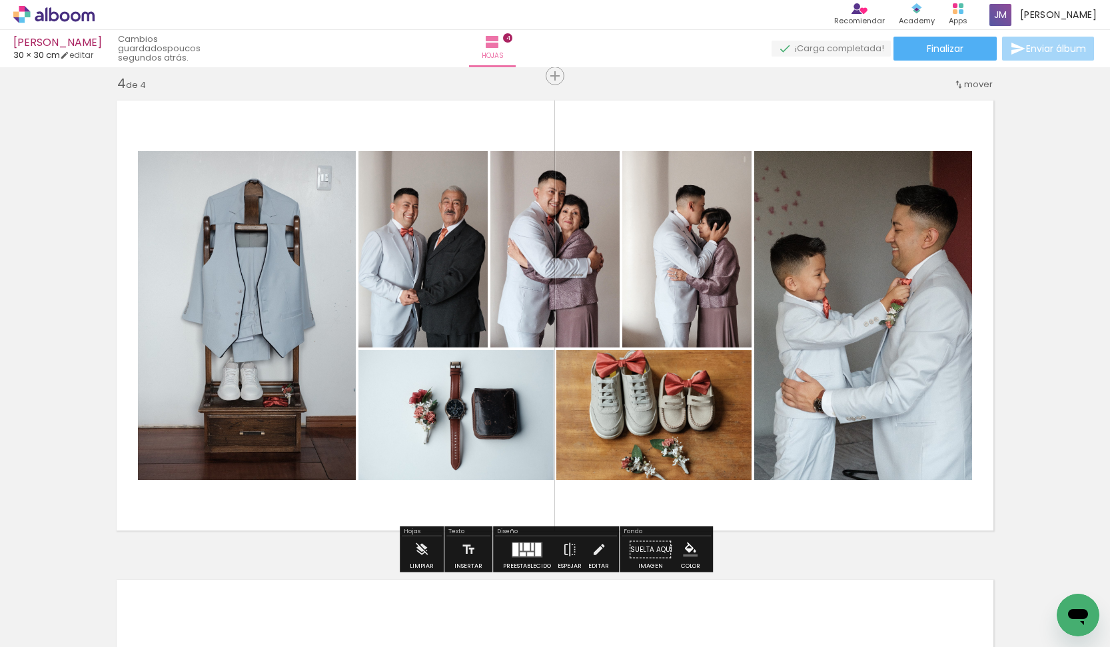
click at [564, 265] on quentale-photo at bounding box center [554, 249] width 129 height 196
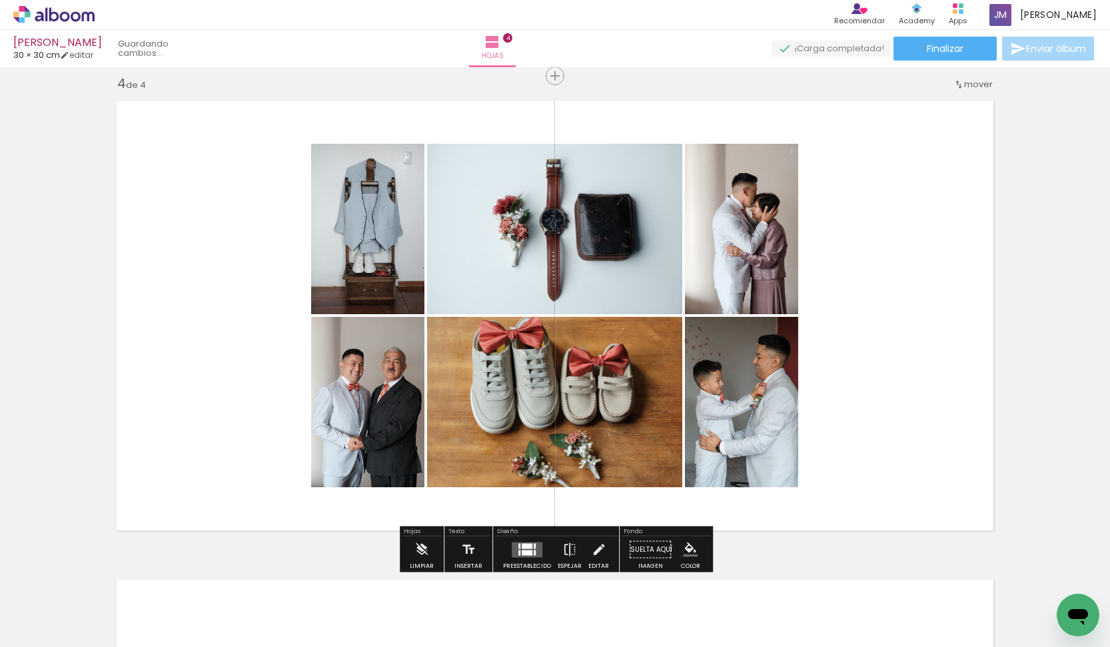
drag, startPoint x: 514, startPoint y: 520, endPoint x: 435, endPoint y: 611, distance: 120.9
click at [435, 611] on quentale-workspace at bounding box center [555, 323] width 1110 height 647
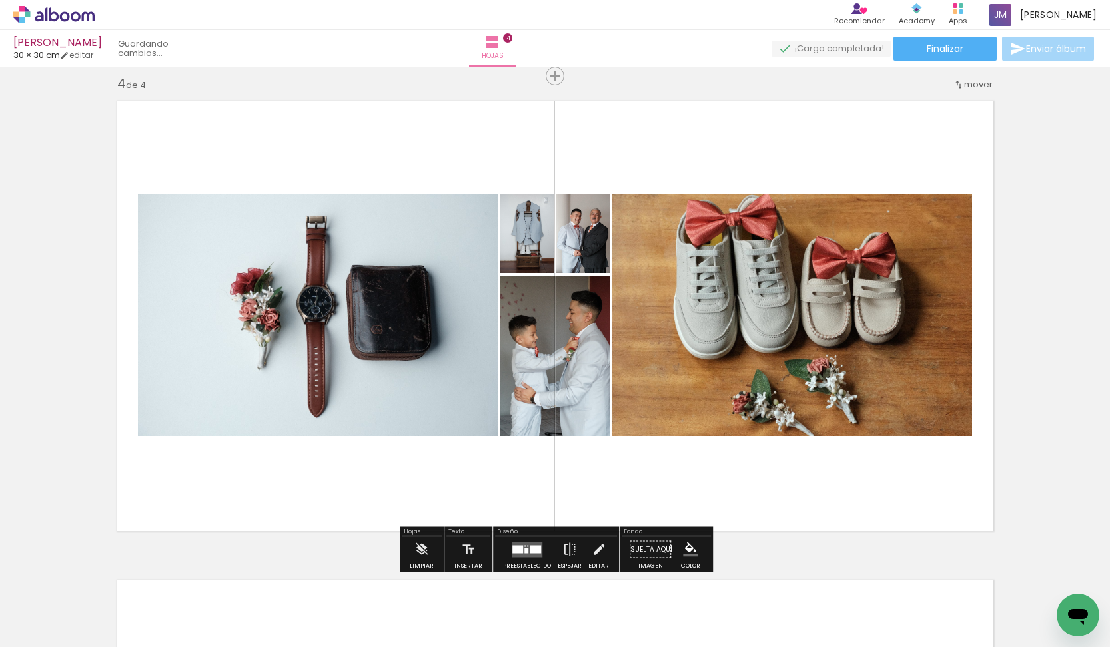
drag, startPoint x: 764, startPoint y: 248, endPoint x: 352, endPoint y: 614, distance: 551.0
click at [352, 614] on quentale-workspace at bounding box center [555, 323] width 1110 height 647
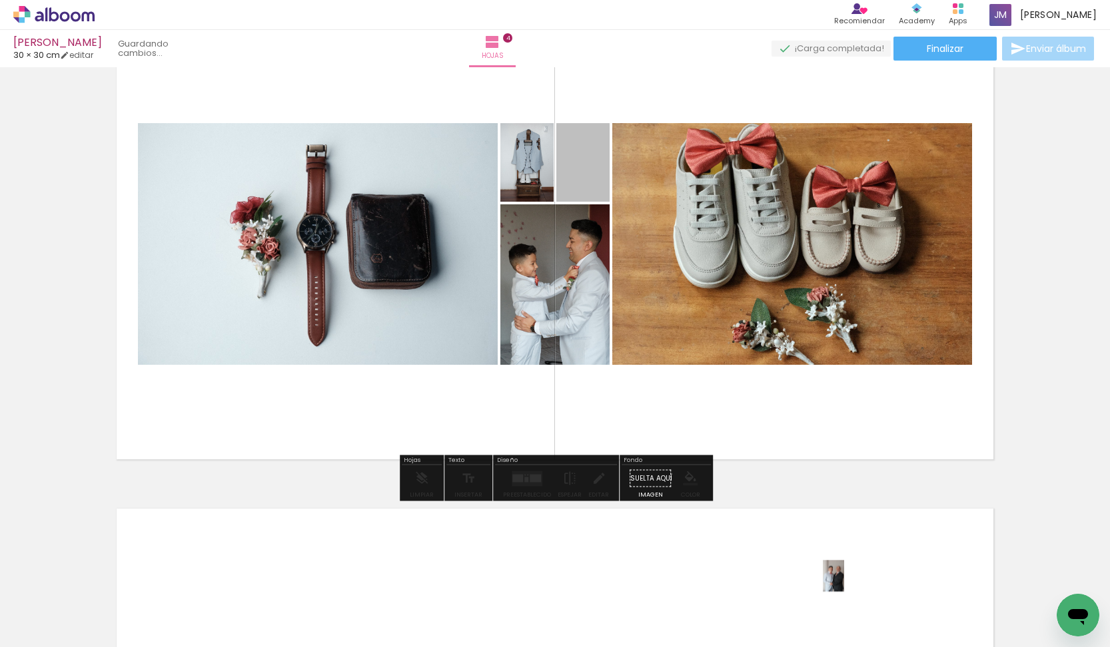
scroll to position [1525, 0]
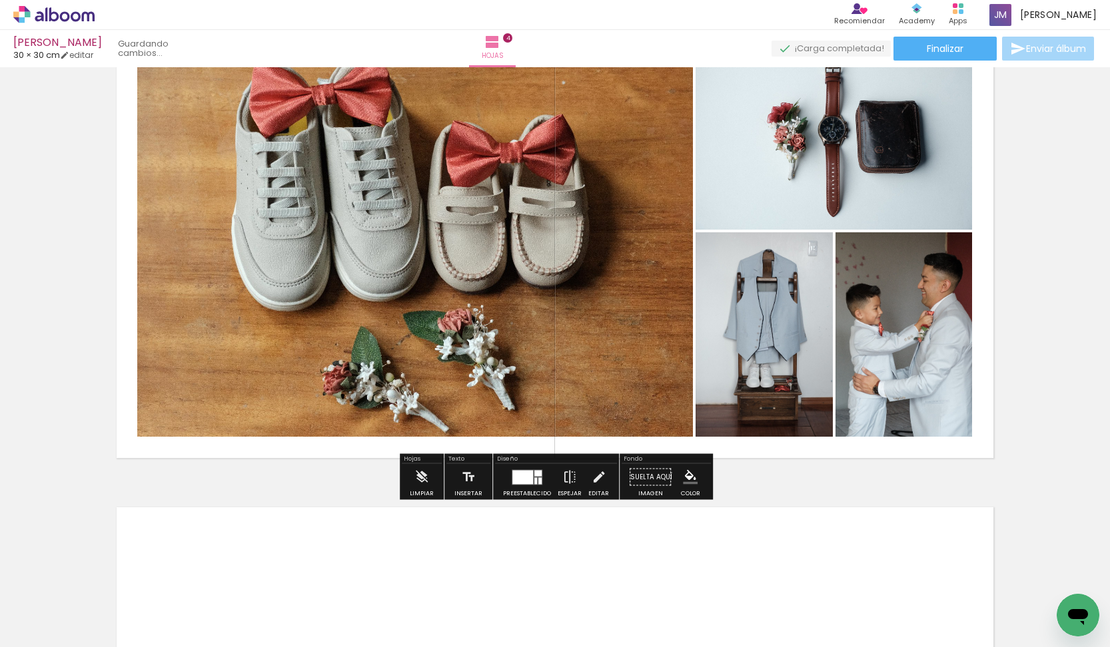
drag, startPoint x: 575, startPoint y: 235, endPoint x: 825, endPoint y: 625, distance: 462.8
click at [825, 625] on quentale-workspace at bounding box center [555, 323] width 1110 height 647
click at [523, 479] on div at bounding box center [522, 477] width 21 height 14
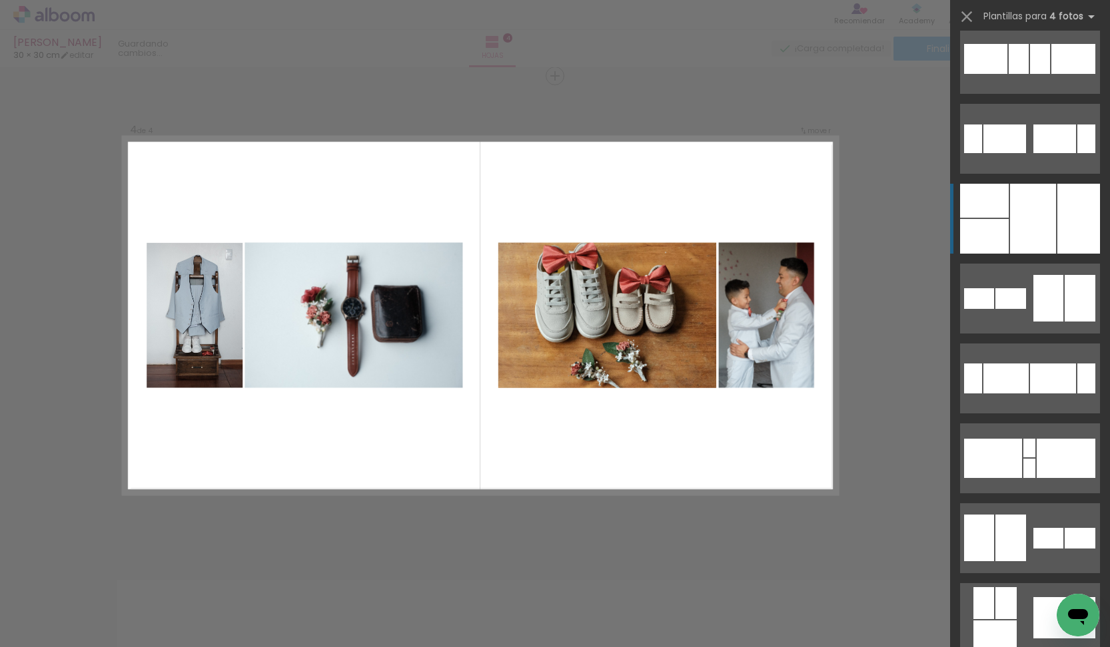
scroll to position [109, 0]
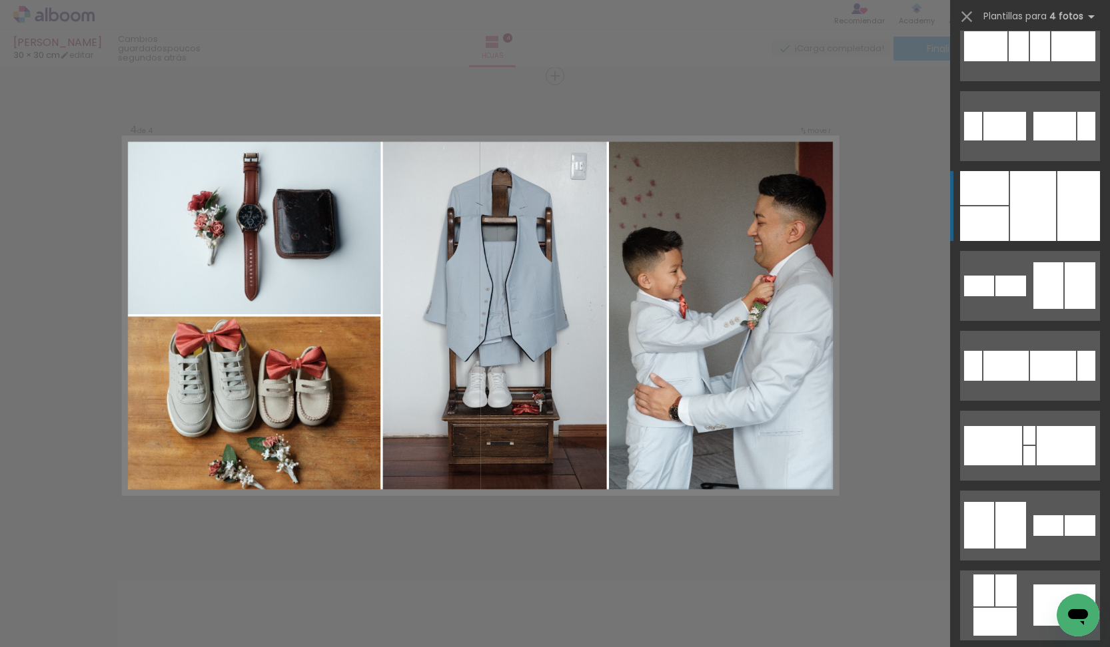
click at [1036, 221] on div at bounding box center [1033, 206] width 46 height 70
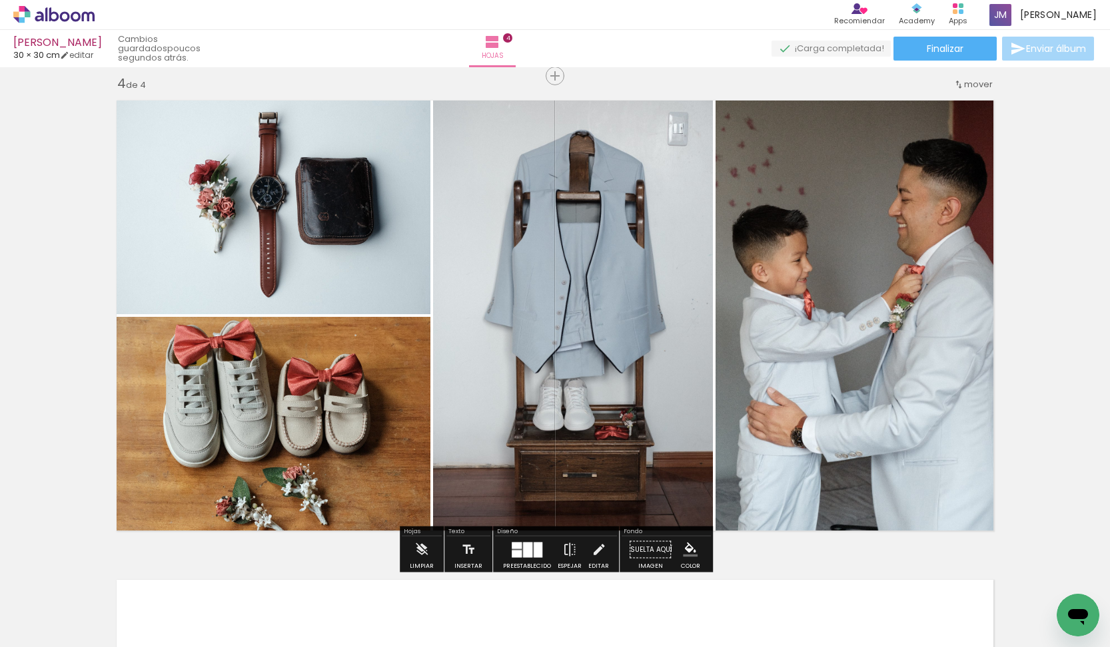
click at [845, 264] on div at bounding box center [858, 316] width 298 height 446
click at [845, 264] on quentale-photo at bounding box center [858, 316] width 286 height 446
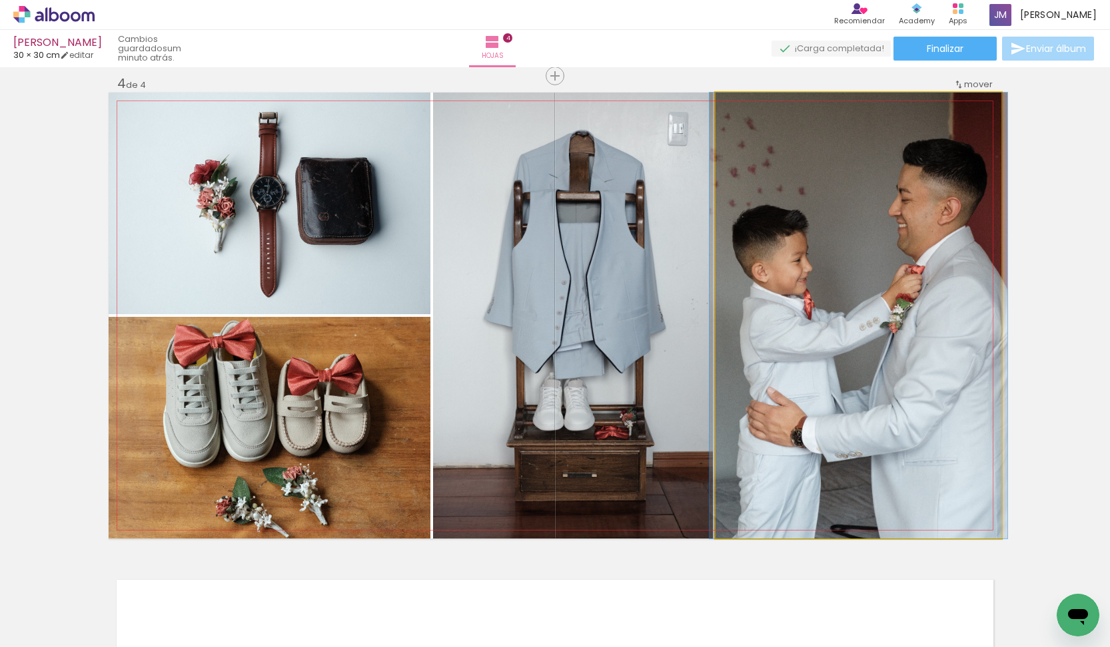
drag, startPoint x: 747, startPoint y: 107, endPoint x: 737, endPoint y: 107, distance: 10.0
type paper-slider "100"
click at [736, 107] on div at bounding box center [746, 106] width 21 height 21
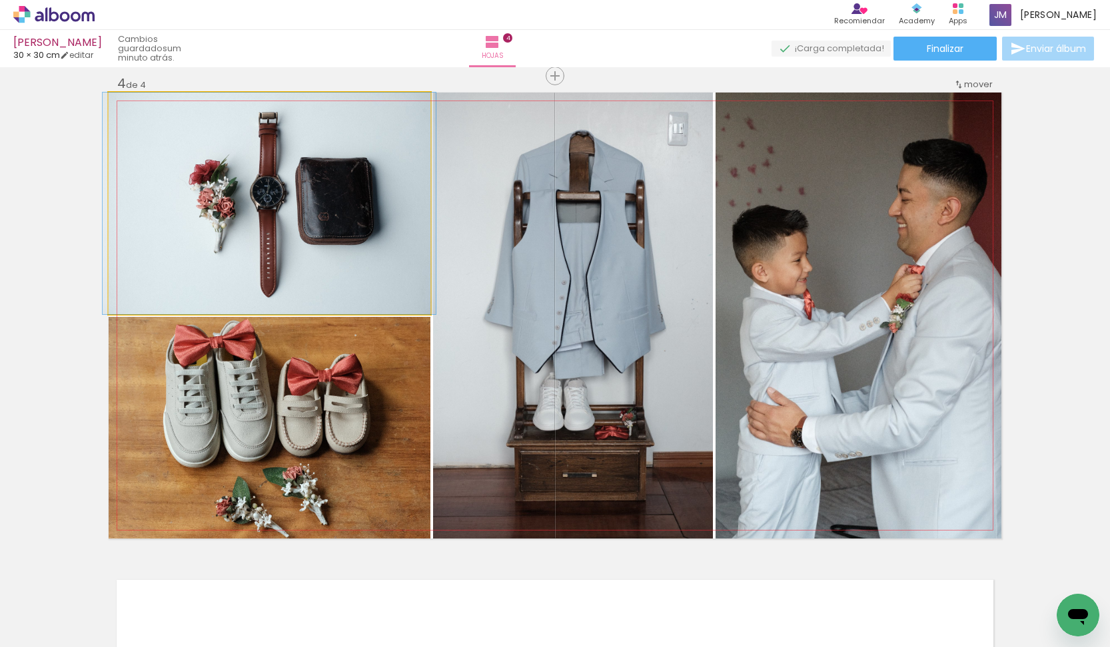
drag, startPoint x: 137, startPoint y: 106, endPoint x: 130, endPoint y: 106, distance: 7.3
type paper-slider "100"
click at [130, 106] on div at bounding box center [139, 106] width 21 height 21
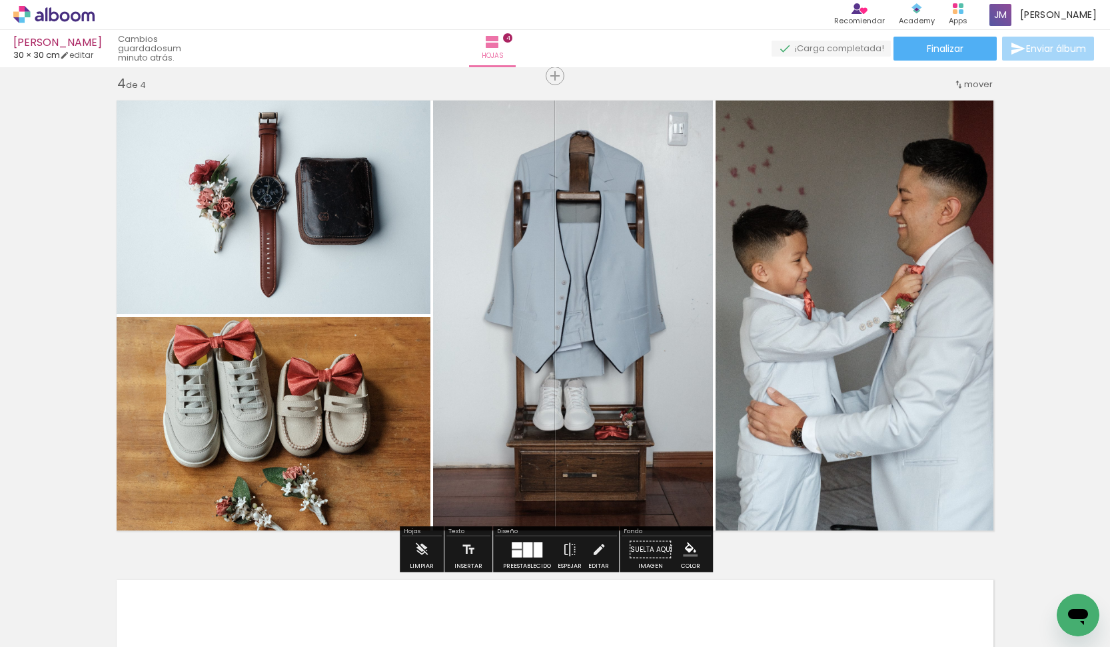
click at [251, 111] on div at bounding box center [244, 106] width 16 height 13
click at [244, 139] on paper-item at bounding box center [244, 137] width 24 height 9
click at [245, 127] on paper-item at bounding box center [244, 128] width 24 height 9
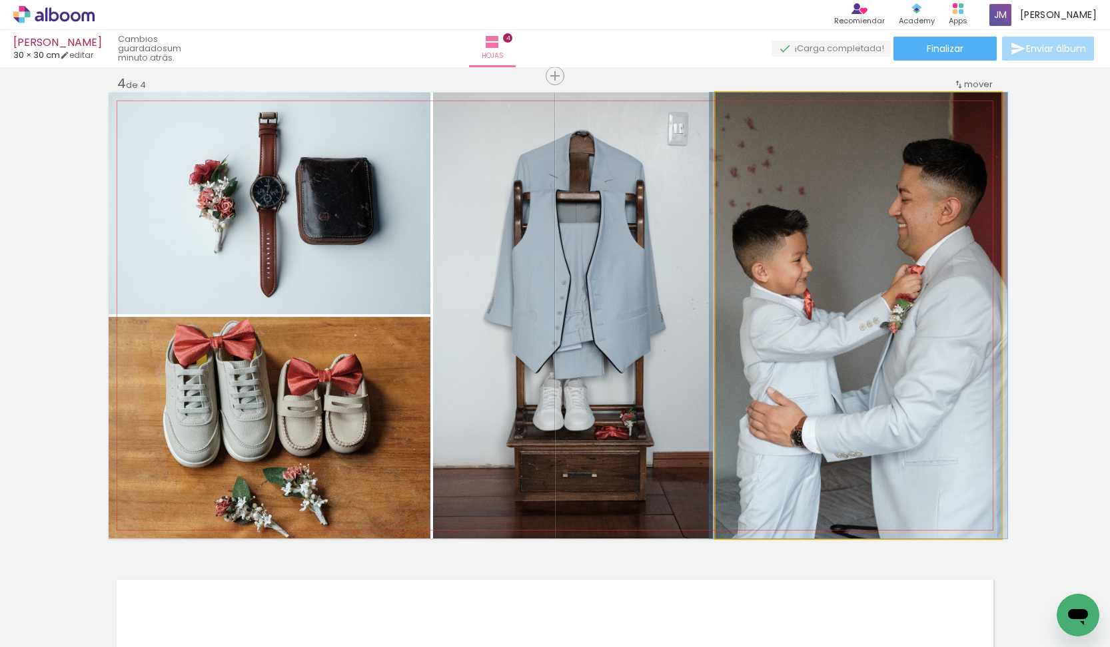
click at [922, 359] on quentale-photo at bounding box center [858, 316] width 286 height 446
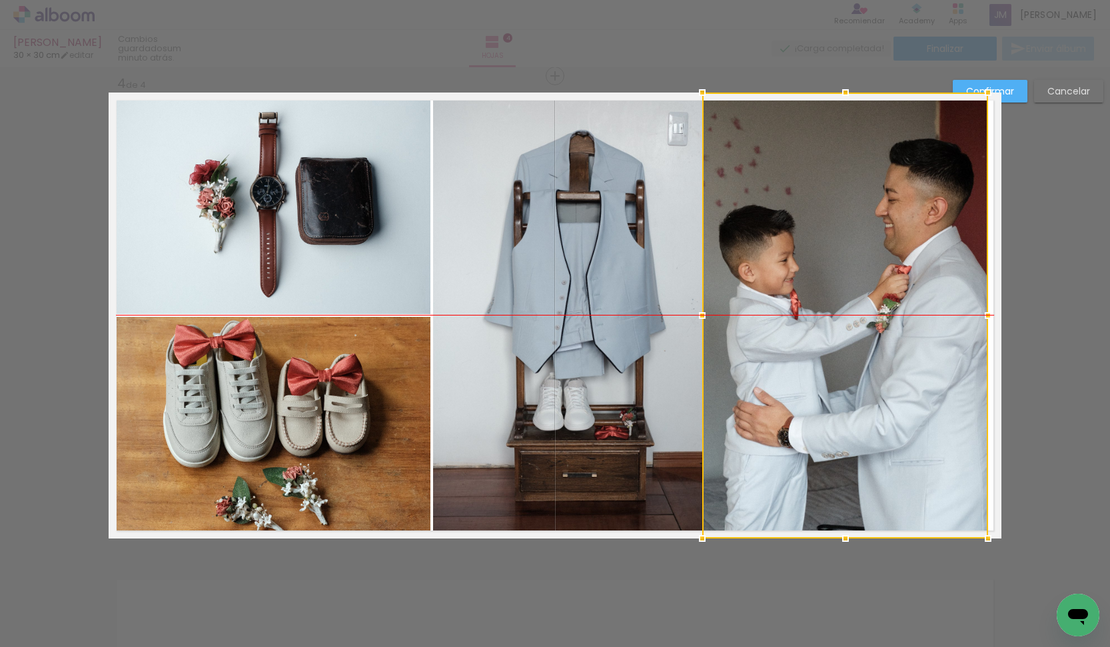
drag, startPoint x: 909, startPoint y: 355, endPoint x: 896, endPoint y: 356, distance: 13.3
click at [896, 356] on div at bounding box center [845, 316] width 286 height 446
click at [906, 385] on div at bounding box center [845, 316] width 286 height 446
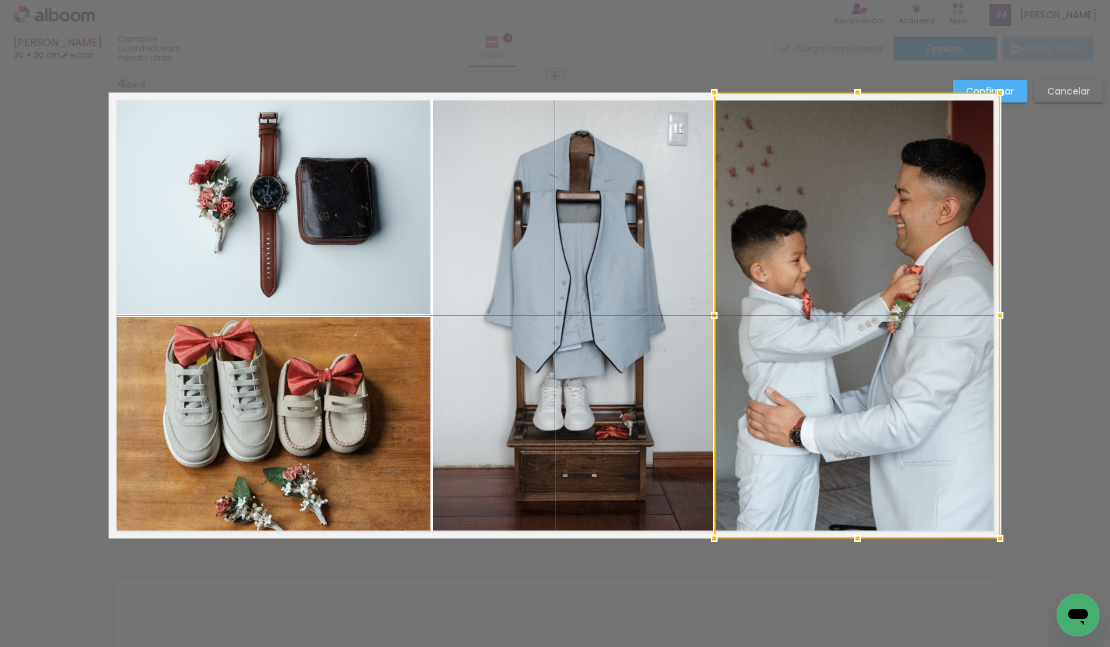
drag, startPoint x: 914, startPoint y: 402, endPoint x: 924, endPoint y: 404, distance: 10.2
click at [922, 402] on div at bounding box center [857, 316] width 286 height 446
click at [0, 0] on slot "Cancelar" at bounding box center [0, 0] width 0 height 0
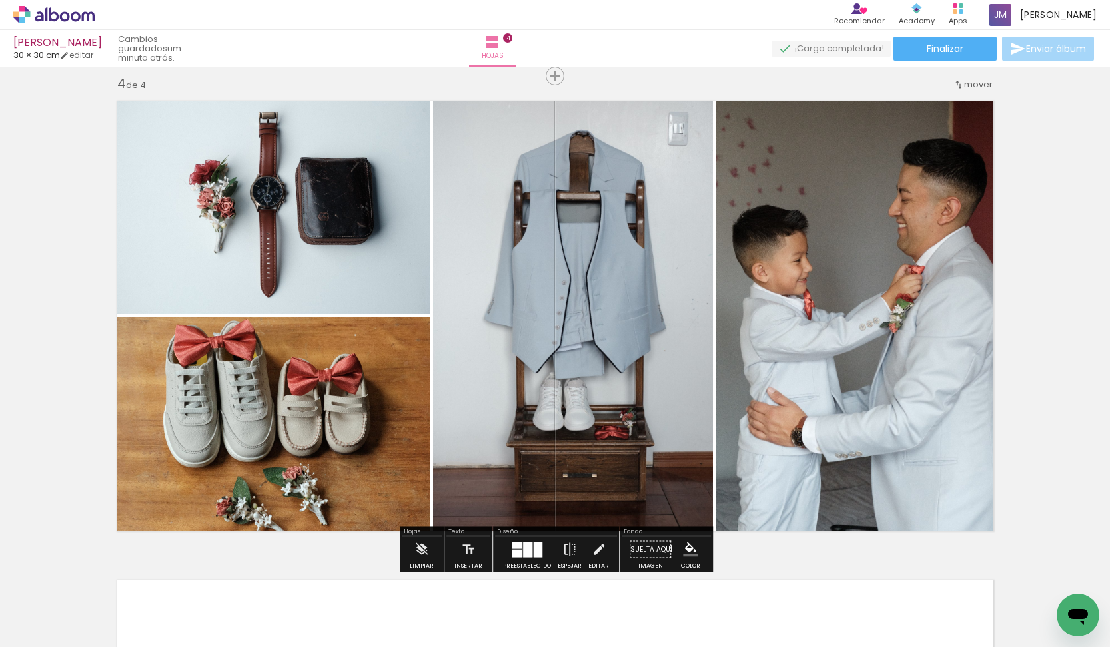
click at [871, 298] on quentale-photo at bounding box center [858, 316] width 286 height 446
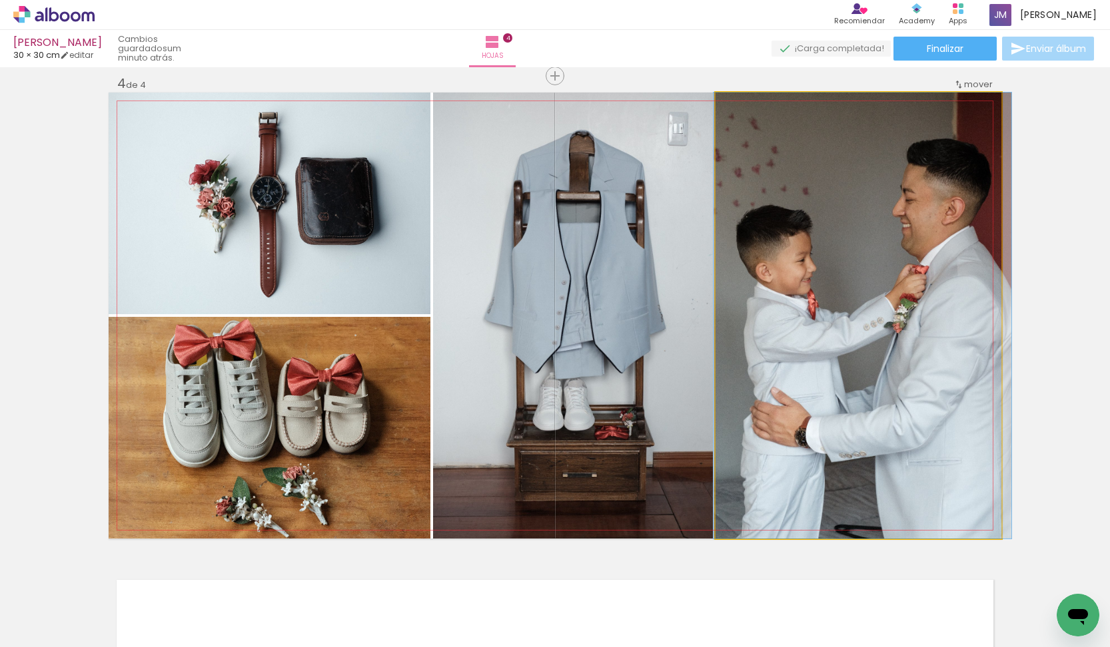
click at [877, 304] on div at bounding box center [862, 316] width 298 height 446
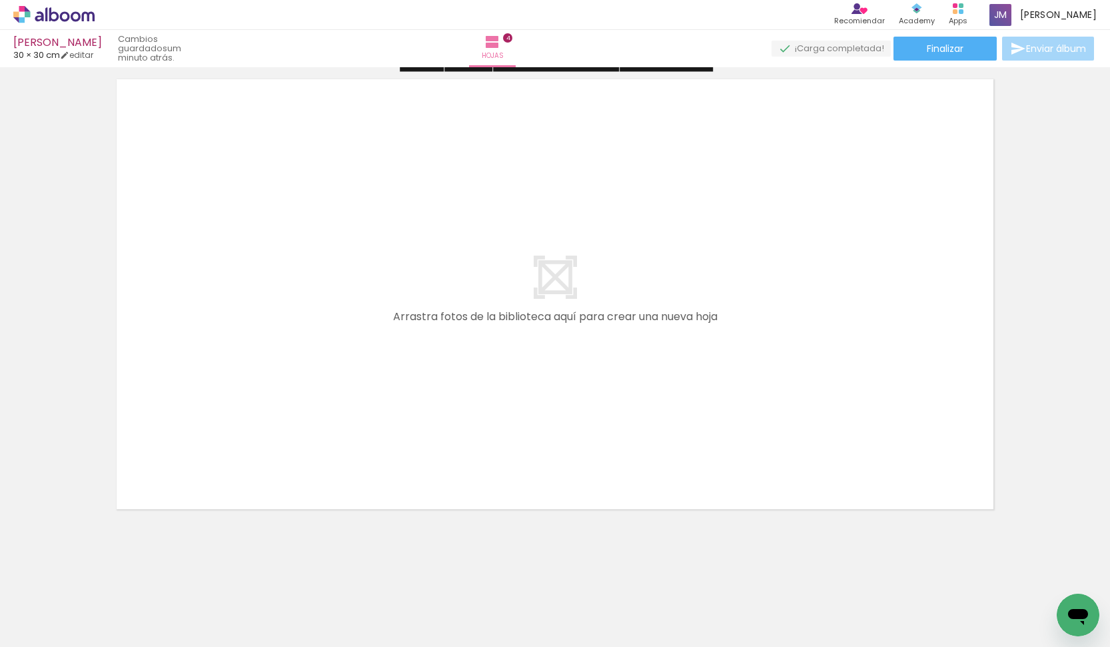
scroll to position [1953, 0]
